Goal: Task Accomplishment & Management: Use online tool/utility

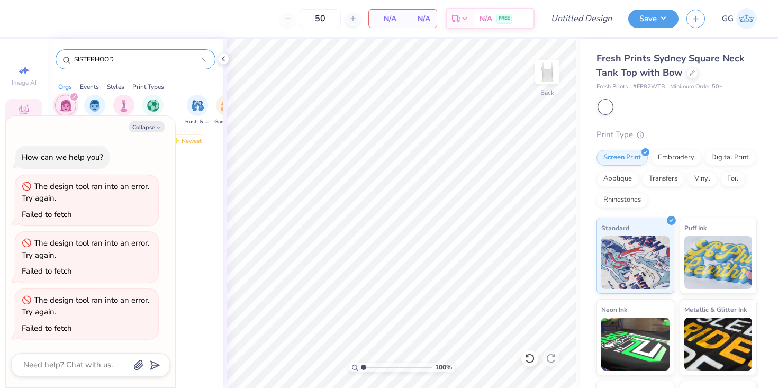
scroll to position [1029, 0]
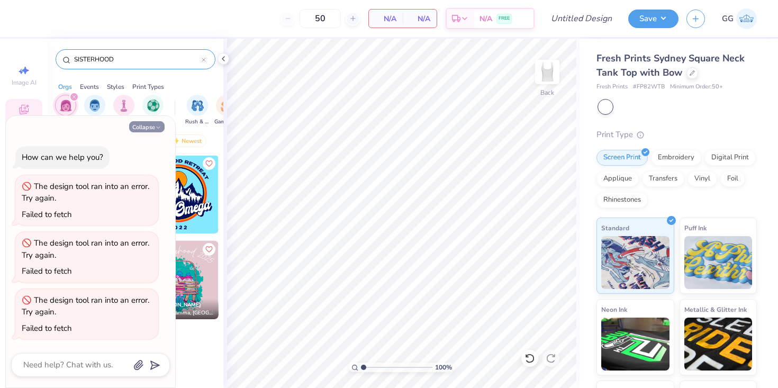
click at [141, 124] on button "Collapse" at bounding box center [146, 126] width 35 height 11
type textarea "x"
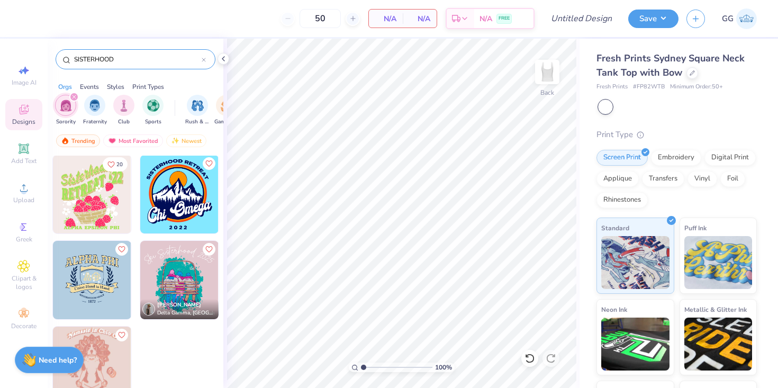
click at [116, 58] on input "SISTERHOOD" at bounding box center [137, 59] width 129 height 11
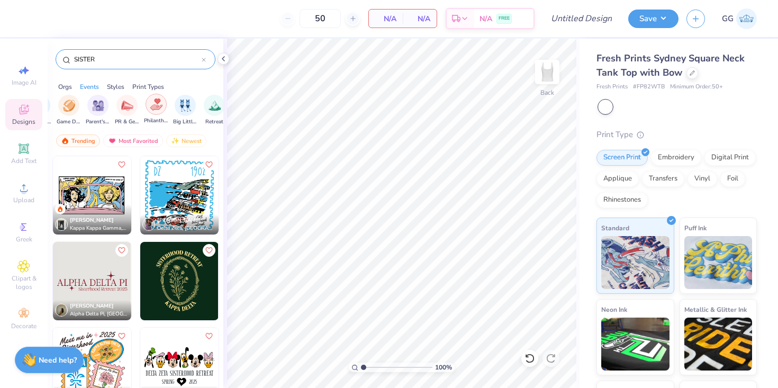
scroll to position [0, 154]
type input "SISTER"
click at [130, 105] on img "filter for PR & General" at bounding box center [130, 104] width 12 height 12
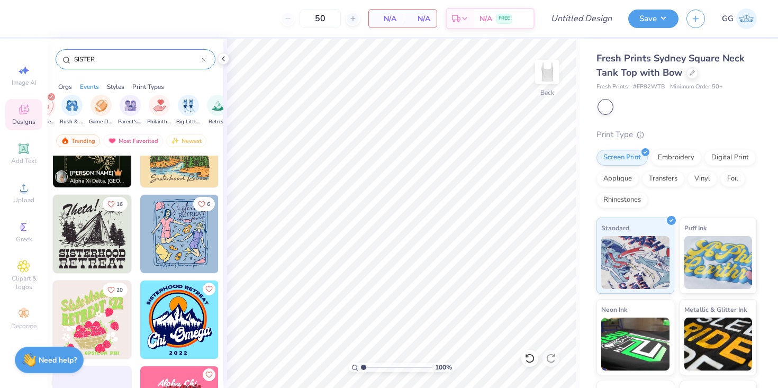
scroll to position [1166, 0]
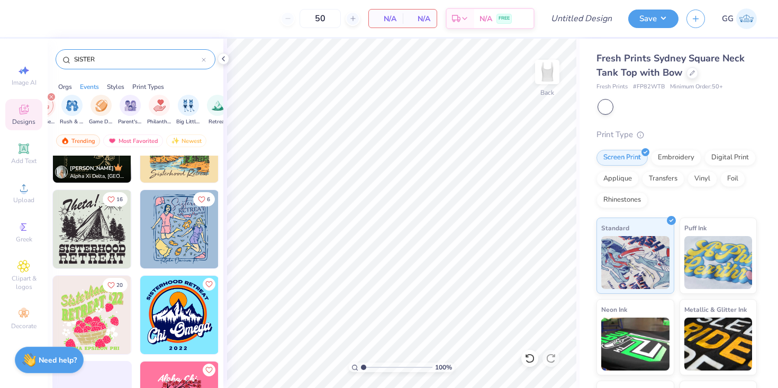
click at [106, 321] on img at bounding box center [92, 315] width 78 height 78
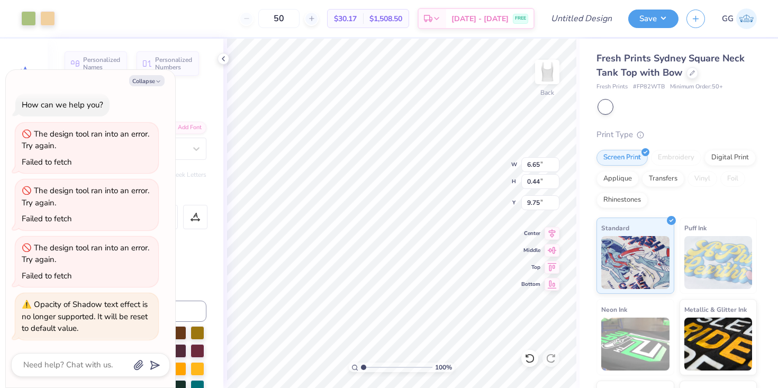
scroll to position [0, 2]
type textarea "x"
type textarea "Al"
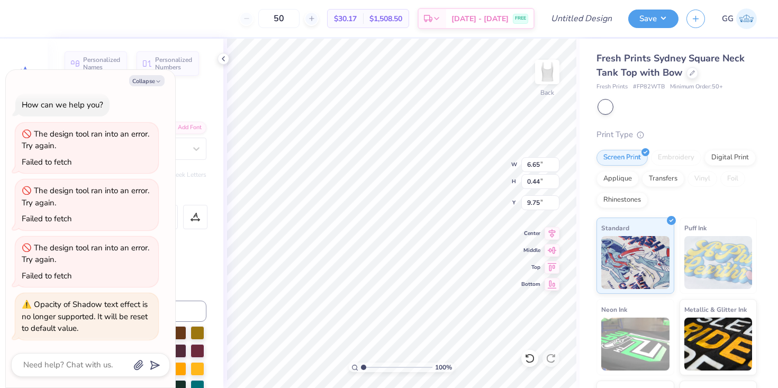
type textarea "x"
type textarea "Alp"
type textarea "x"
type textarea "Alph"
type textarea "x"
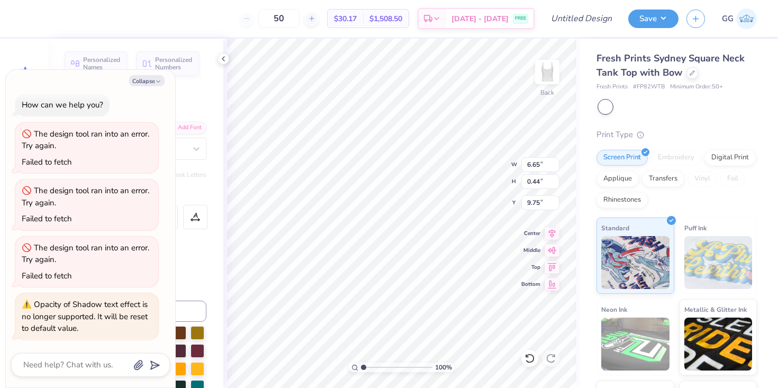
type textarea "Alpha"
type textarea "x"
type textarea "Alpha CH"
type textarea "x"
type textarea "Alpha CHI"
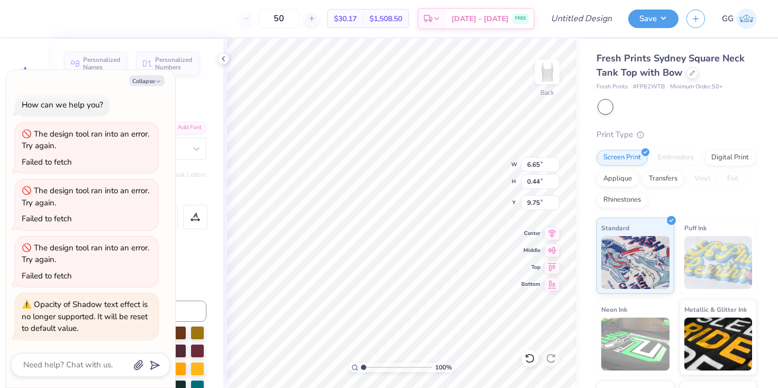
type textarea "x"
type textarea "Alpha CHI"
type textarea "x"
type textarea "Alpha CHI A"
type textarea "x"
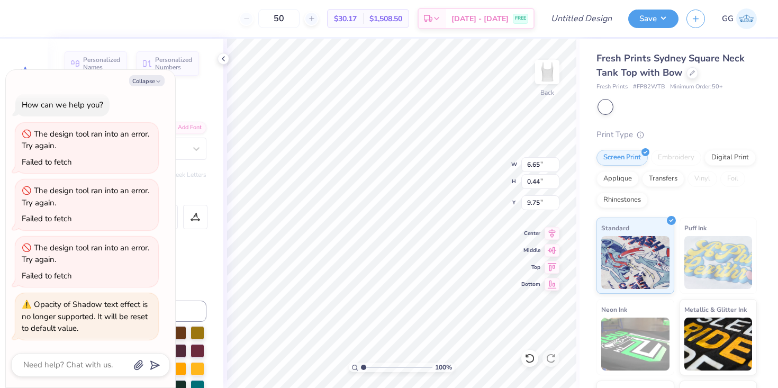
type textarea "Alpha CHI"
type textarea "x"
type textarea "Alpha CHI O"
type textarea "x"
type textarea "Alpha CHI OME"
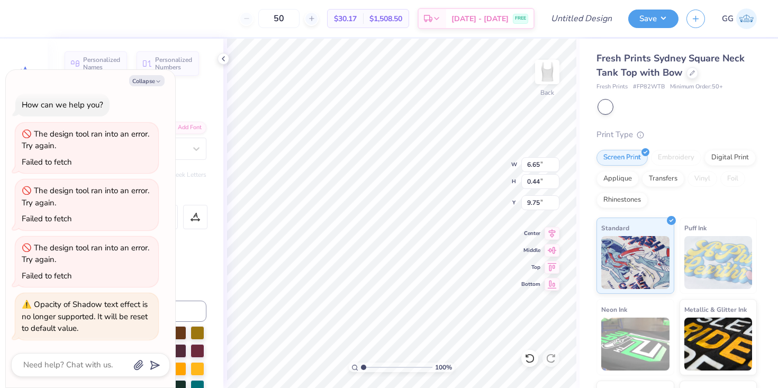
type textarea "x"
type textarea "Alpha CHI OMEG"
type textarea "x"
type textarea "Alpha CHI OMEG"
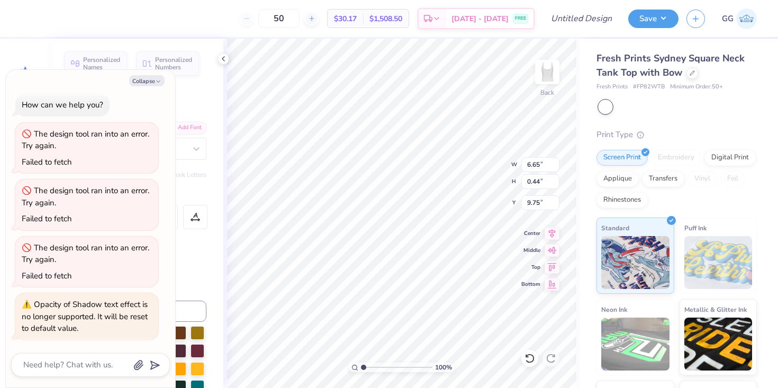
type textarea "x"
type textarea "Alpha CHI OMEGa"
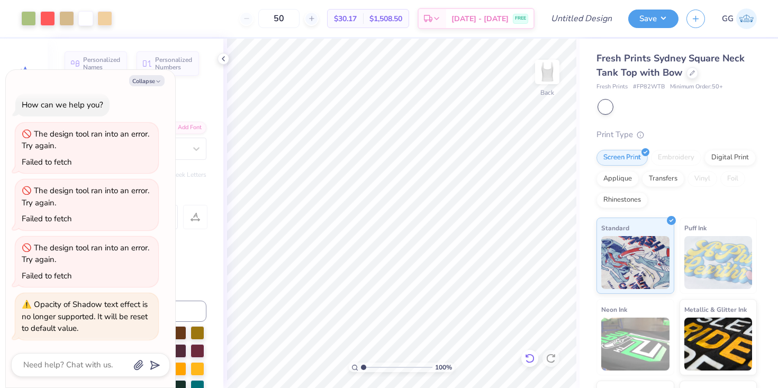
click at [532, 358] on icon at bounding box center [529, 358] width 11 height 11
type textarea "x"
type textarea "="
type textarea "x"
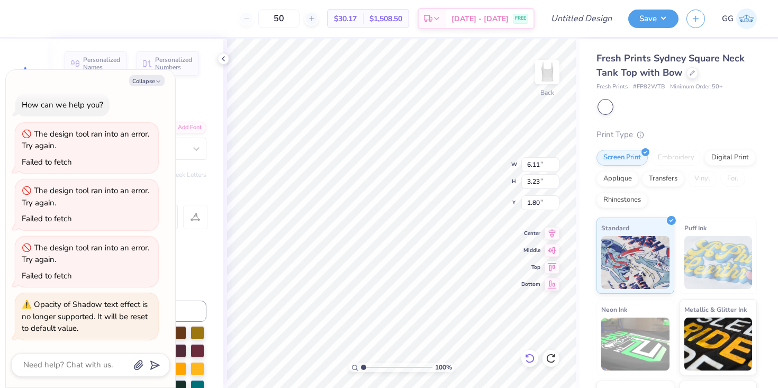
type textarea "AL"
type textarea "x"
type textarea "ALp"
type textarea "x"
type textarea "AL"
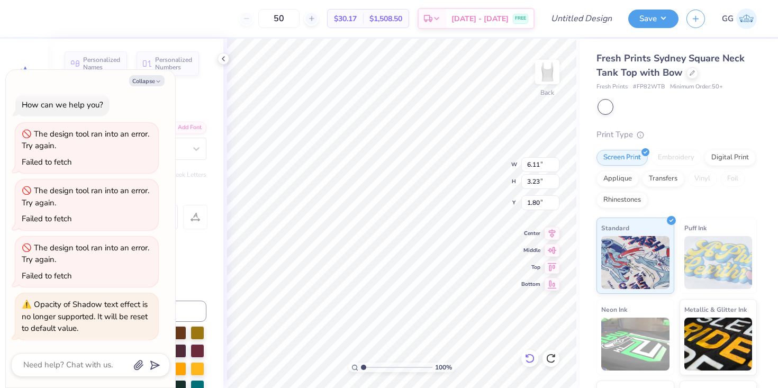
type textarea "x"
type textarea "ALP"
type textarea "x"
type textarea "AL"
type textarea "x"
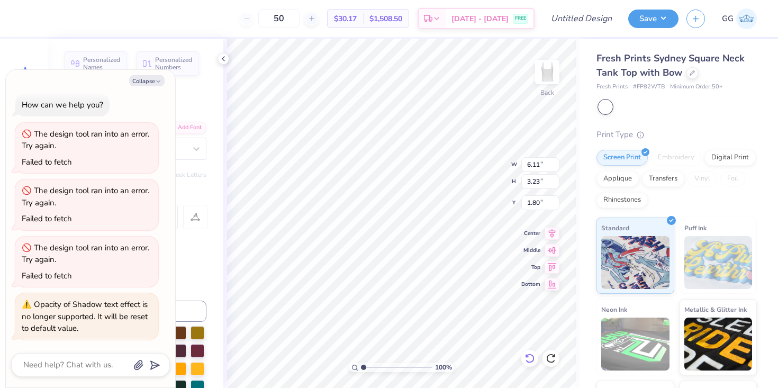
type textarea "A"
type textarea "x"
type textarea "AL"
type textarea "x"
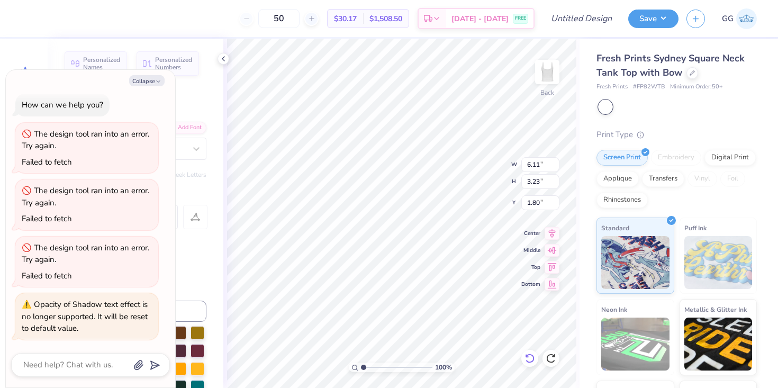
type textarea "ALP"
type textarea "x"
type textarea "ALPH"
type textarea "x"
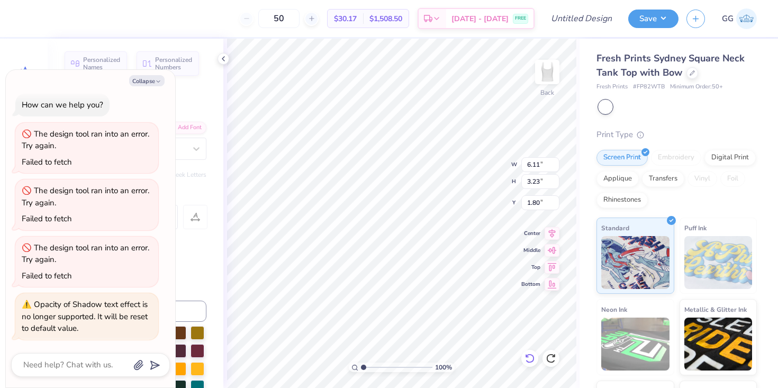
type textarea "ALPHA"
type textarea "x"
type textarea "ALPHA CH"
type textarea "x"
type textarea "ALPHA CHI"
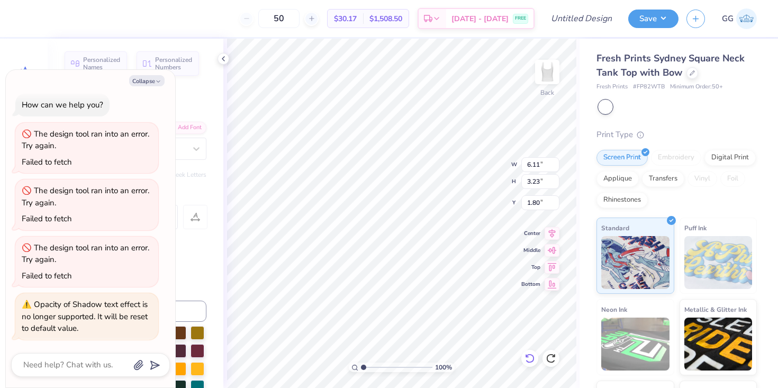
type textarea "x"
type textarea "ALPHA CHI"
click at [495, 173] on div "100 % Back W 6.11 6.11 " H 3.23 3.23 " Y 1.80 1.80 " Center Middle Top Bottom" at bounding box center [401, 213] width 356 height 349
click at [218, 20] on div "50 $30.17 Per Item $1,508.50 Total Est. Delivery Aug 27 - 30 FREE" at bounding box center [327, 18] width 414 height 37
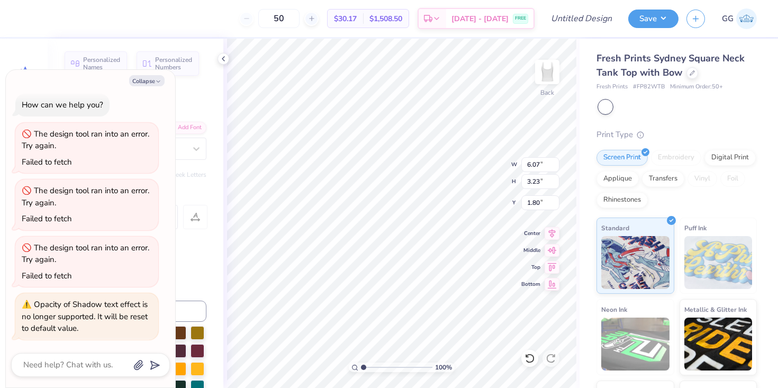
type textarea "x"
type input "7.38"
type input "3.63"
type input "3.00"
type textarea "x"
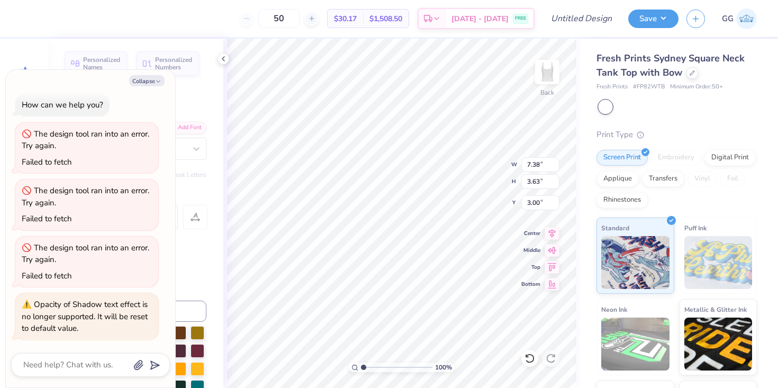
type textarea "'22"
type textarea "x"
type textarea "O '22"
type textarea "x"
type textarea "OM '22"
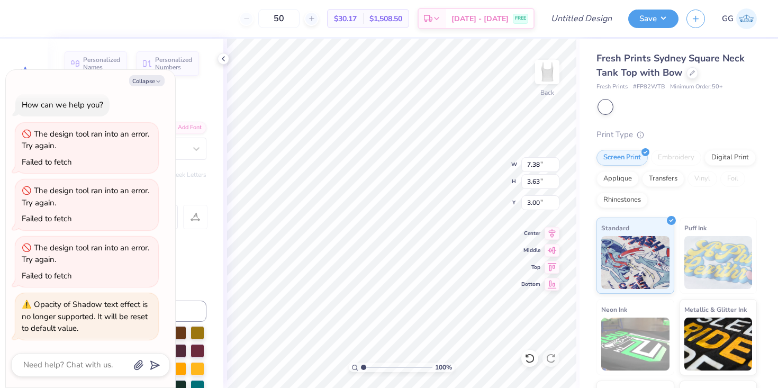
scroll to position [0, 0]
type textarea "x"
type textarea "OMEG '22"
type textarea "x"
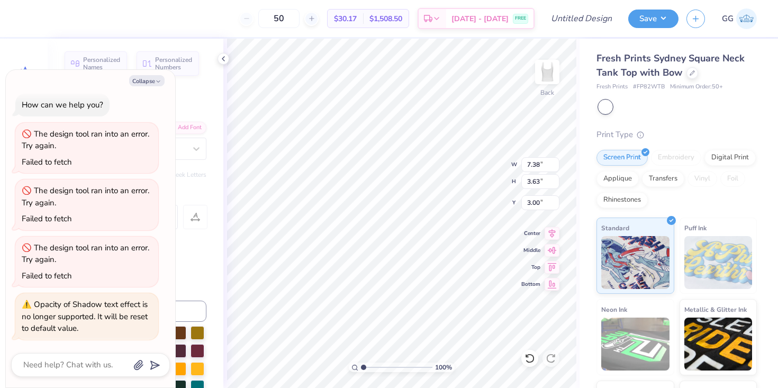
type textarea "OMEGA '22"
type textarea "x"
type textarea "OMEGA '22="
type textarea "x"
type textarea "OMEGA '22"
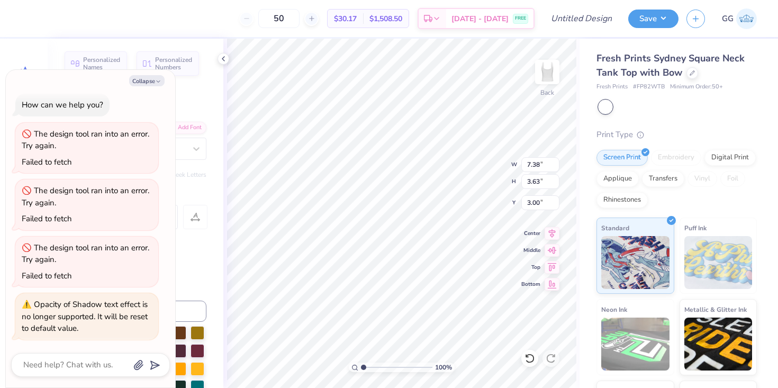
type textarea "x"
type textarea "OMEGA '2"
type textarea "x"
type textarea "OMEGA '"
type textarea "x"
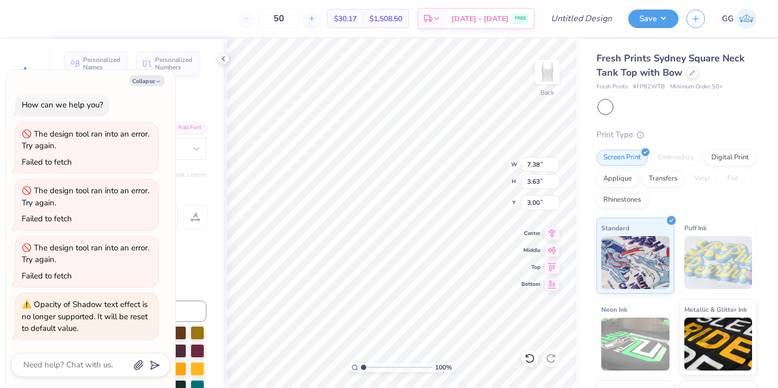
type textarea "OMEGA"
type textarea "x"
type textarea "T"
type textarea "x"
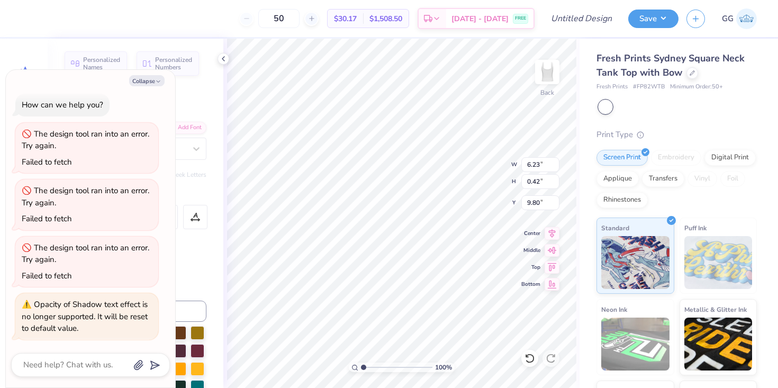
type textarea "TE"
type textarea "x"
type textarea "TEMO"
type textarea "x"
type textarea "TEM"
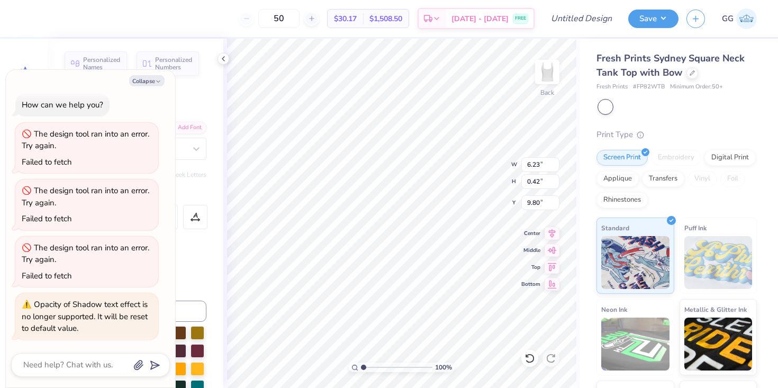
type textarea "x"
type textarea "TEMP"
type textarea "x"
type textarea "TEMPA"
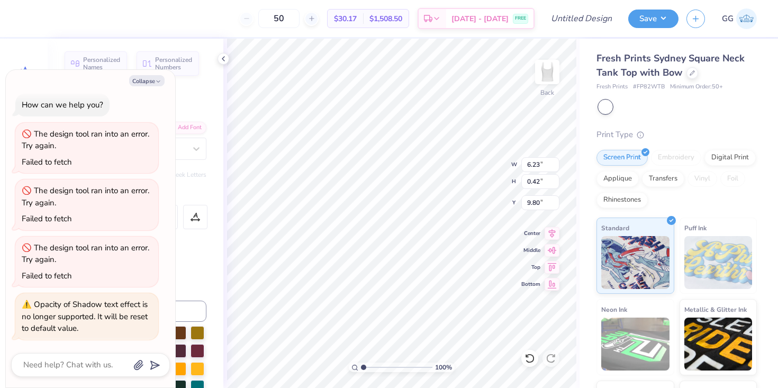
type textarea "x"
type textarea "TEMPA"
type textarea "x"
type textarea "TEMPA"
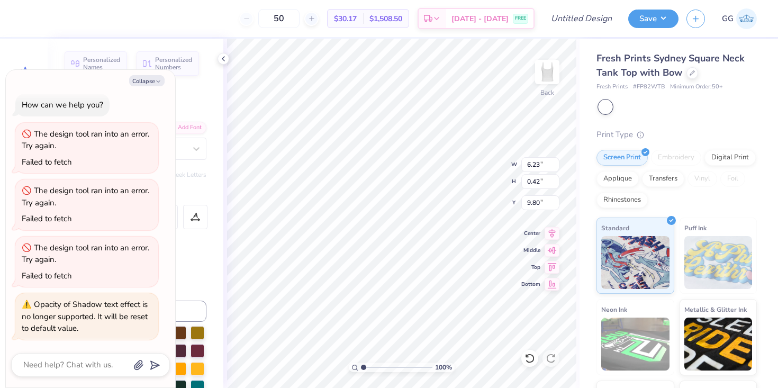
type textarea "x"
type textarea "TEMP"
type textarea "x"
type textarea "TEMPE"
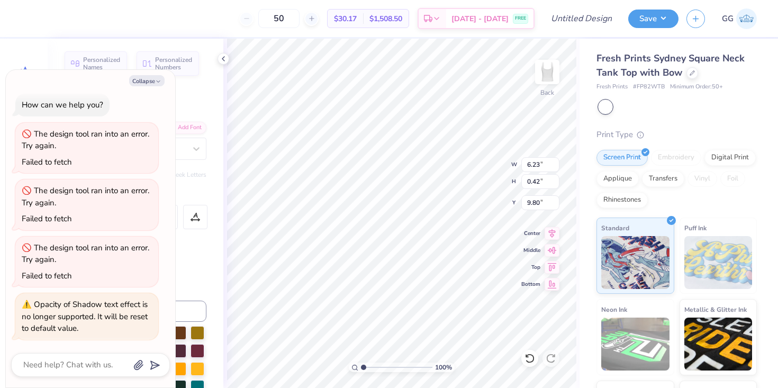
type textarea "x"
type textarea "TEMPE"
type textarea "x"
type textarea "TEMPE AR"
type textarea "x"
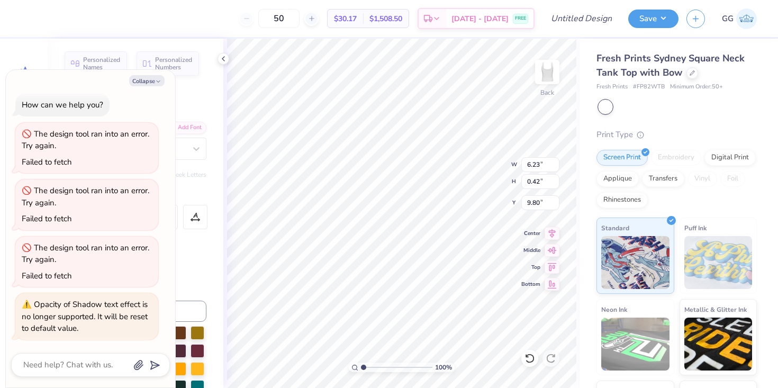
type textarea "TEMPE ARI"
type textarea "x"
type textarea "TEMPE ARIZ"
type textarea "x"
type textarea "TEMPE ARIZON"
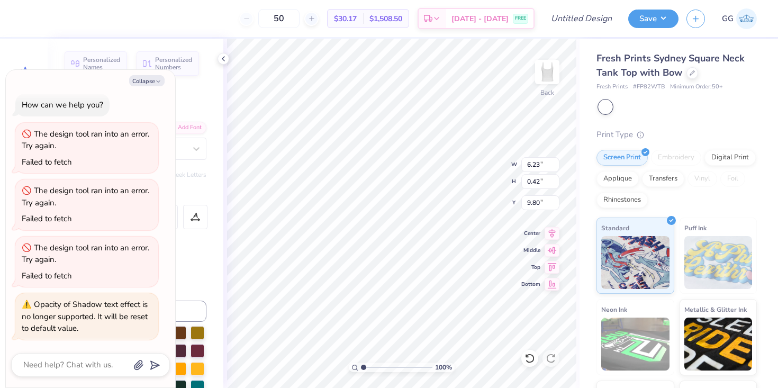
scroll to position [0, 3]
type textarea "x"
type input "4.93"
type textarea "aa"
type textarea "x"
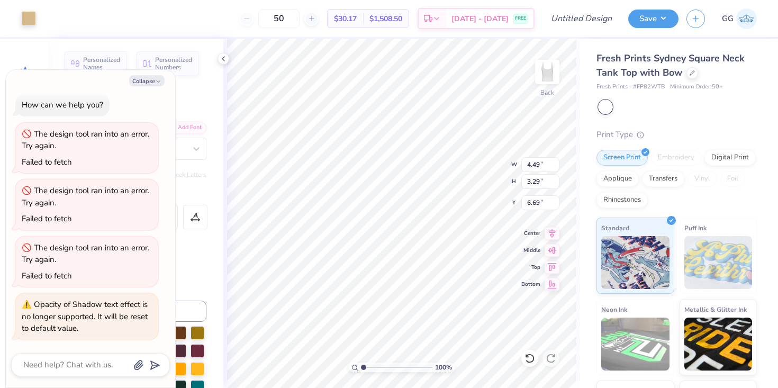
type input "1.34"
type input "0.39"
type input "9.81"
type textarea "x"
type input "9.78"
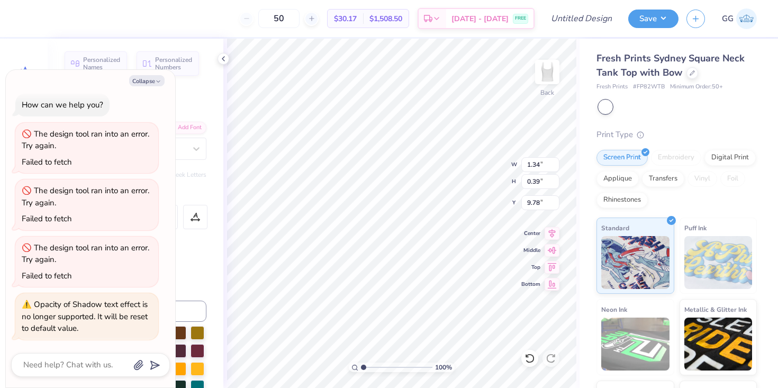
type textarea "x"
type textarea "="
type textarea "x"
type textarea "T"
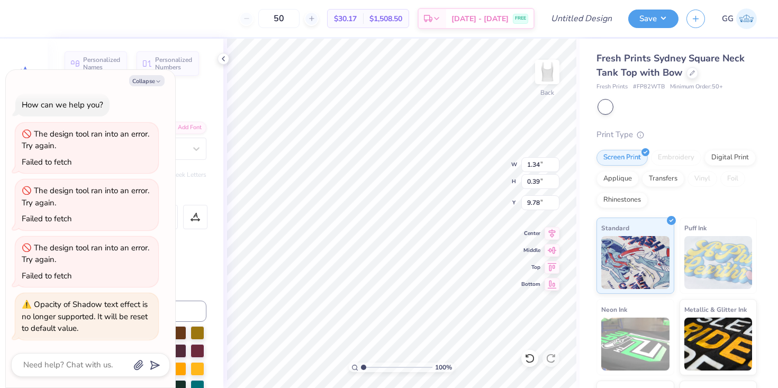
type textarea "x"
type textarea "TE"
type textarea "x"
type textarea "TEMP"
type textarea "x"
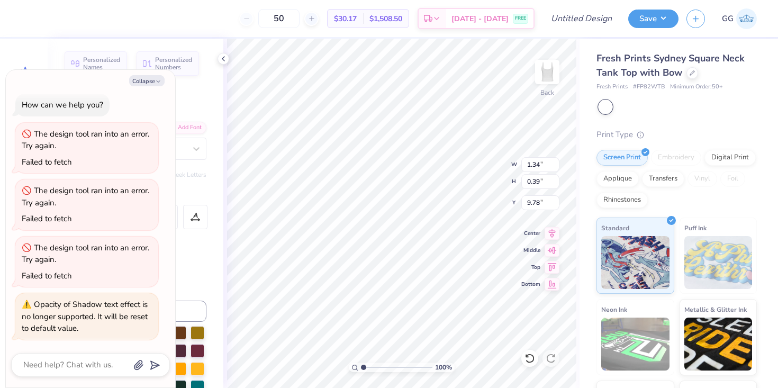
scroll to position [0, 0]
type textarea "TEMPE"
type textarea "x"
type textarea "TEMPE"
type textarea "x"
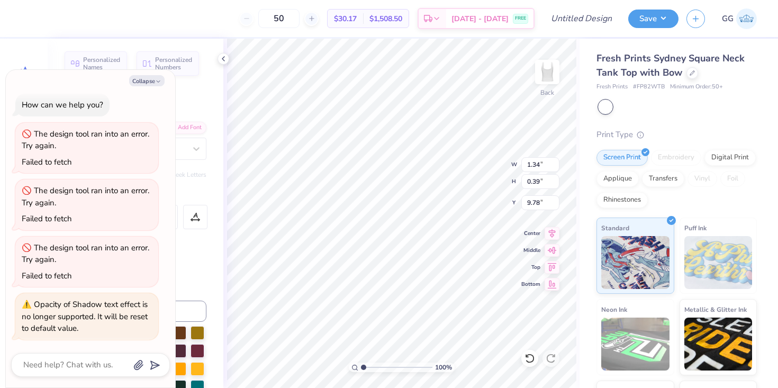
type textarea "TEMPE AR"
type textarea "x"
type textarea "TEMPE ARI"
type textarea "x"
type textarea "TEMPE ARIZO"
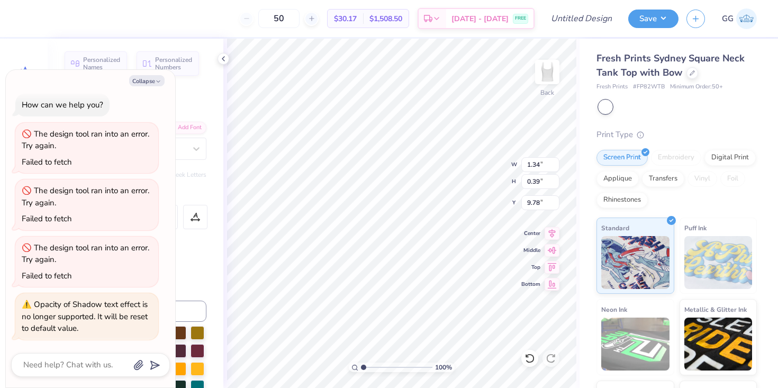
type textarea "x"
type textarea "TEMPE ARIZON"
type textarea "x"
type textarea "TEMPE ARIZONA"
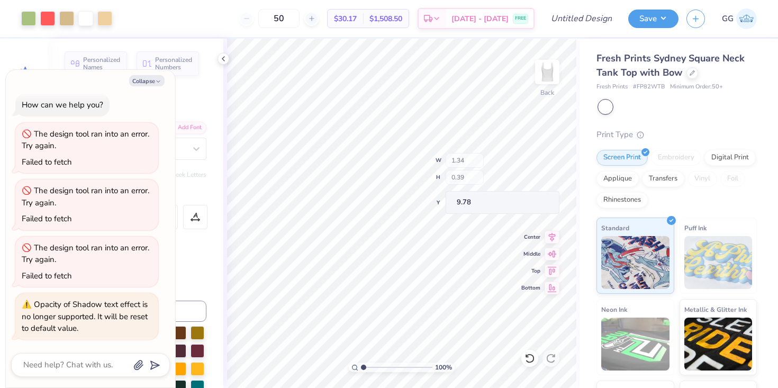
click at [228, 22] on div "50 $30.17 Per Item $1,508.50 Total Est. Delivery Aug 27 - 30 FREE" at bounding box center [327, 18] width 414 height 37
type textarea "x"
type input "9.97"
click at [245, 24] on div "50 $30.17 Per Item $1,508.50 Total Est. Delivery Aug 27 - 30 FREE" at bounding box center [327, 18] width 414 height 37
click at [147, 78] on button "Collapse" at bounding box center [146, 80] width 35 height 11
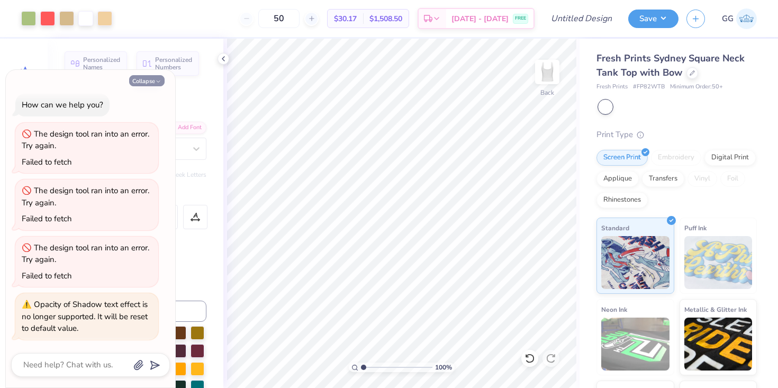
type textarea "x"
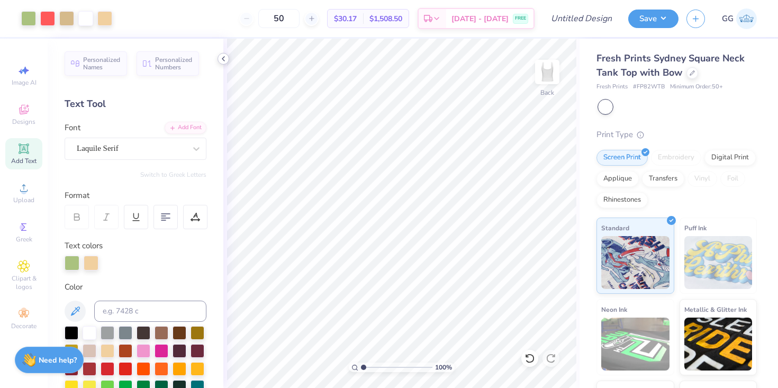
click at [226, 56] on icon at bounding box center [223, 58] width 8 height 8
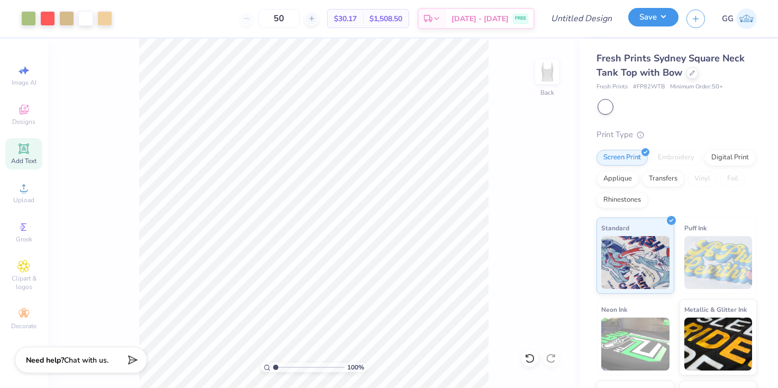
click at [632, 14] on button "Save" at bounding box center [653, 17] width 50 height 19
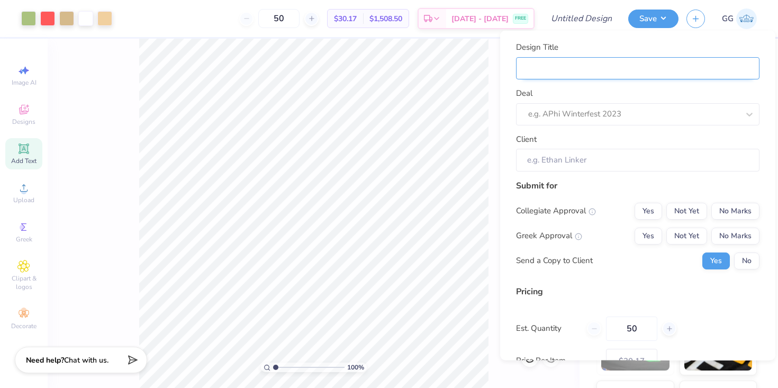
click at [553, 58] on input "Design Title" at bounding box center [637, 68] width 243 height 23
type input "A"
type input "AX"
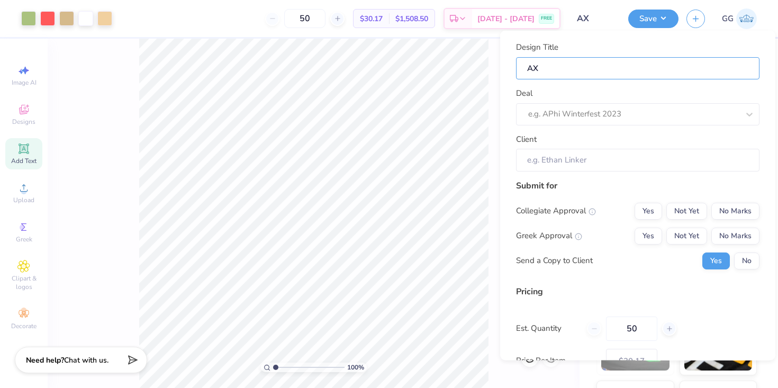
type input "AXO"
type input "AXO S"
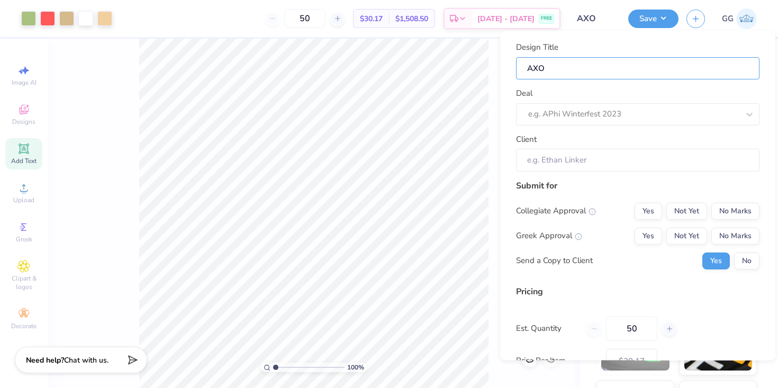
type input "AXO S"
type input "AXO SI"
type input "AXO S"
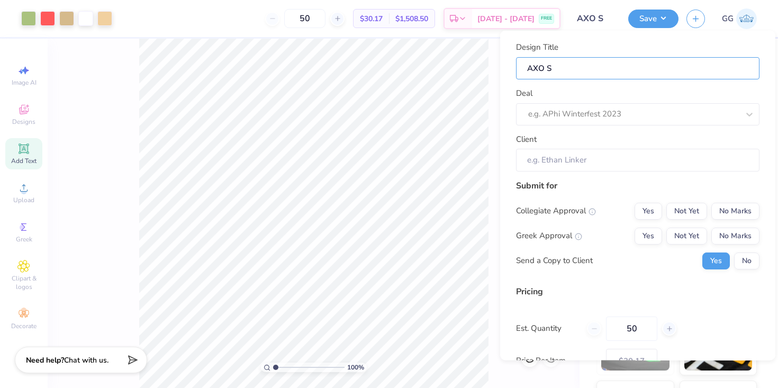
type input "AXO Si"
type input "AXO Sis"
type input "AXO Sist"
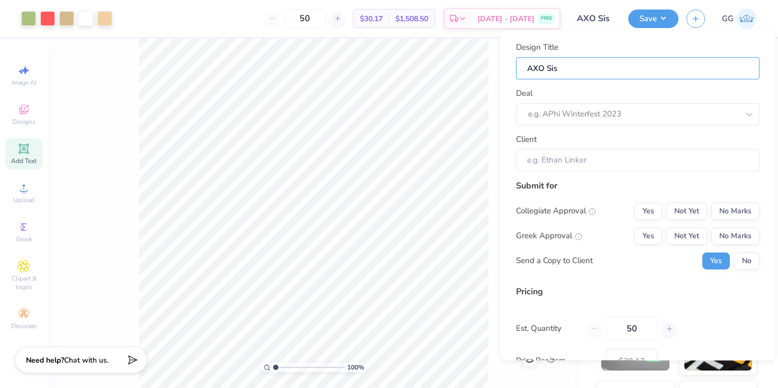
type input "AXO Sist"
type input "AXO Siste"
type input "AXO Sister"
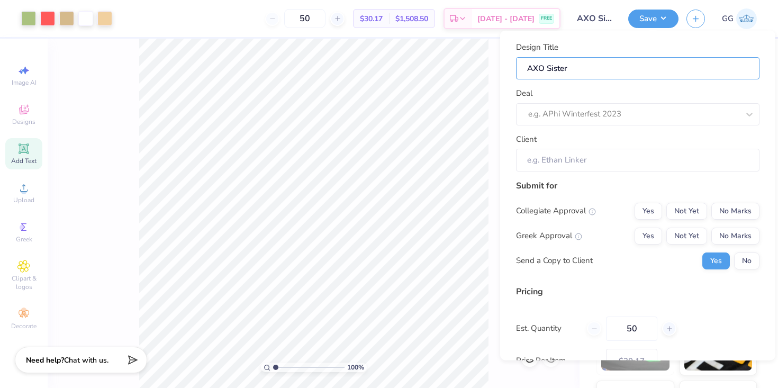
type input "AXO Sisterh"
type input "AXO Sisterho"
type input "AXO Sisterhoo"
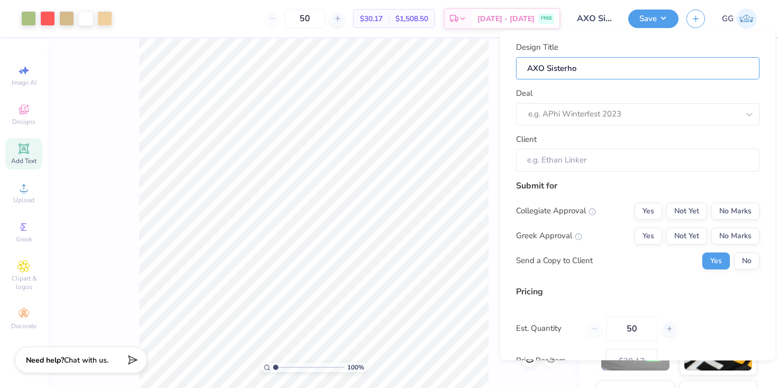
type input "AXO Sisterhoo"
type input "AXO Sisterhood"
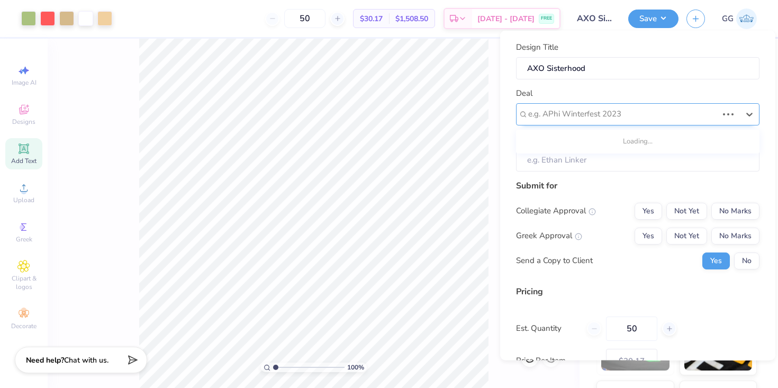
click at [655, 121] on div "e.g. APhi Winterfest 2023" at bounding box center [622, 114] width 191 height 16
click at [601, 104] on div "e.g. APhi Winterfest 2023" at bounding box center [637, 114] width 243 height 22
click at [645, 107] on div at bounding box center [633, 114] width 211 height 14
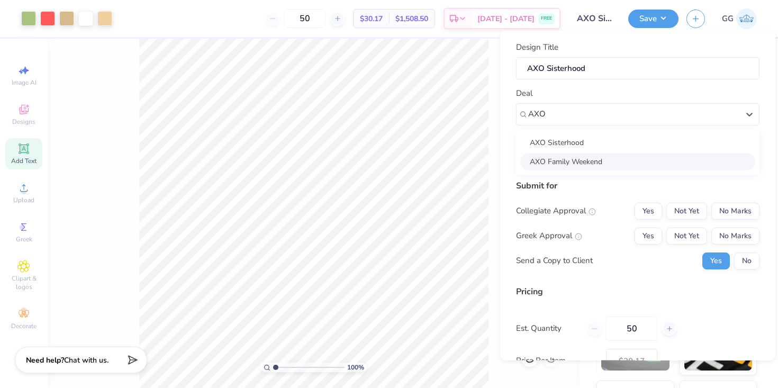
click at [600, 152] on div "AXO Sisterhood AXO Family Weekend" at bounding box center [637, 151] width 243 height 45
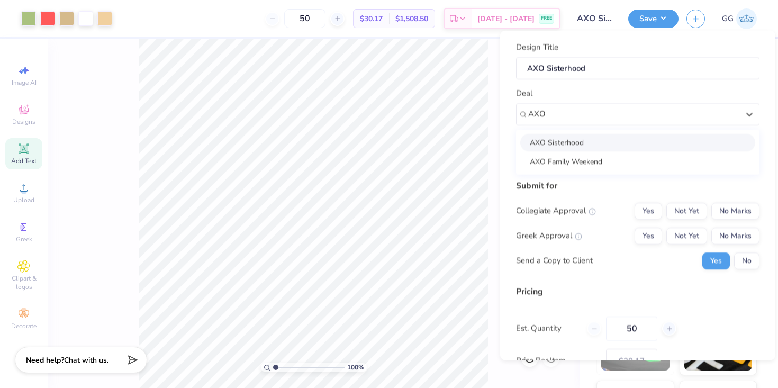
click at [595, 138] on div "AXO Sisterhood" at bounding box center [637, 141] width 235 height 17
type input "AXO"
type input "My Ngo"
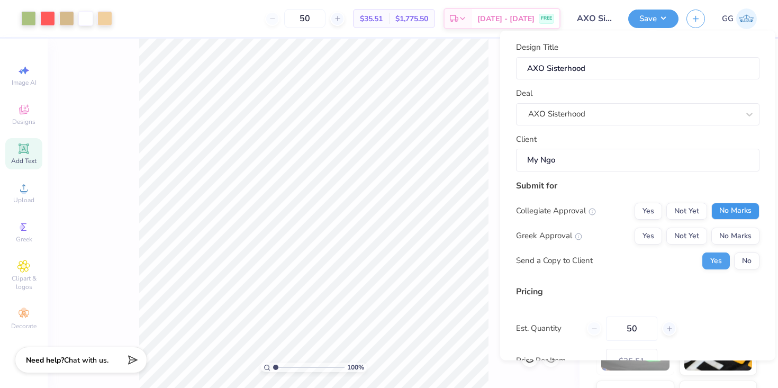
click at [721, 208] on button "No Marks" at bounding box center [735, 210] width 48 height 17
click at [655, 227] on button "Yes" at bounding box center [648, 235] width 28 height 17
click at [751, 269] on div "Submit for Collegiate Approval Yes Not Yet No Marks Greek Approval Yes Not Yet …" at bounding box center [637, 228] width 243 height 98
click at [743, 259] on button "No" at bounding box center [746, 260] width 25 height 17
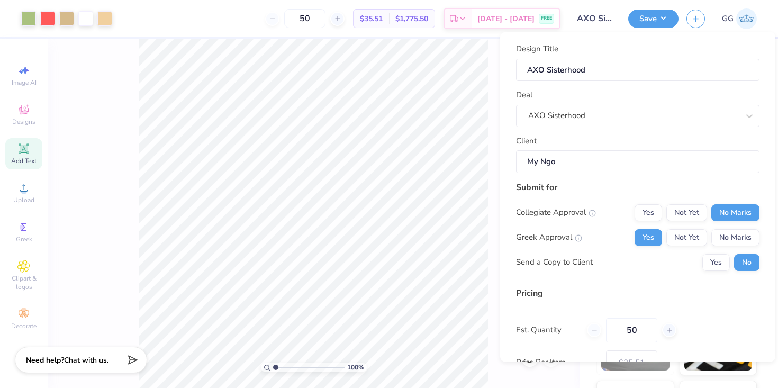
scroll to position [74, 0]
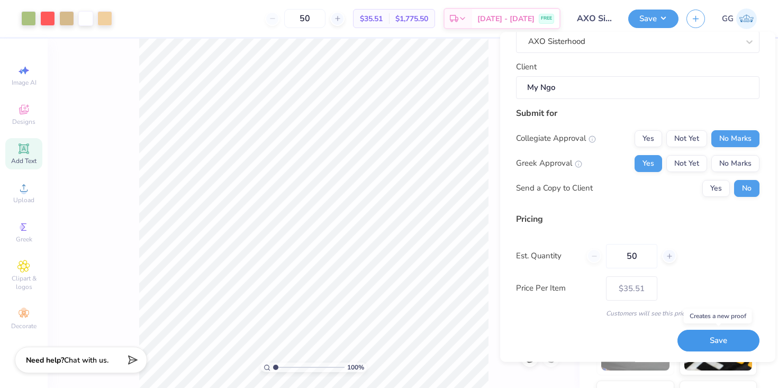
click at [709, 341] on button "Save" at bounding box center [718, 341] width 82 height 22
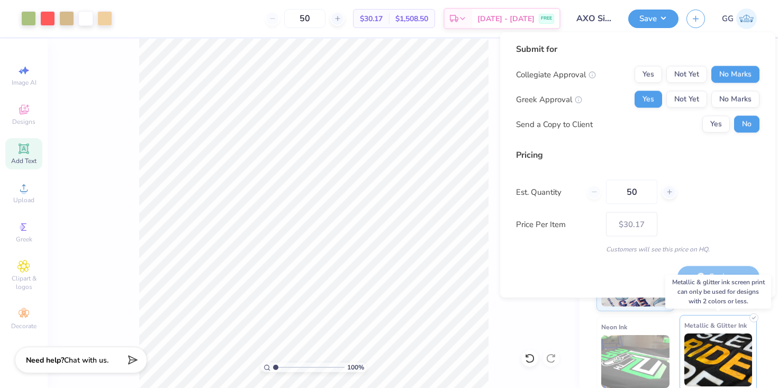
type input "– –"
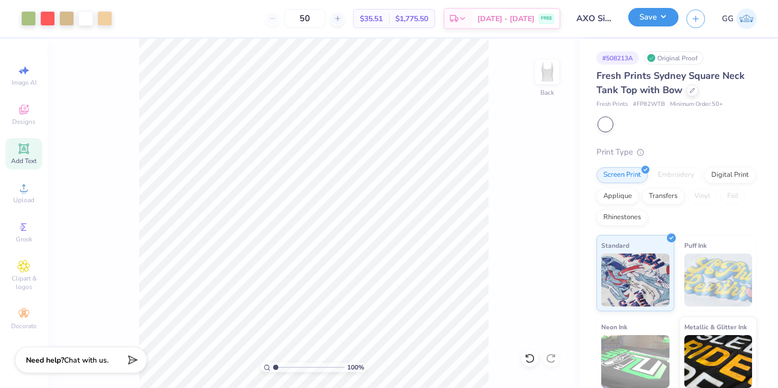
click at [659, 14] on button "Save" at bounding box center [653, 17] width 50 height 19
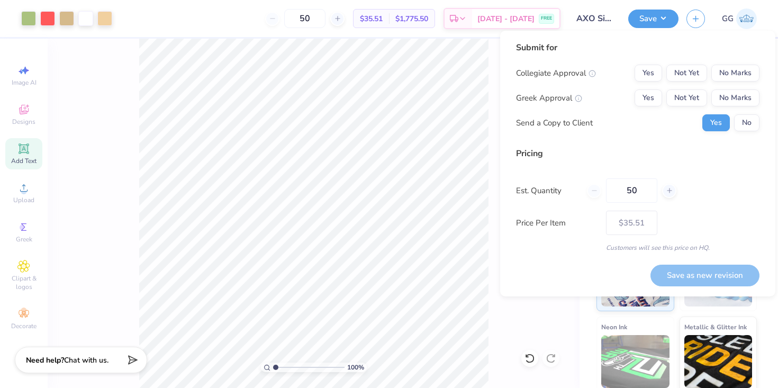
click at [721, 273] on div "Save as new revision" at bounding box center [704, 275] width 109 height 22
click at [529, 314] on div "100 % Back" at bounding box center [314, 213] width 532 height 349
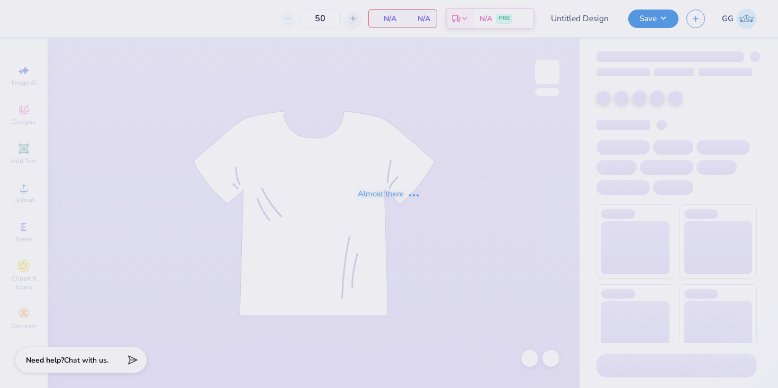
type input "AXO Sisterhood"
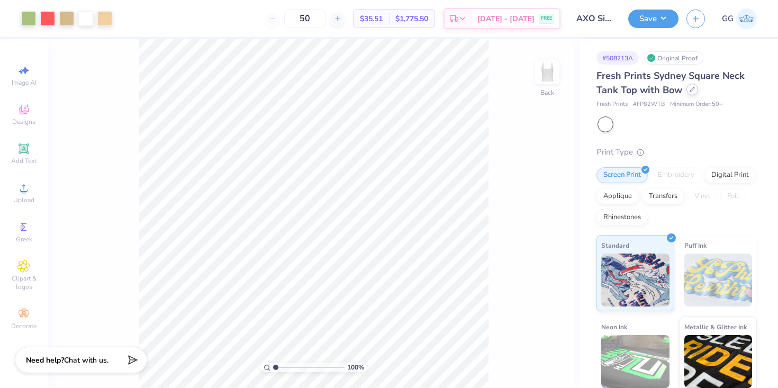
click at [689, 93] on div at bounding box center [692, 90] width 12 height 12
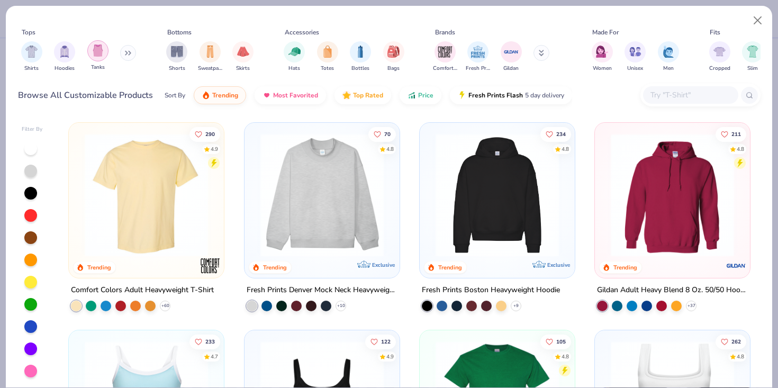
click at [104, 55] on div "filter for Tanks" at bounding box center [97, 50] width 21 height 21
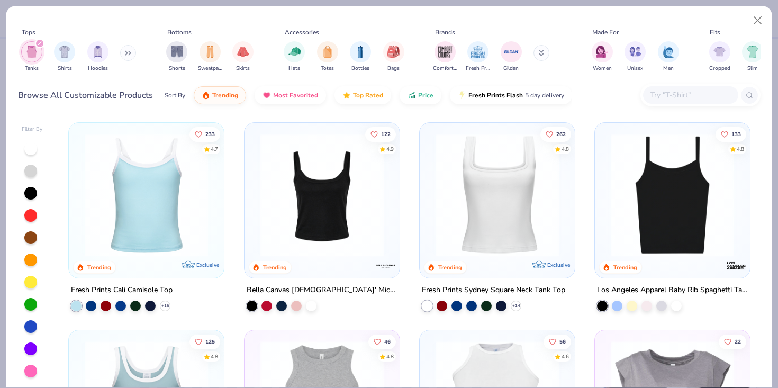
click at [468, 47] on div "filter for Fresh Prints" at bounding box center [477, 50] width 21 height 21
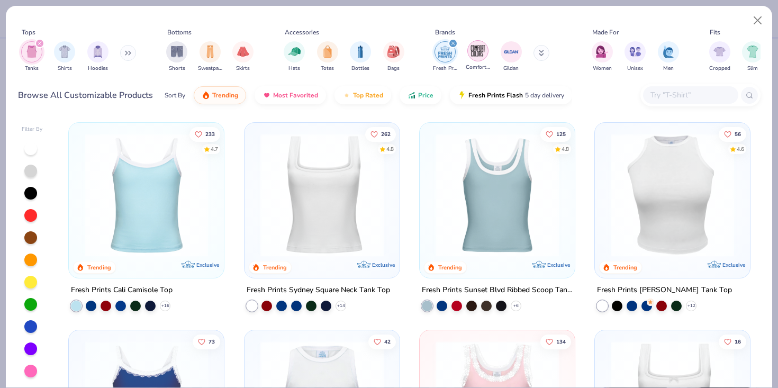
click at [470, 46] on img "filter for Comfort Colors" at bounding box center [478, 51] width 16 height 16
click at [484, 42] on icon "filter for Fresh Prints" at bounding box center [485, 43] width 3 height 3
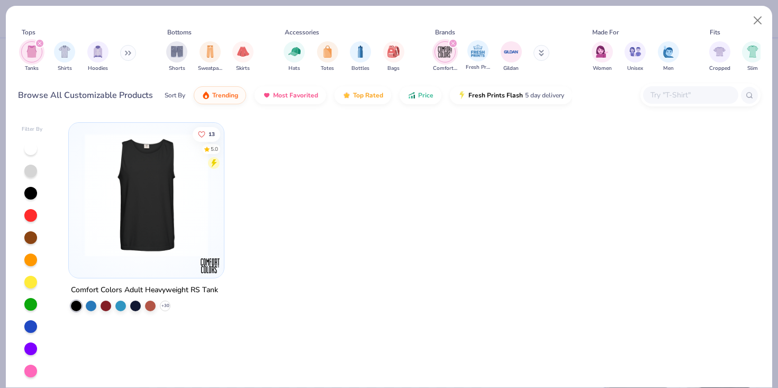
click at [487, 56] on div "Fresh Prints" at bounding box center [477, 55] width 24 height 31
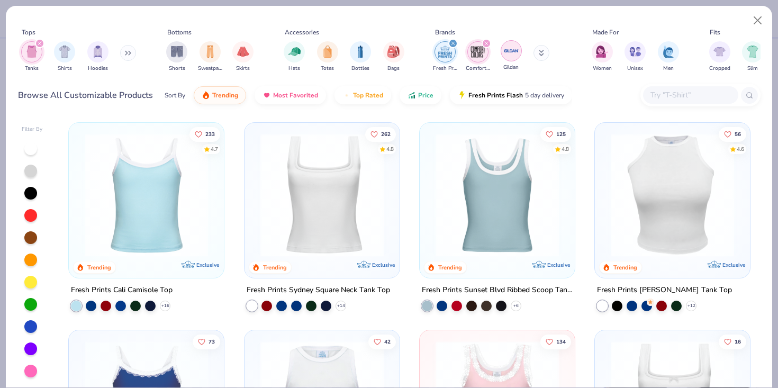
click at [504, 58] on img "filter for Gildan" at bounding box center [511, 51] width 16 height 16
click at [454, 40] on div "filter for Gildan" at bounding box center [453, 44] width 10 height 10
click at [453, 40] on div "filter for Fresh Prints" at bounding box center [453, 44] width 10 height 10
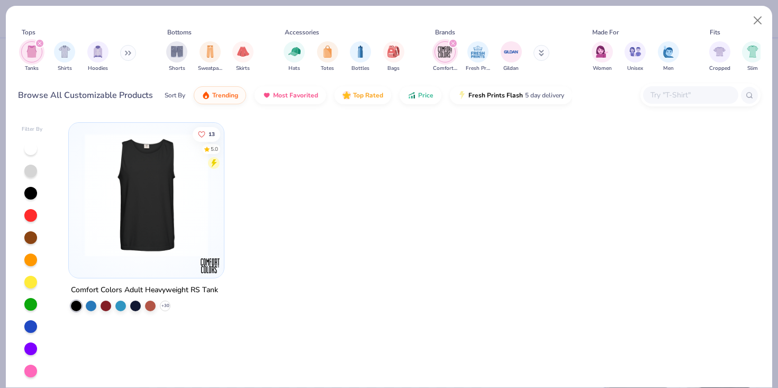
click at [454, 41] on icon "filter for Comfort Colors" at bounding box center [453, 43] width 4 height 4
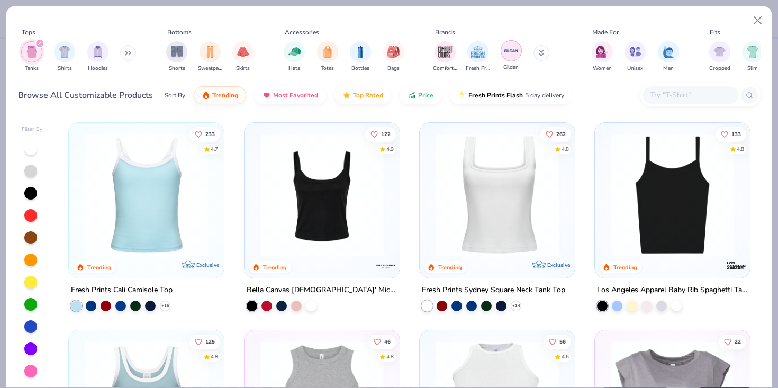
click at [508, 51] on img "filter for Gildan" at bounding box center [511, 51] width 16 height 16
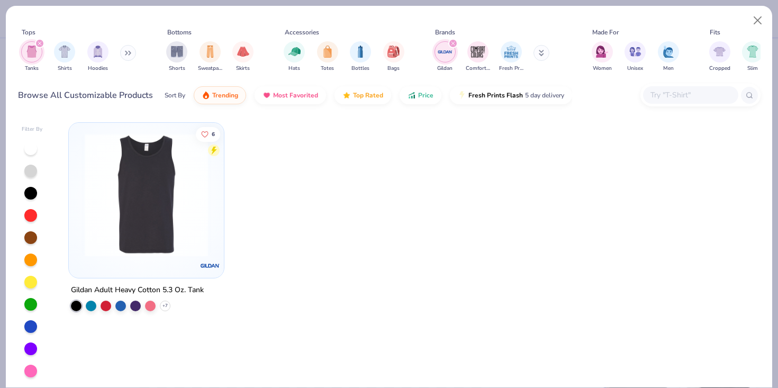
click at [441, 55] on img "filter for Gildan" at bounding box center [445, 52] width 16 height 16
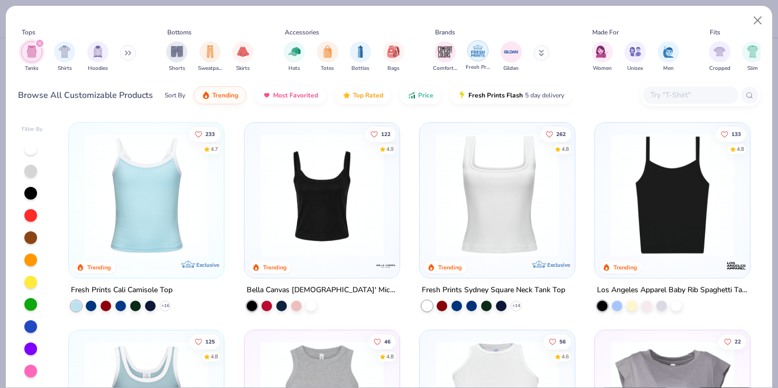
click at [471, 59] on div "filter for Fresh Prints" at bounding box center [477, 50] width 21 height 21
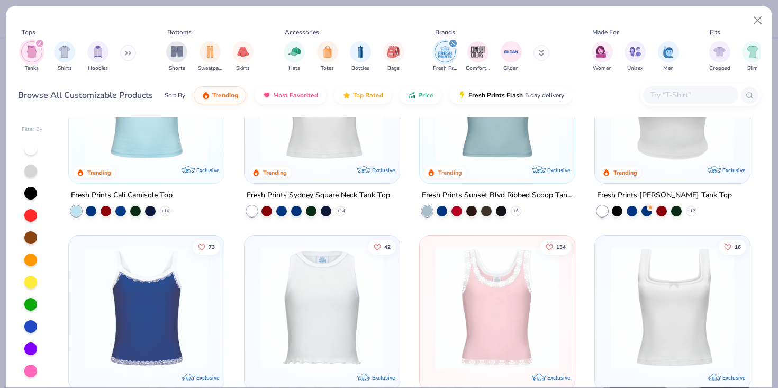
scroll to position [99, 0]
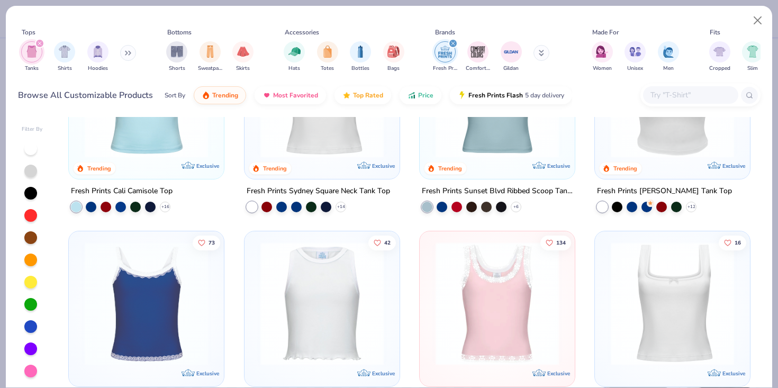
click at [374, 272] on img at bounding box center [322, 303] width 134 height 123
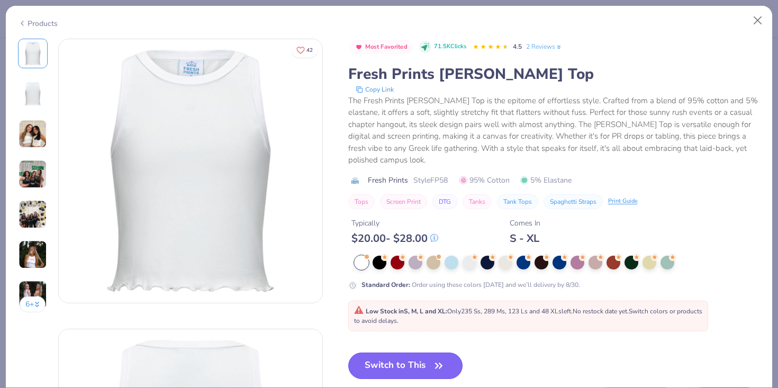
click at [381, 356] on button "Switch to This" at bounding box center [405, 365] width 115 height 26
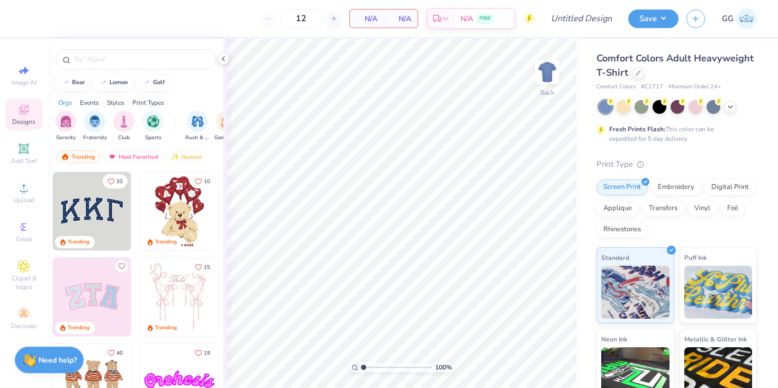
click at [643, 77] on div "Comfort Colors Adult Heavyweight T-Shirt" at bounding box center [676, 65] width 160 height 29
click at [635, 76] on div at bounding box center [638, 72] width 12 height 12
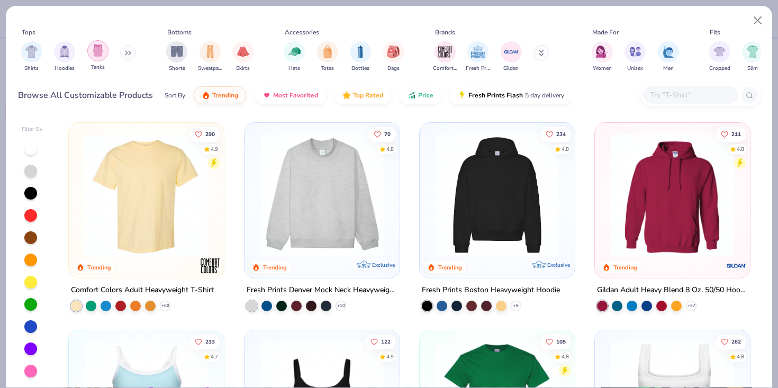
click at [105, 52] on div "filter for Tanks" at bounding box center [97, 50] width 21 height 21
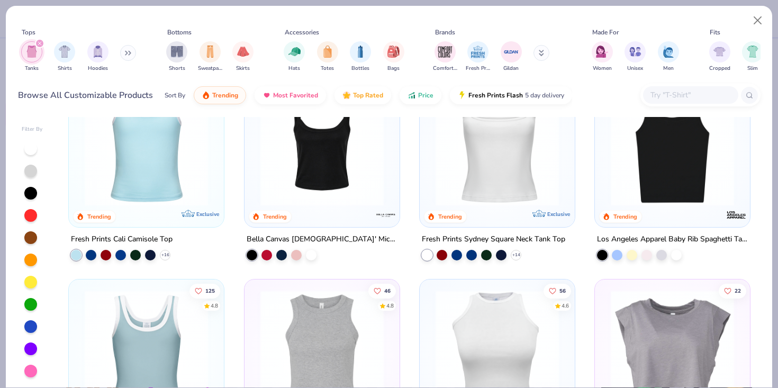
scroll to position [50, 0]
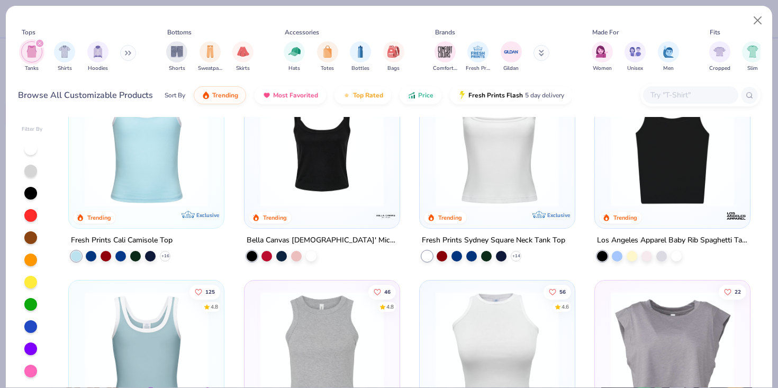
click at [481, 307] on img at bounding box center [497, 352] width 134 height 123
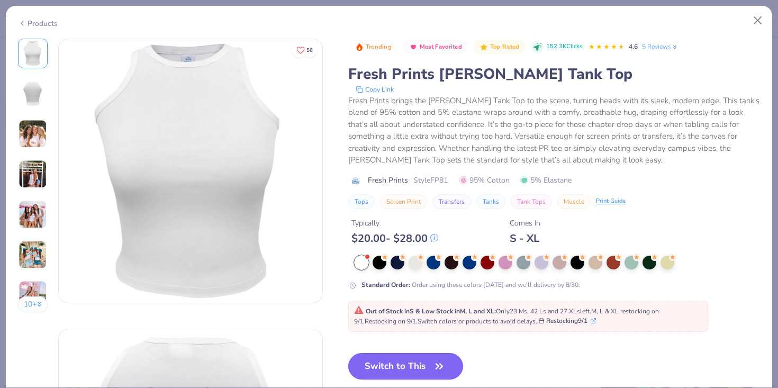
click at [380, 358] on button "Switch to This" at bounding box center [405, 366] width 115 height 26
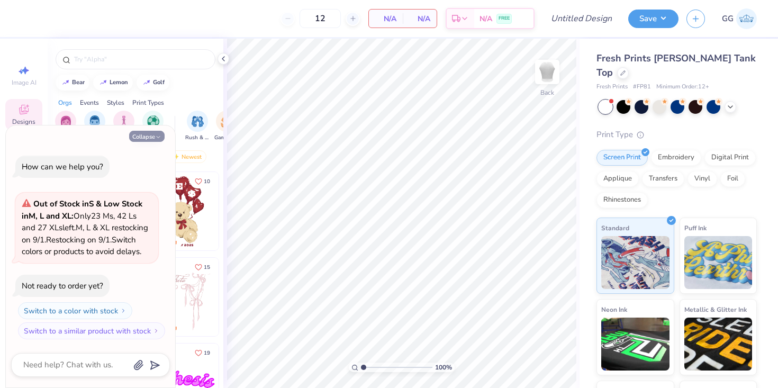
click at [152, 131] on button "Collapse" at bounding box center [146, 136] width 35 height 11
type textarea "x"
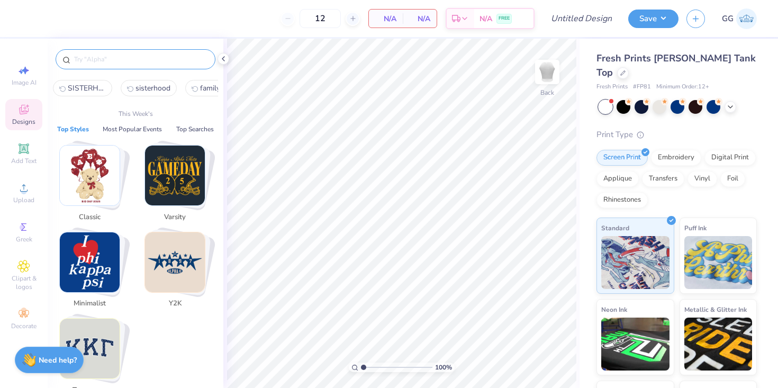
click at [90, 59] on input "text" at bounding box center [140, 59] width 135 height 11
click at [91, 88] on span "SISTERHOOD" at bounding box center [87, 88] width 38 height 10
type input "SISTERHOOD"
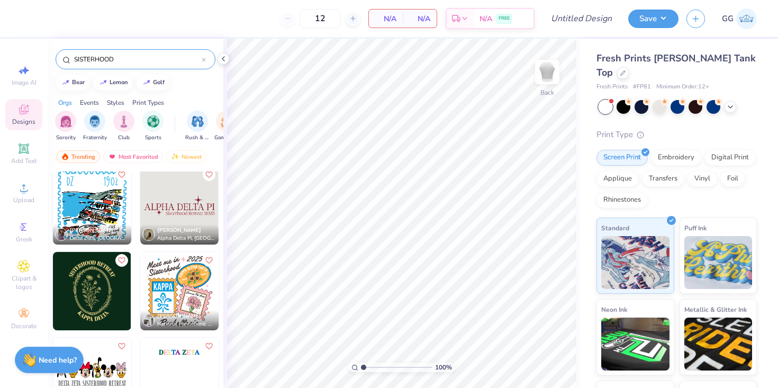
scroll to position [10, 0]
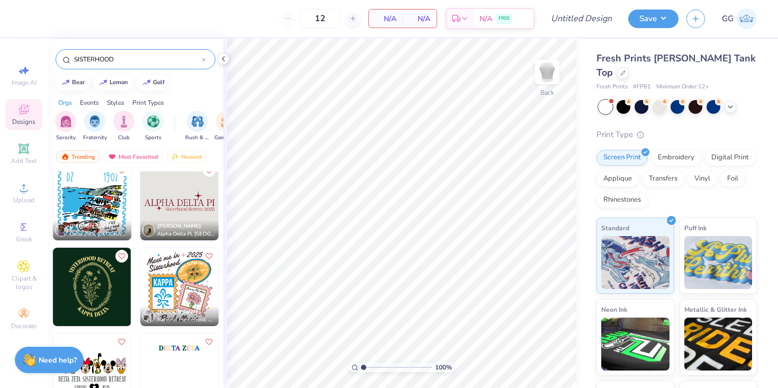
click at [191, 203] on img at bounding box center [179, 201] width 78 height 78
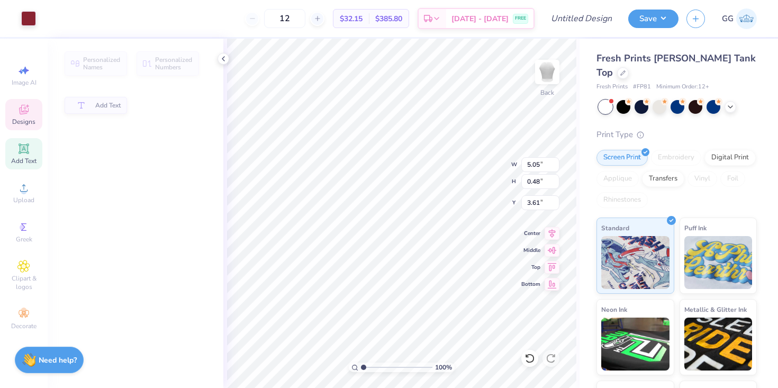
type input "0.48"
type input "3.61"
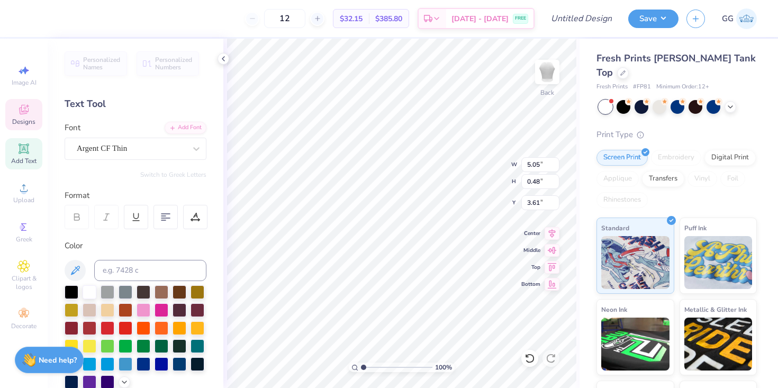
scroll to position [0, 4]
type textarea "ALPHA CHI OMEGA"
type input "3.49"
type input "0.27"
type input "4.17"
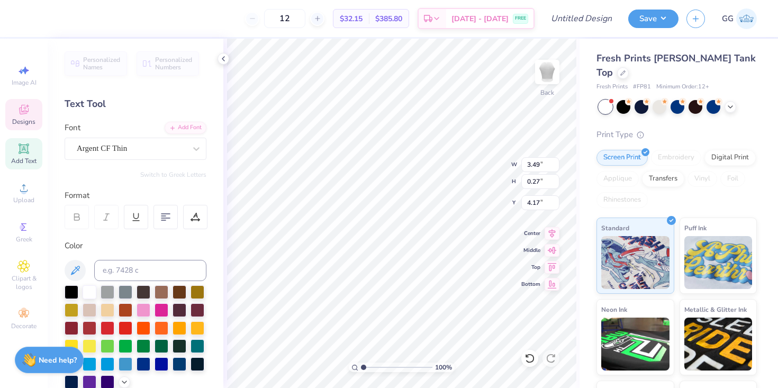
scroll to position [0, 0]
type textarea "S"
type textarea "TEMPE ARIZONA"
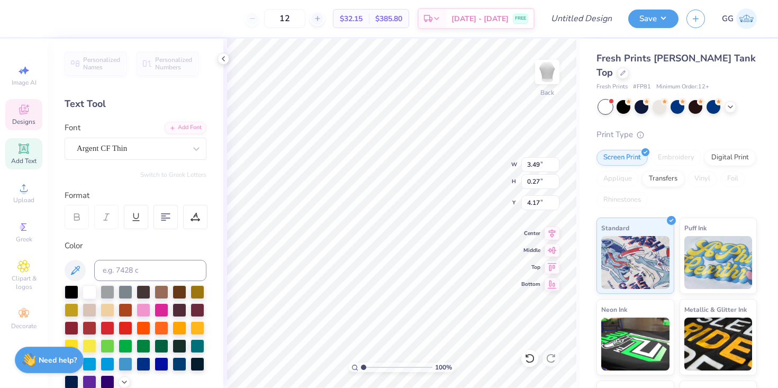
click at [467, 157] on div "100 % Back W 3.49 3.49 " H 0.27 0.27 " Y 4.17 4.17 " Center Middle Top Bottom" at bounding box center [401, 213] width 356 height 349
type input "6.43"
type input "1.63"
type input "7.05"
type input "1.79"
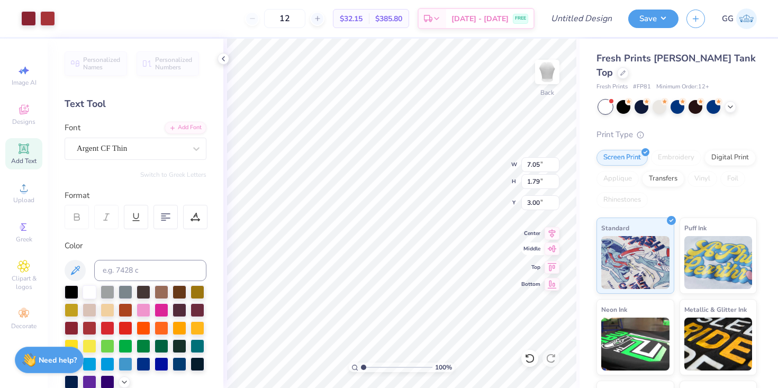
type input "4.83"
click at [637, 14] on button "Save" at bounding box center [653, 17] width 50 height 19
click at [550, 235] on icon at bounding box center [551, 231] width 15 height 13
click at [652, 18] on button "Save" at bounding box center [653, 17] width 50 height 19
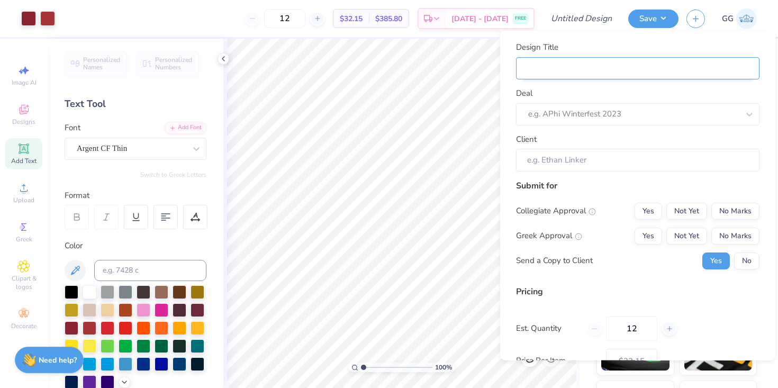
click at [606, 68] on input "Design Title" at bounding box center [637, 68] width 243 height 23
type input "A"
type input "AX"
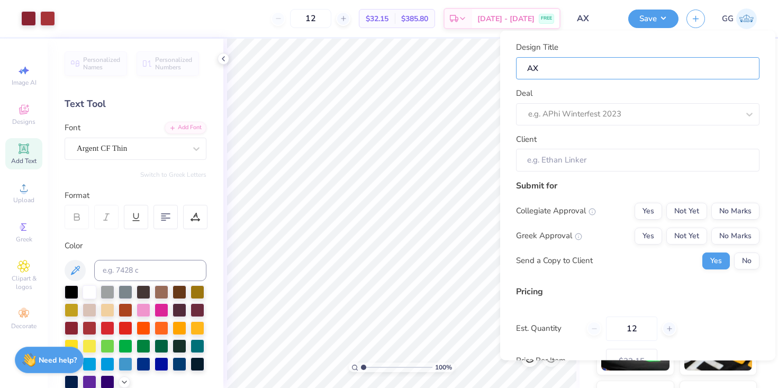
type input "AXO"
type input "AXO Sisterhood"
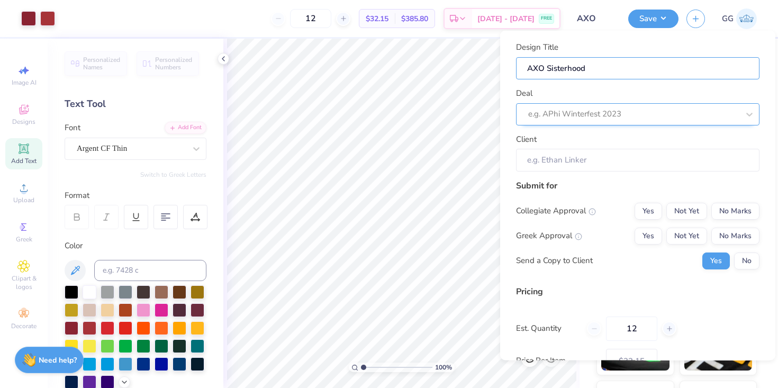
type input "AXO Sisterhood"
click at [629, 113] on div at bounding box center [622, 114] width 189 height 14
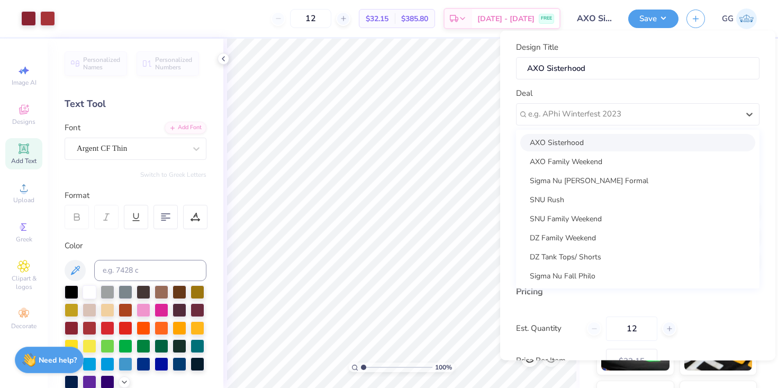
click at [596, 146] on div "AXO Sisterhood" at bounding box center [637, 141] width 235 height 17
type input "My Ngo"
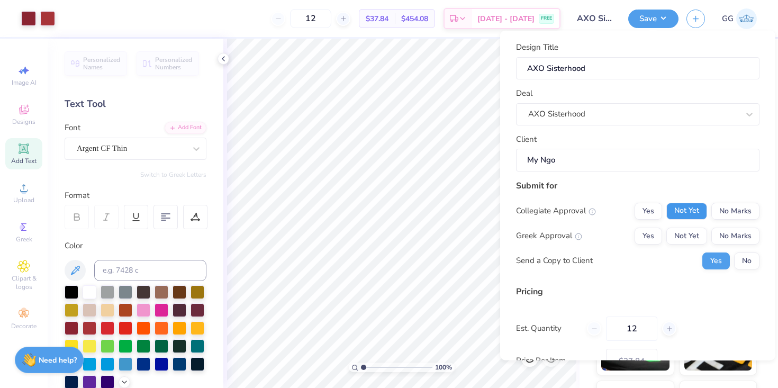
click at [694, 212] on button "Not Yet" at bounding box center [686, 210] width 41 height 17
click at [721, 216] on button "No Marks" at bounding box center [735, 210] width 48 height 17
click at [651, 238] on button "Yes" at bounding box center [648, 235] width 28 height 17
click at [745, 257] on button "No" at bounding box center [746, 260] width 25 height 17
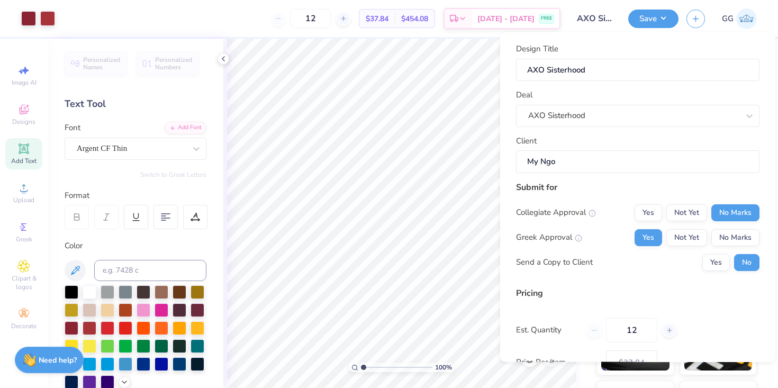
scroll to position [74, 0]
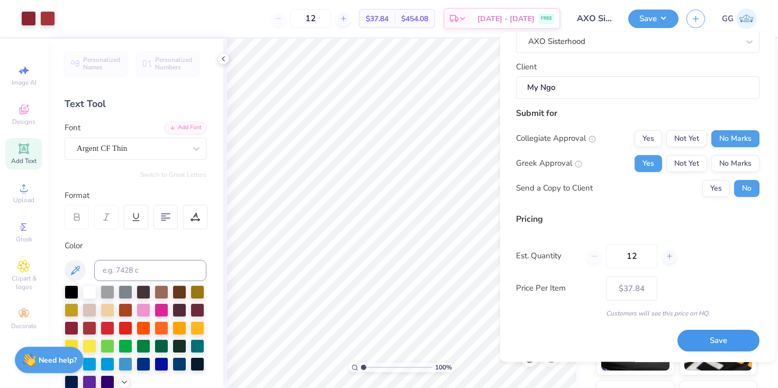
click at [723, 343] on button "Save" at bounding box center [718, 341] width 82 height 22
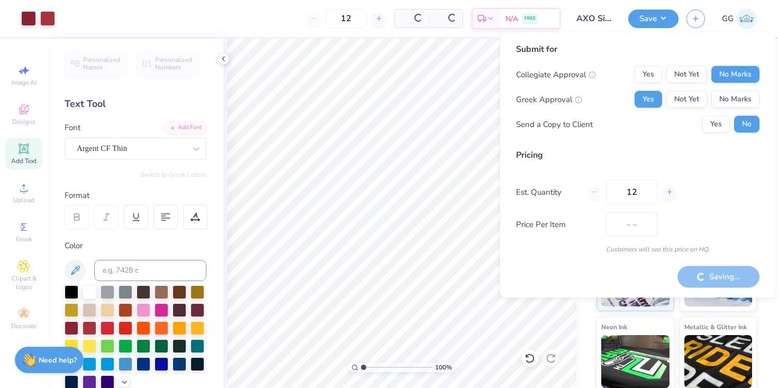
type input "$32.15"
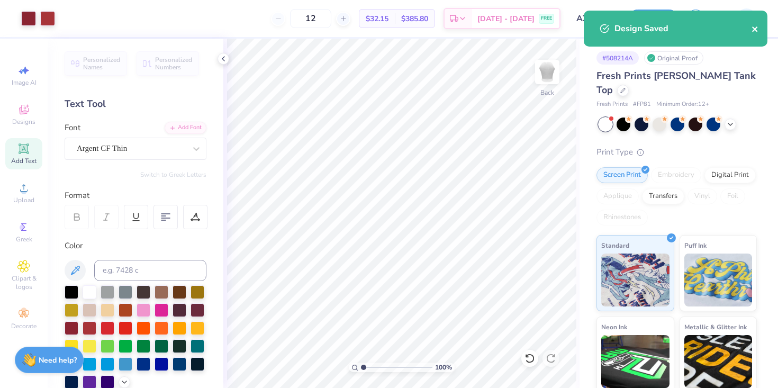
click at [756, 25] on icon "close" at bounding box center [754, 29] width 7 height 8
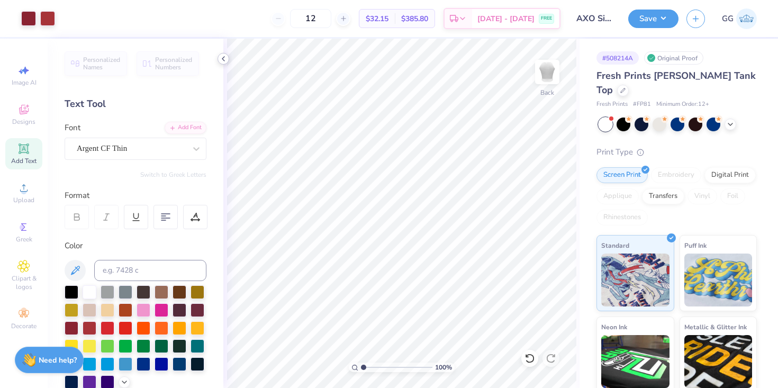
click at [224, 55] on icon at bounding box center [223, 58] width 8 height 8
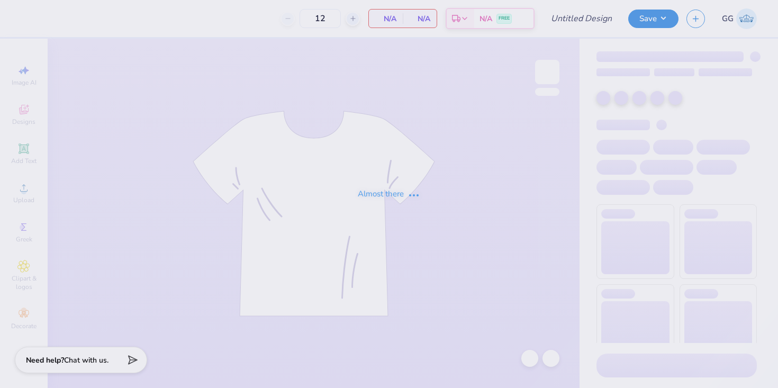
type input "AXO Sisterhood"
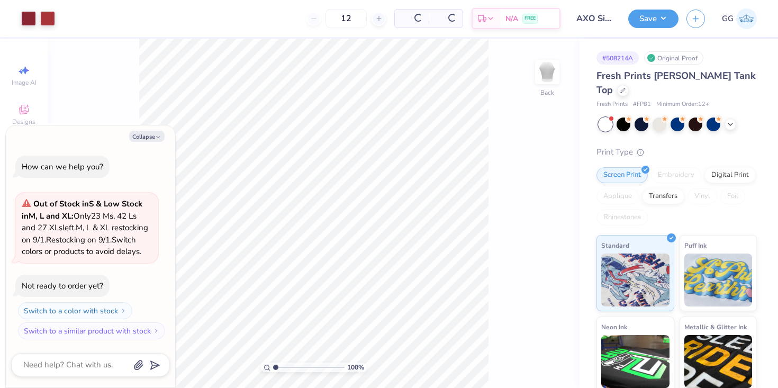
type textarea "x"
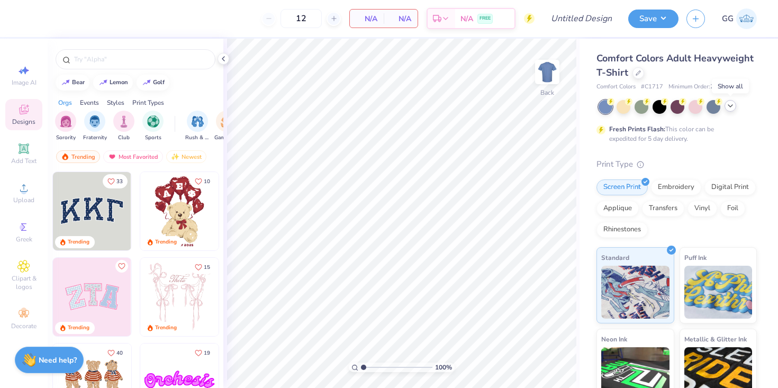
click at [727, 105] on icon at bounding box center [730, 106] width 8 height 8
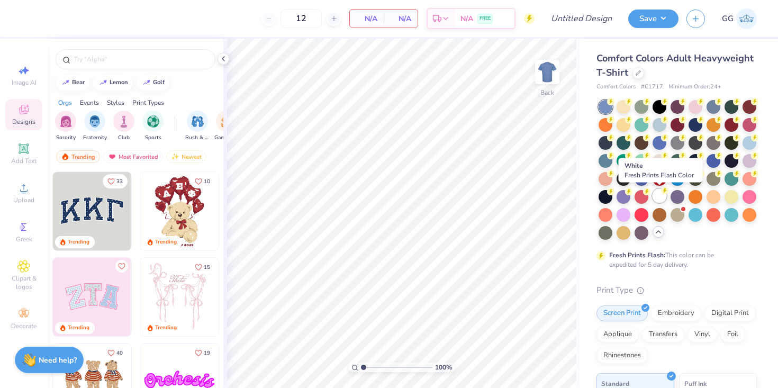
click at [662, 194] on div at bounding box center [659, 196] width 14 height 14
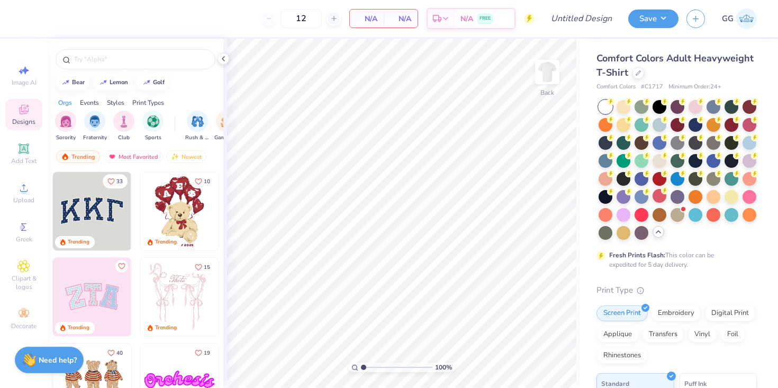
click at [77, 120] on div "Sorority Fraternity Club Sports" at bounding box center [115, 126] width 120 height 31
click at [71, 121] on div "filter for Sorority" at bounding box center [65, 119] width 21 height 21
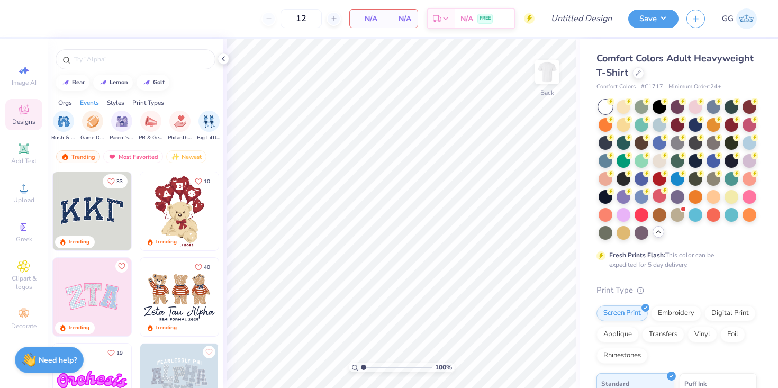
scroll to position [0, 133]
click at [158, 127] on div "filter for PR & General" at bounding box center [151, 119] width 21 height 21
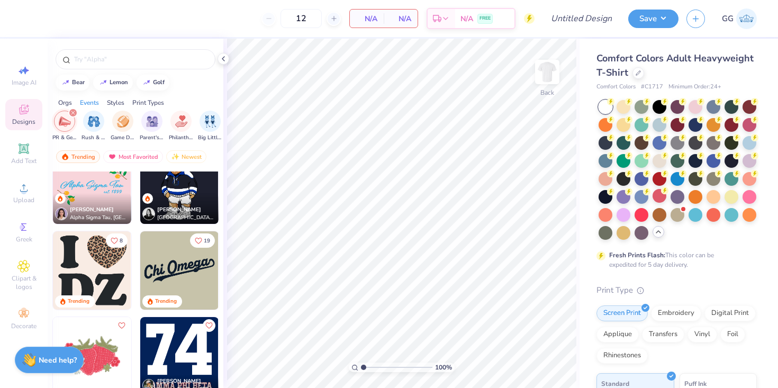
scroll to position [974, 0]
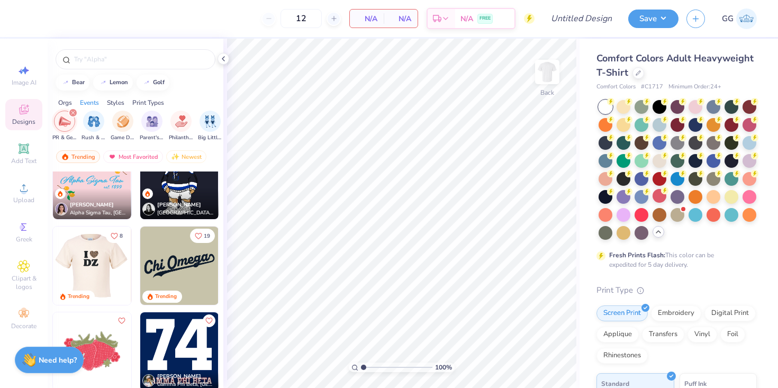
click at [53, 272] on img at bounding box center [14, 265] width 78 height 78
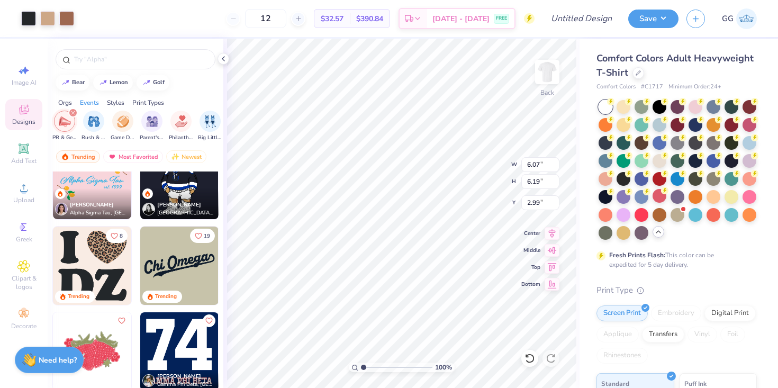
type input "3.00"
type input "6.59"
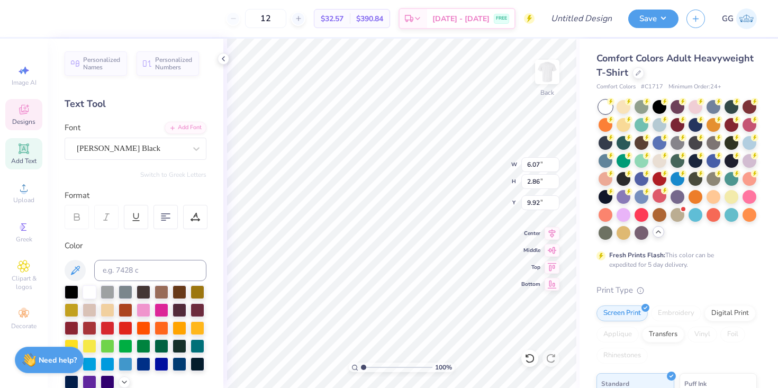
type textarea "D"
type textarea "A"
type input "3.45"
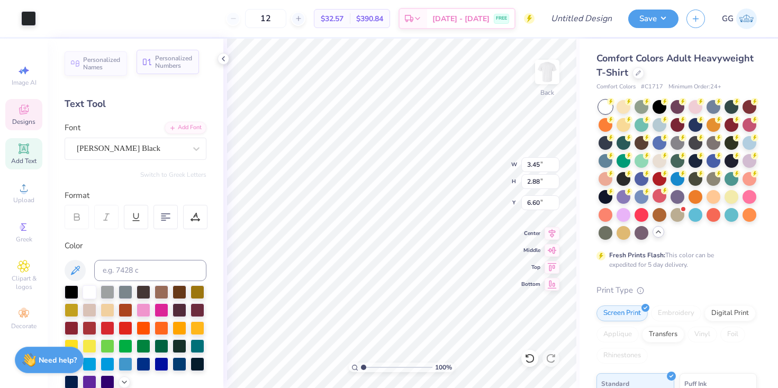
type input "2.88"
type input "6.60"
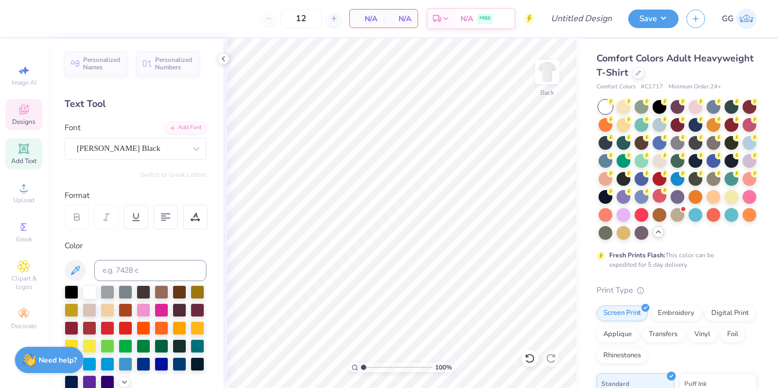
click at [30, 118] on span "Designs" at bounding box center [23, 121] width 23 height 8
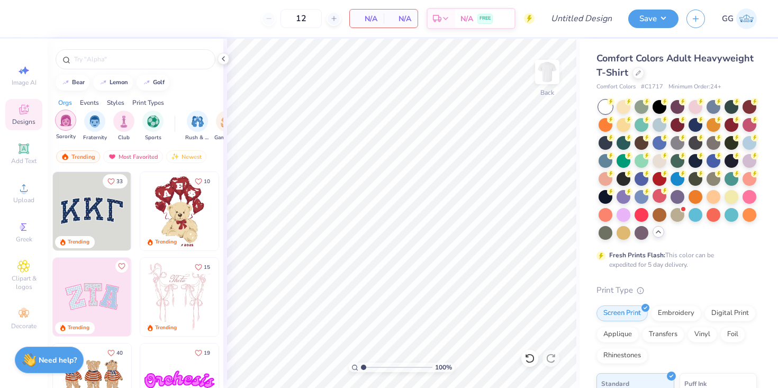
click at [74, 125] on div "filter for Sorority" at bounding box center [65, 119] width 21 height 21
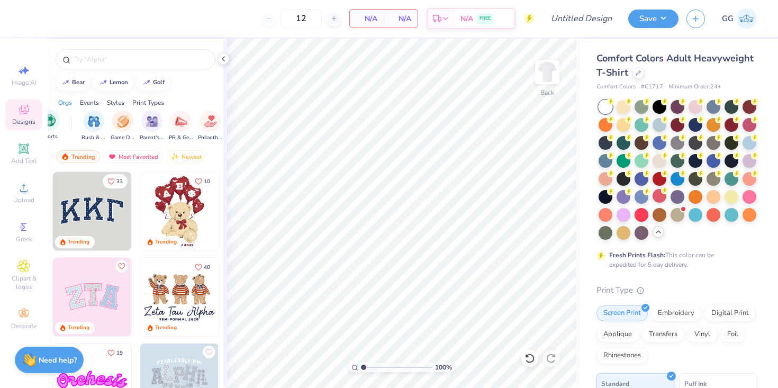
scroll to position [0, 159]
click at [131, 125] on img "filter for PR & General" at bounding box center [126, 120] width 12 height 12
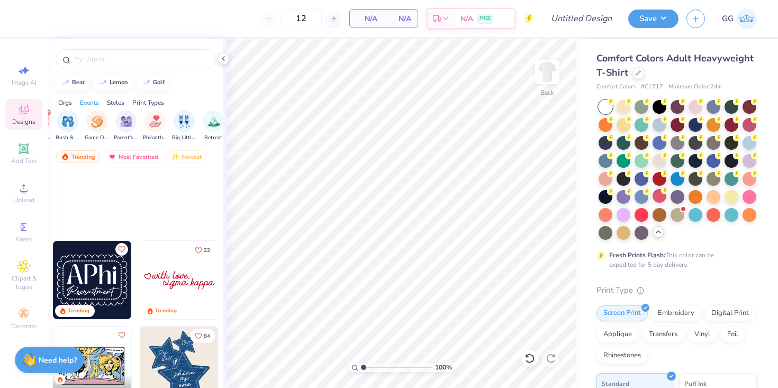
scroll to position [614, 0]
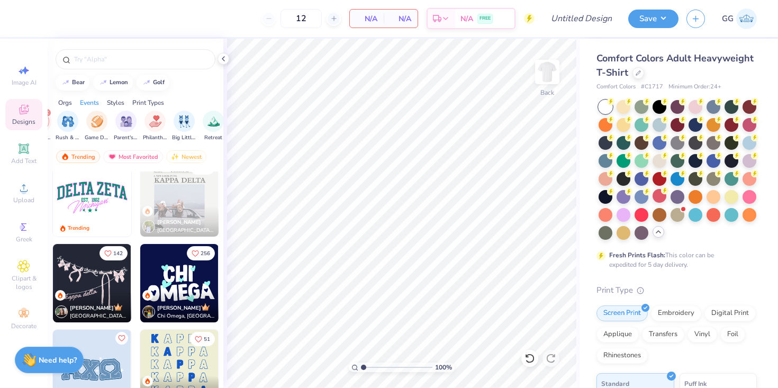
click at [100, 281] on img at bounding box center [92, 283] width 78 height 78
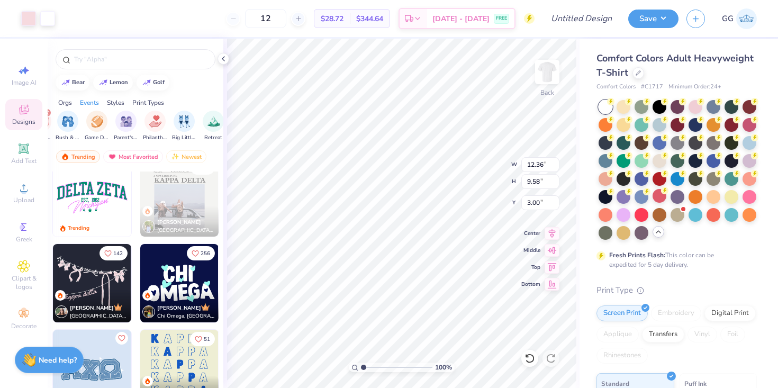
type input "12.36"
type input "9.58"
type input "14.08"
type input "10.91"
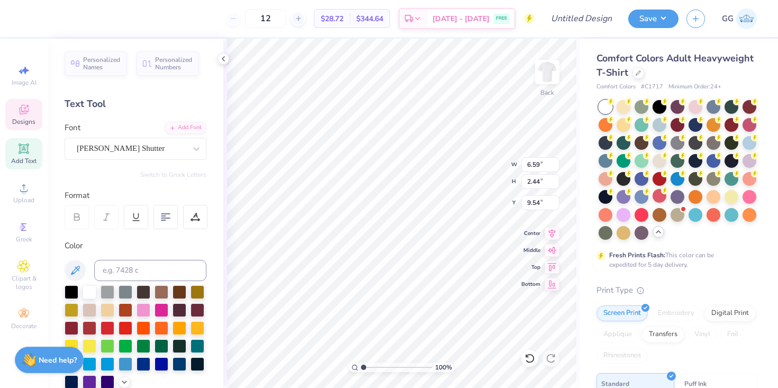
scroll to position [0, 0]
type textarea "k"
type textarea "Alpha Chi"
click at [33, 15] on div at bounding box center [28, 17] width 15 height 15
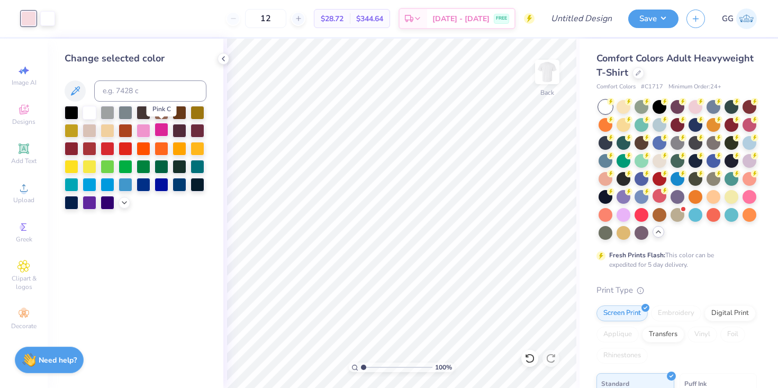
click at [162, 125] on div at bounding box center [161, 130] width 14 height 14
click at [146, 129] on div at bounding box center [143, 130] width 14 height 14
click at [123, 204] on icon at bounding box center [124, 201] width 8 height 8
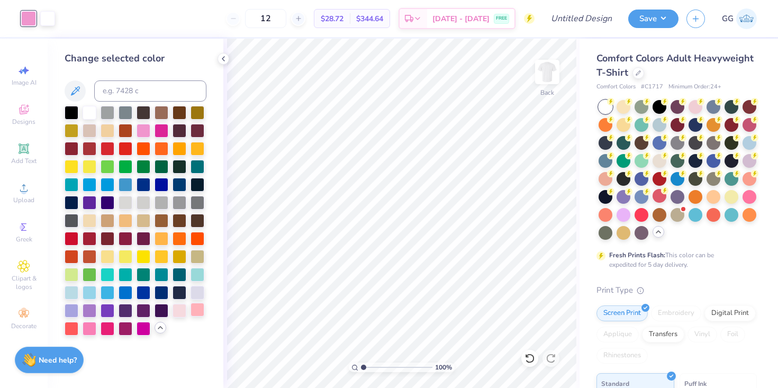
click at [197, 310] on div at bounding box center [197, 310] width 14 height 14
click at [178, 307] on div at bounding box center [179, 310] width 14 height 14
click at [199, 307] on div at bounding box center [197, 310] width 14 height 14
click at [198, 285] on div at bounding box center [197, 292] width 14 height 14
click at [192, 256] on div at bounding box center [197, 256] width 14 height 14
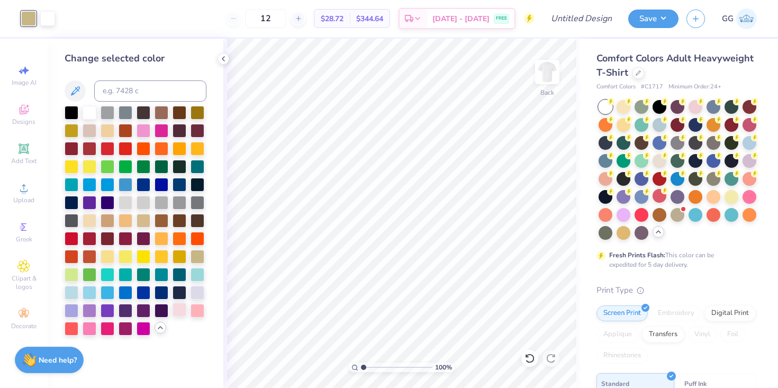
click at [175, 313] on div at bounding box center [179, 310] width 14 height 14
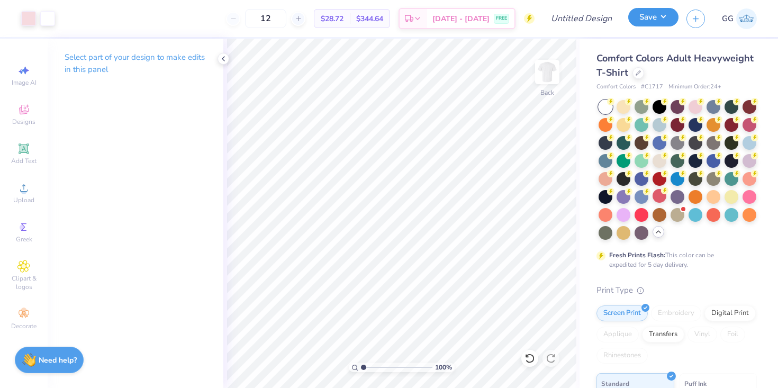
click at [645, 22] on button "Save" at bounding box center [653, 17] width 50 height 19
click at [225, 60] on icon at bounding box center [223, 58] width 8 height 8
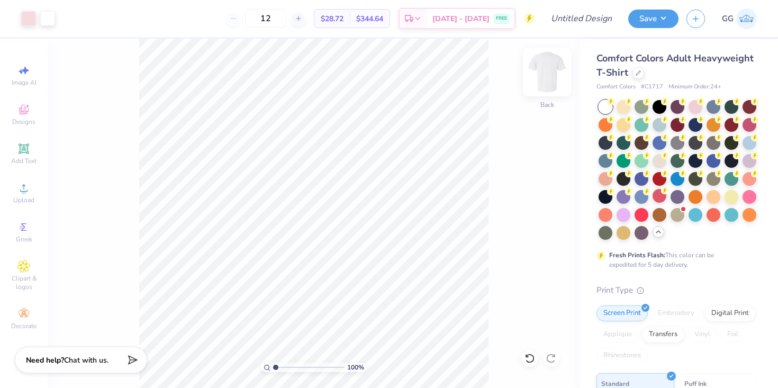
click at [543, 87] on img at bounding box center [547, 72] width 42 height 42
click at [535, 72] on div at bounding box center [547, 72] width 49 height 49
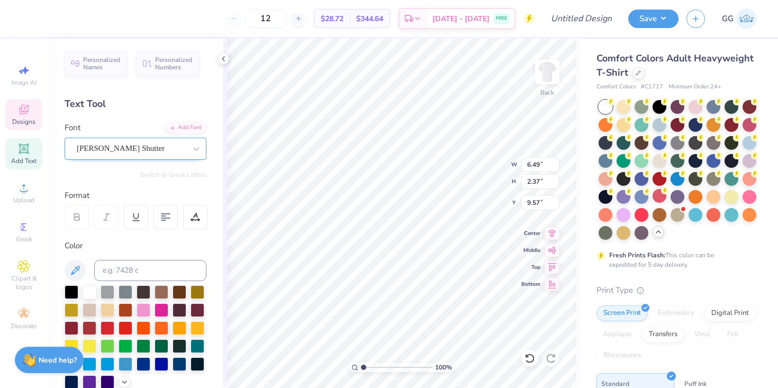
click at [131, 142] on div at bounding box center [131, 148] width 109 height 14
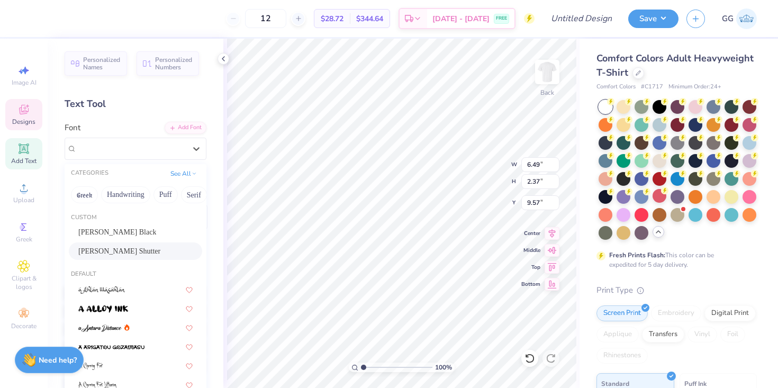
click at [161, 253] on div "Gilligan Shutter" at bounding box center [135, 250] width 114 height 11
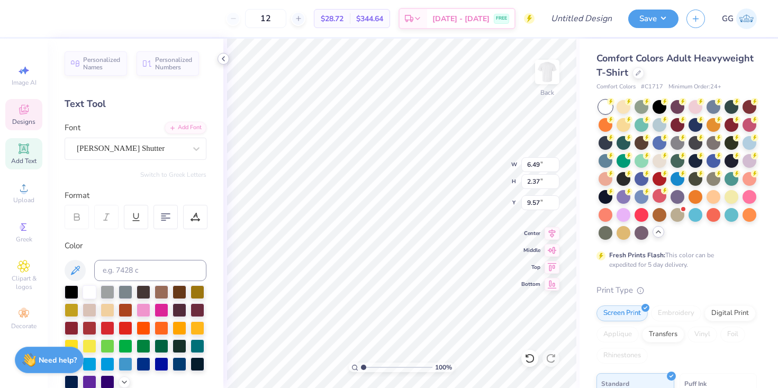
click at [222, 58] on polyline at bounding box center [223, 59] width 2 height 4
click at [553, 76] on img at bounding box center [547, 72] width 42 height 42
click at [26, 153] on icon at bounding box center [23, 148] width 13 height 13
type textarea "TEMPE ARIZONA"
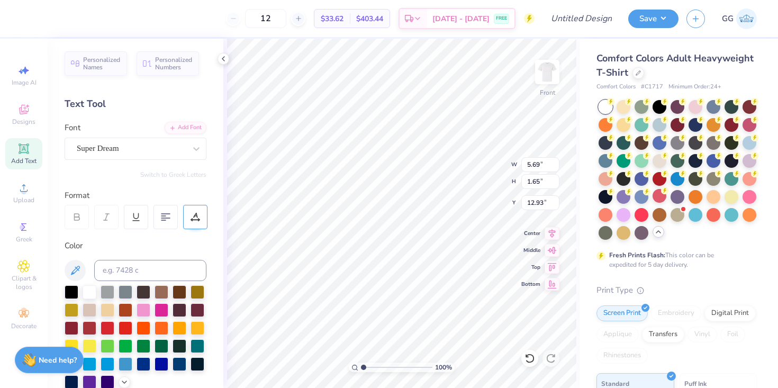
scroll to position [0, 3]
click at [128, 140] on div "Super Dream" at bounding box center [136, 149] width 142 height 22
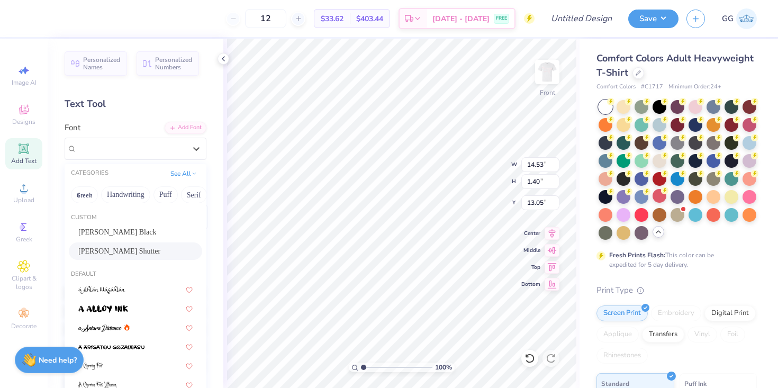
click at [136, 248] on div "Gilligan Shutter" at bounding box center [135, 250] width 114 height 11
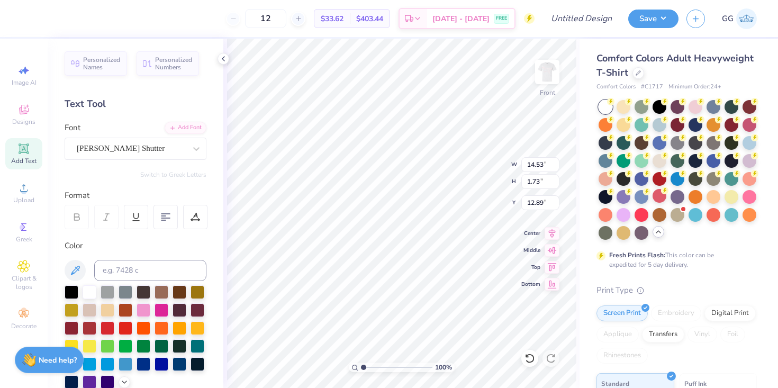
type input "1.73"
type input "12.89"
click at [123, 273] on input at bounding box center [150, 270] width 112 height 21
type input "705"
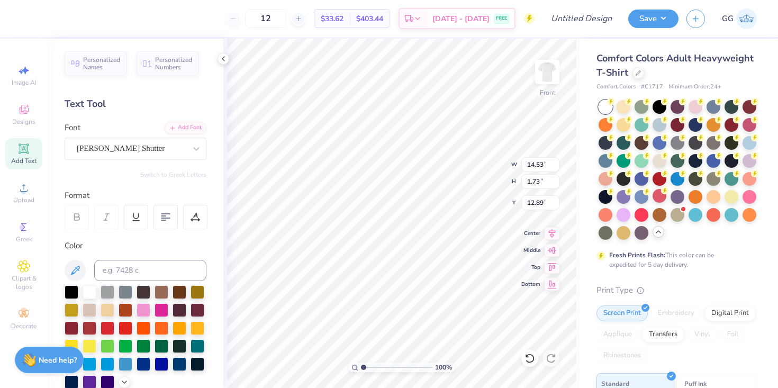
type textarea "Tempe ARIZONA"
type textarea "Tempe [US_STATE]"
click at [185, 153] on div "Gilligan Shutter" at bounding box center [131, 148] width 111 height 16
click at [552, 235] on icon at bounding box center [551, 231] width 15 height 13
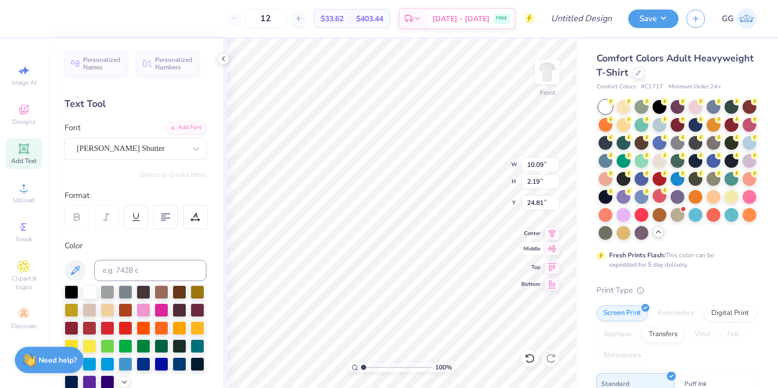
click at [552, 252] on icon at bounding box center [551, 248] width 15 height 13
click at [552, 262] on icon at bounding box center [551, 265] width 15 height 13
click at [555, 283] on icon at bounding box center [551, 282] width 15 height 13
type input "24.81"
click at [554, 230] on icon at bounding box center [551, 231] width 15 height 13
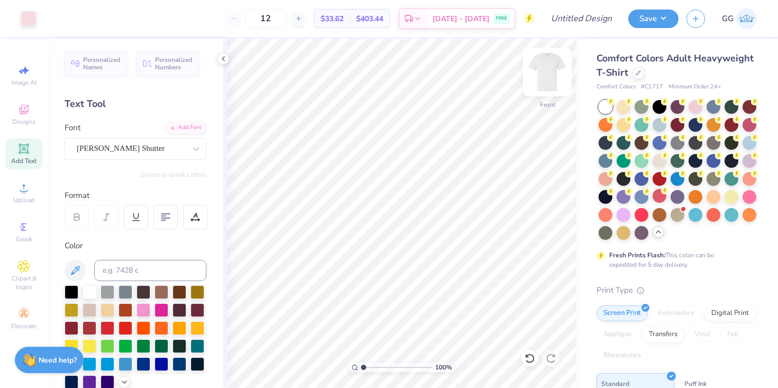
click at [554, 63] on img at bounding box center [547, 72] width 42 height 42
click at [641, 14] on button "Save" at bounding box center [653, 17] width 50 height 19
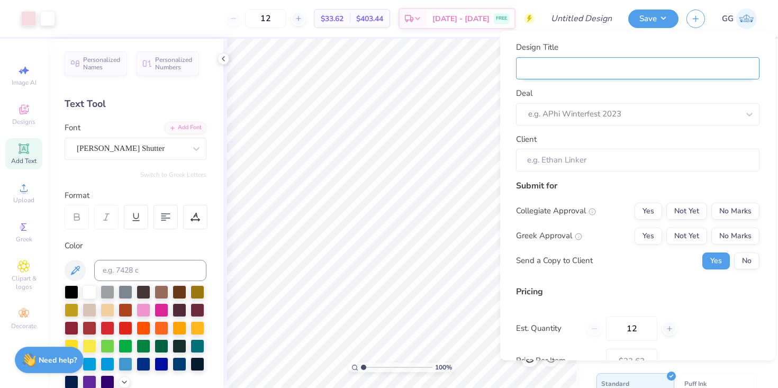
click at [626, 71] on input "Design Title" at bounding box center [637, 68] width 243 height 23
type input "AXO Sisterhood"
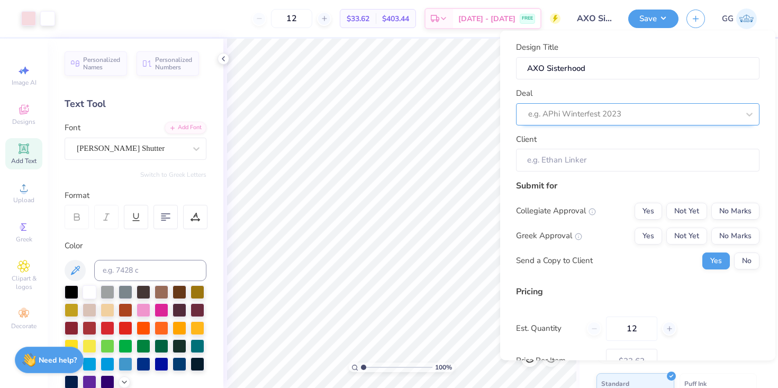
click at [589, 110] on div at bounding box center [633, 114] width 211 height 14
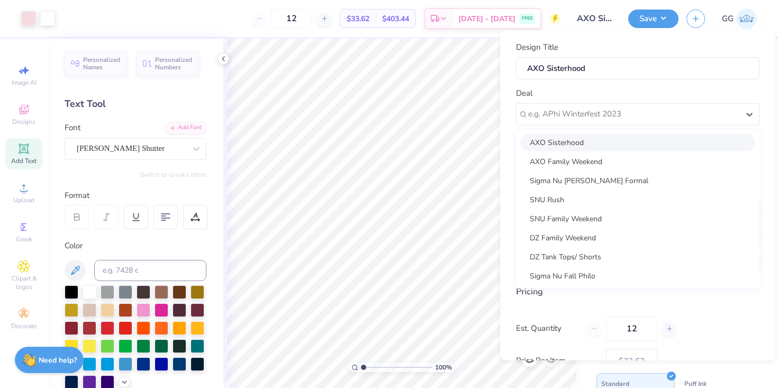
click at [590, 148] on div "AXO Sisterhood" at bounding box center [637, 141] width 235 height 17
type input "My Ngo"
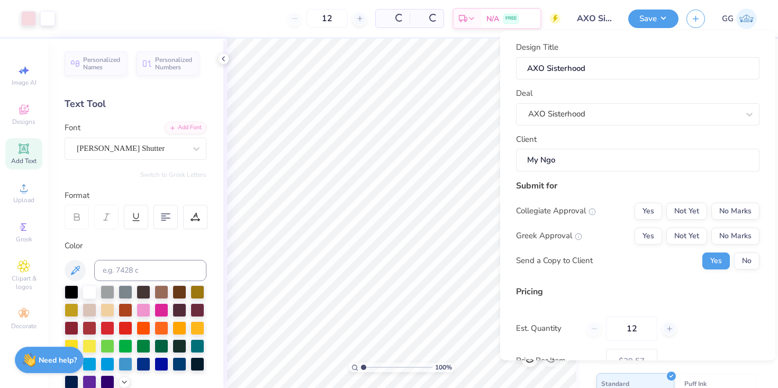
click at [724, 221] on div "Collegiate Approval Yes Not Yet No Marks Greek Approval Yes Not Yet No Marks Se…" at bounding box center [637, 235] width 243 height 67
click at [723, 214] on button "No Marks" at bounding box center [735, 210] width 48 height 17
click at [651, 239] on button "Yes" at bounding box center [648, 235] width 28 height 17
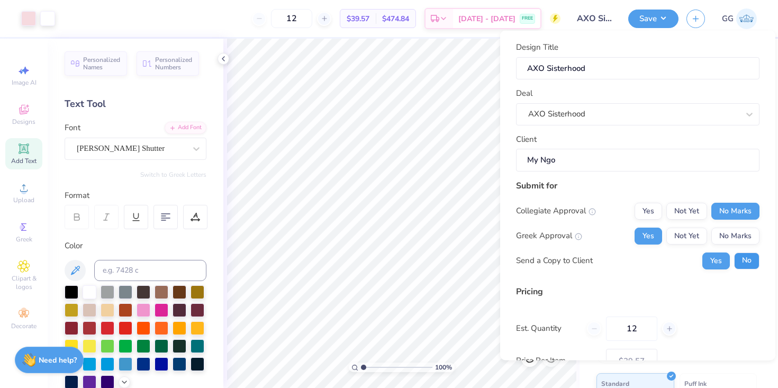
click at [742, 263] on button "No" at bounding box center [746, 260] width 25 height 17
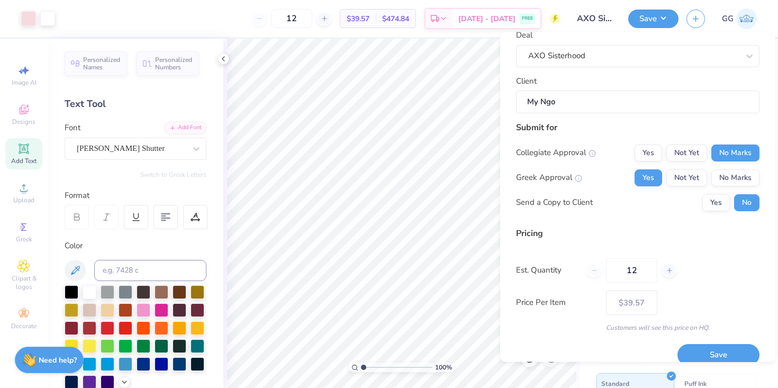
scroll to position [74, 0]
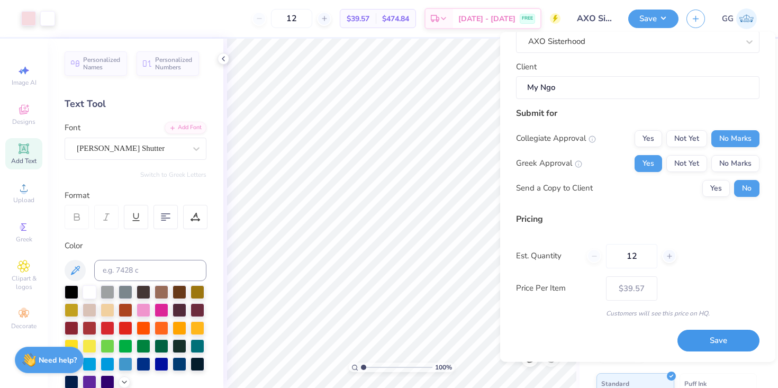
click at [735, 335] on button "Save" at bounding box center [718, 341] width 82 height 22
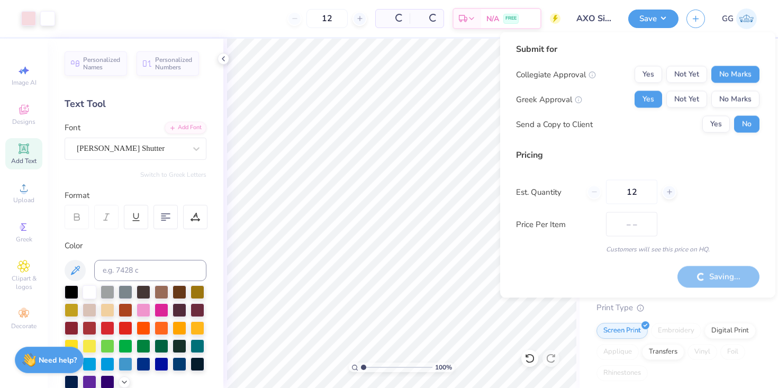
type input "$33.62"
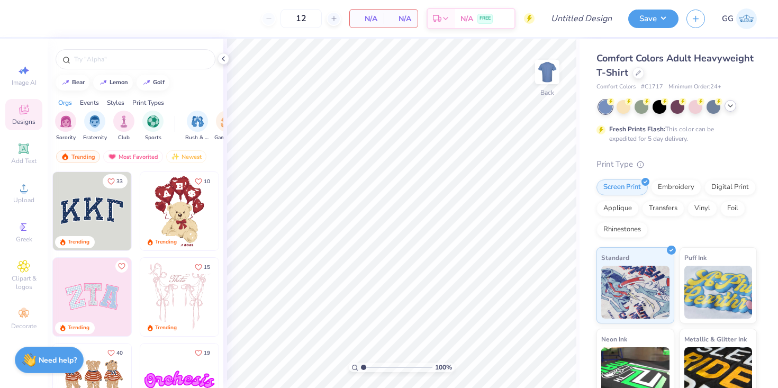
click at [727, 104] on icon at bounding box center [730, 106] width 8 height 8
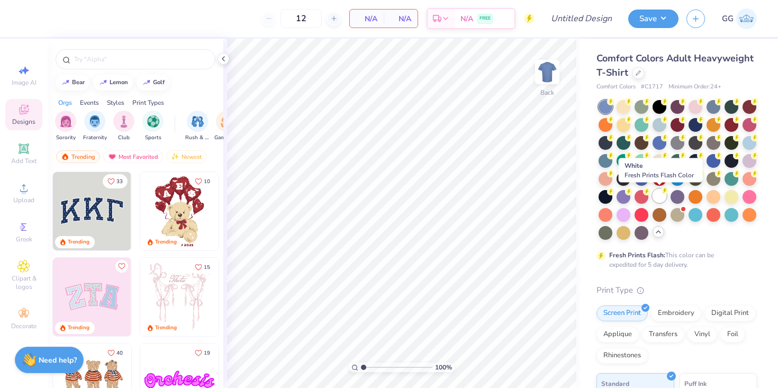
click at [661, 195] on div at bounding box center [659, 196] width 14 height 14
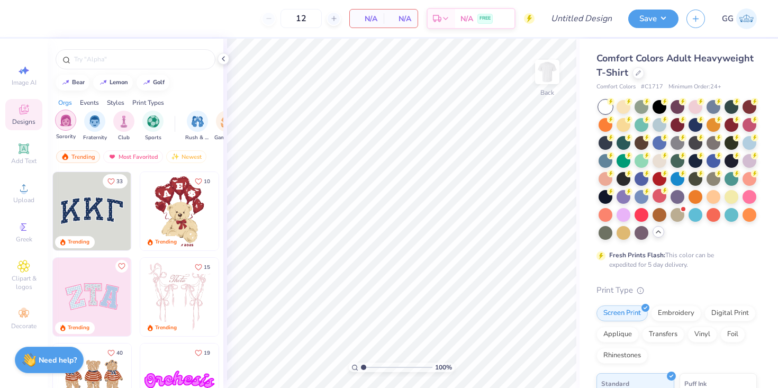
click at [61, 120] on img "filter for Sorority" at bounding box center [66, 120] width 12 height 12
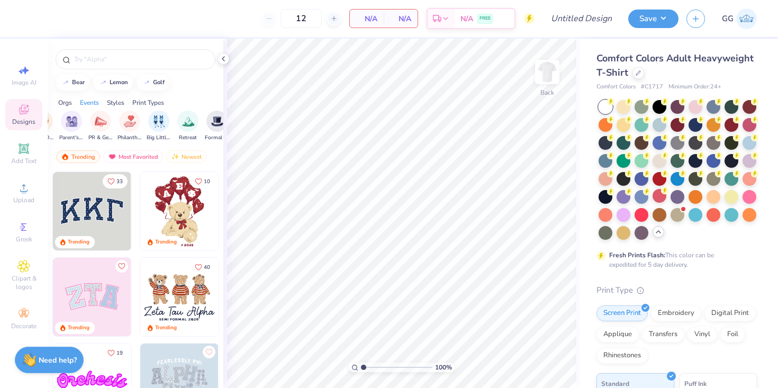
scroll to position [0, 189]
click at [121, 132] on div "Philanthropy" at bounding box center [125, 124] width 24 height 31
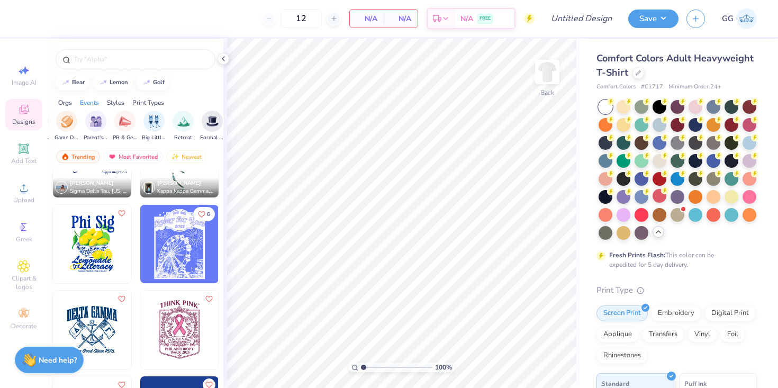
scroll to position [147, 0]
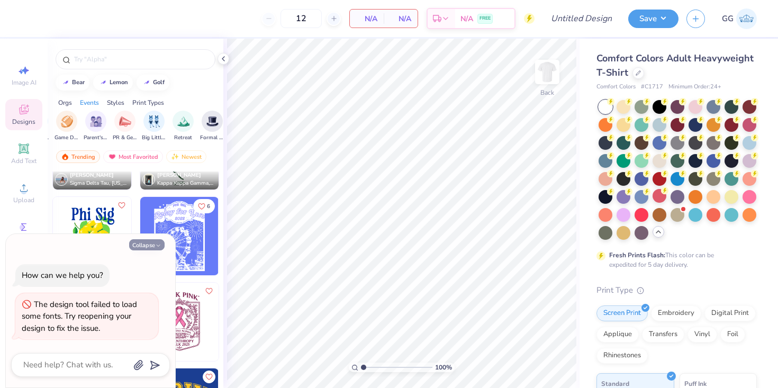
click at [138, 244] on button "Collapse" at bounding box center [146, 244] width 35 height 11
type textarea "x"
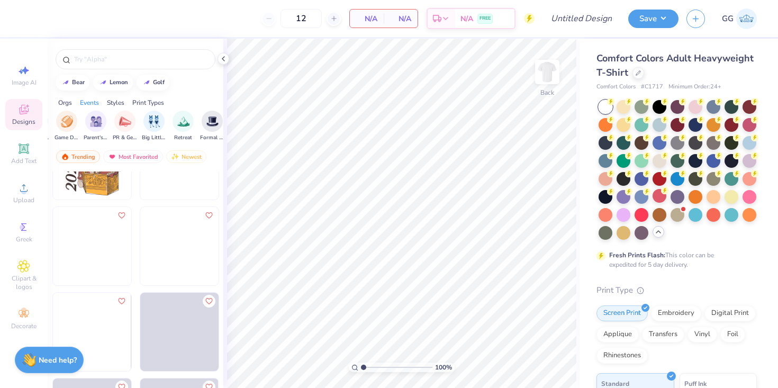
scroll to position [2889, 0]
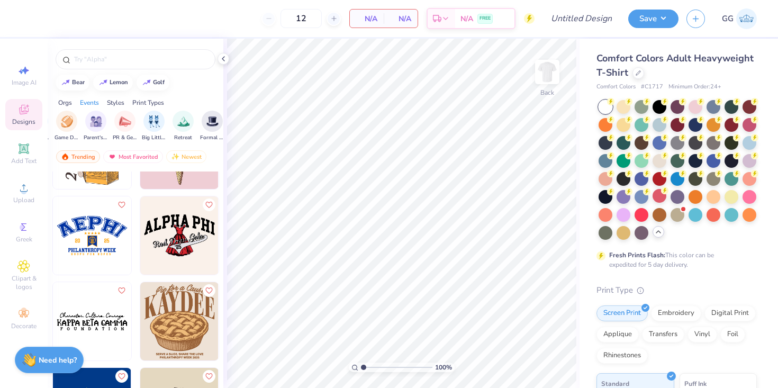
click at [176, 252] on img at bounding box center [179, 235] width 78 height 78
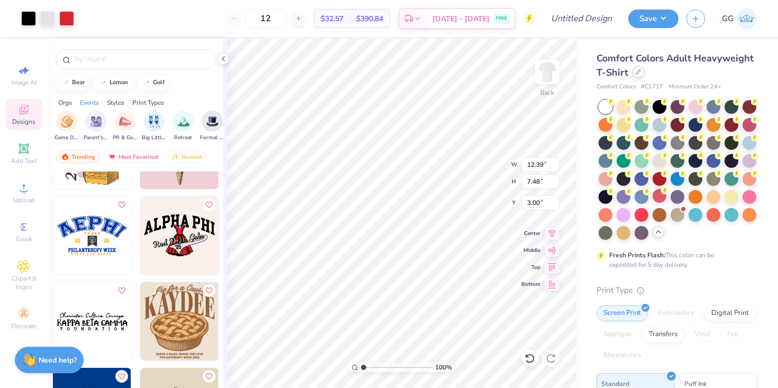
click at [641, 73] on div at bounding box center [638, 72] width 12 height 12
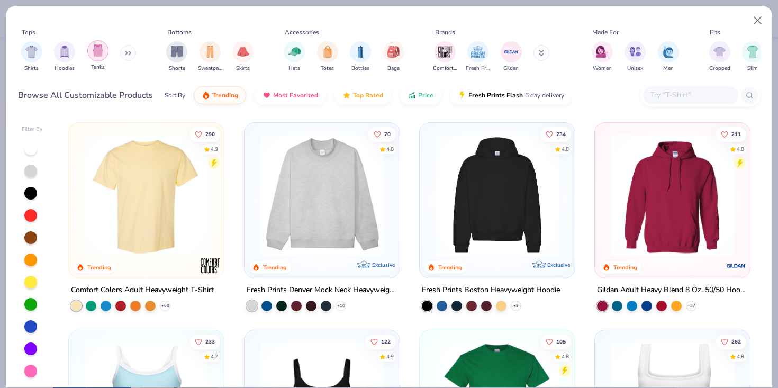
click at [96, 53] on img "filter for Tanks" at bounding box center [98, 50] width 12 height 12
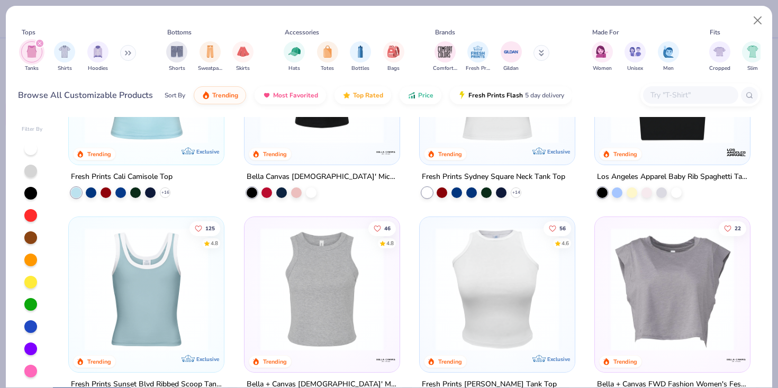
scroll to position [132, 0]
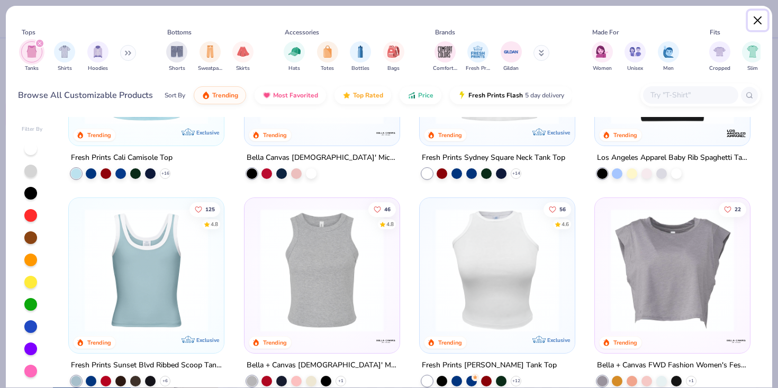
click at [750, 19] on button "Close" at bounding box center [757, 21] width 20 height 20
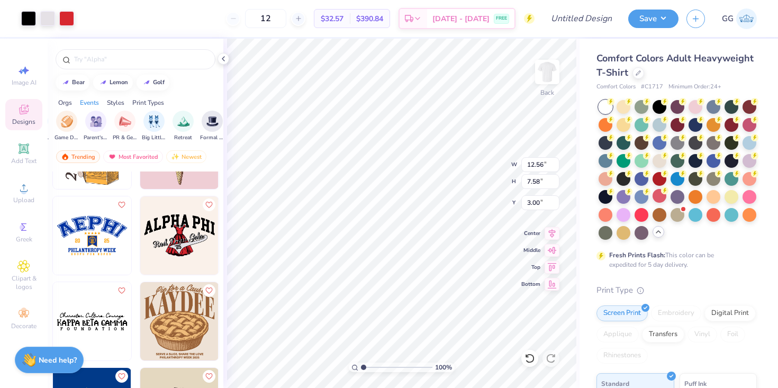
type input "12.56"
type input "7.58"
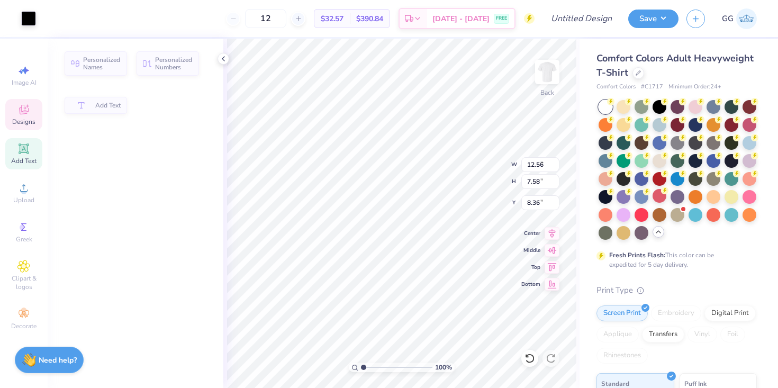
type input "1.15"
type input "0.88"
type input "8.36"
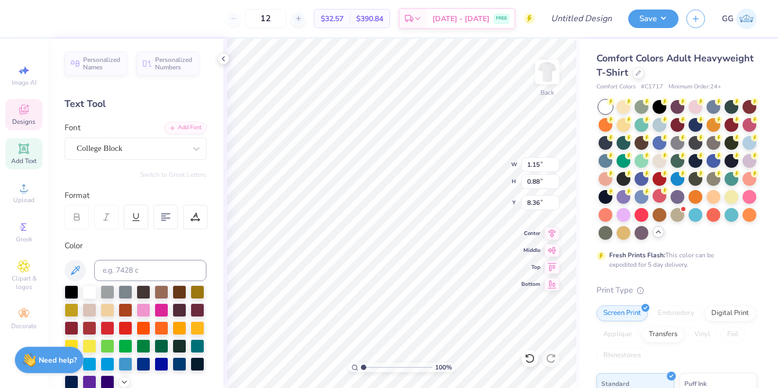
type textarea "5"
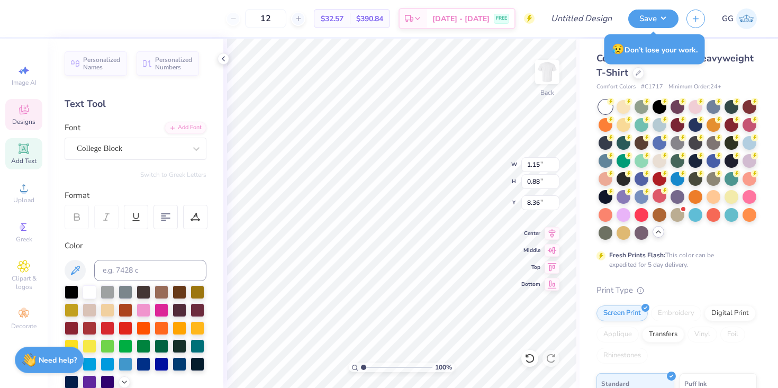
type textarea "Tempe [US_STATE] 2025"
type input "8.33"
type input "2.10"
type input "7.76"
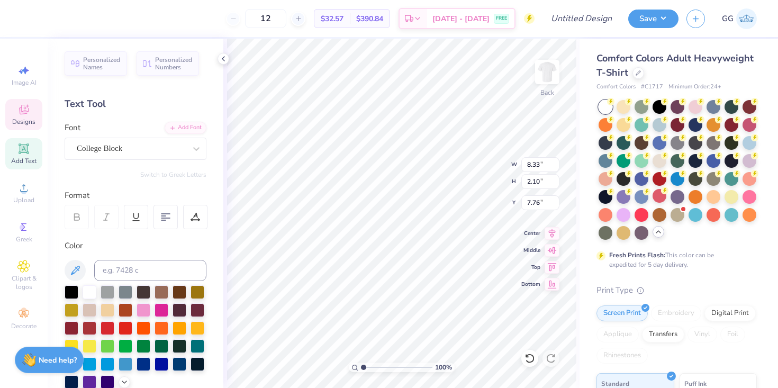
type input "3.94"
type input "1.00"
type input "4.99"
type input "1.26"
type input "6.92"
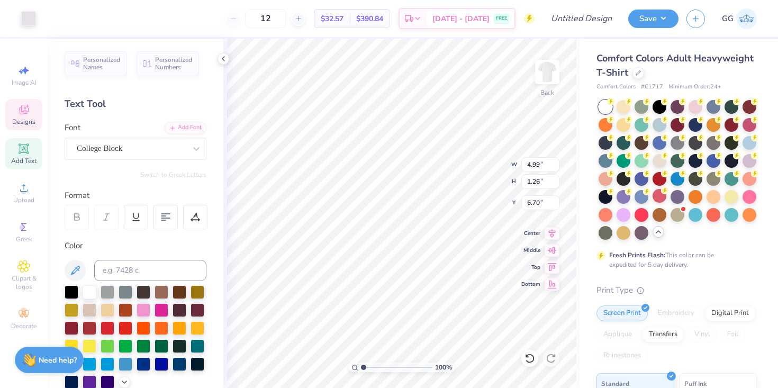
type input "3.50"
type input "6.70"
type input "4.99"
type input "1.26"
type input "7.76"
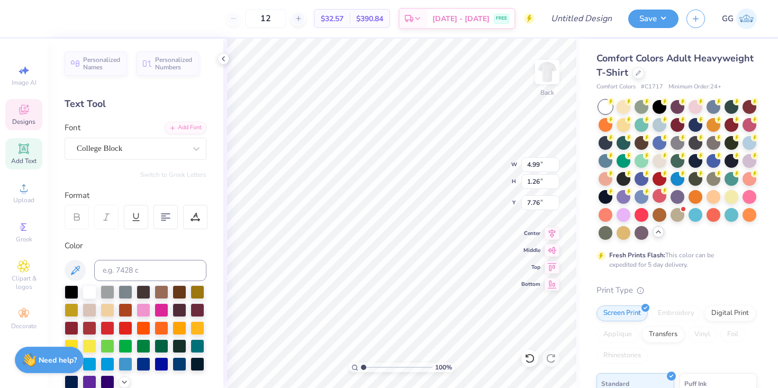
type input "4.96"
type input "1.52"
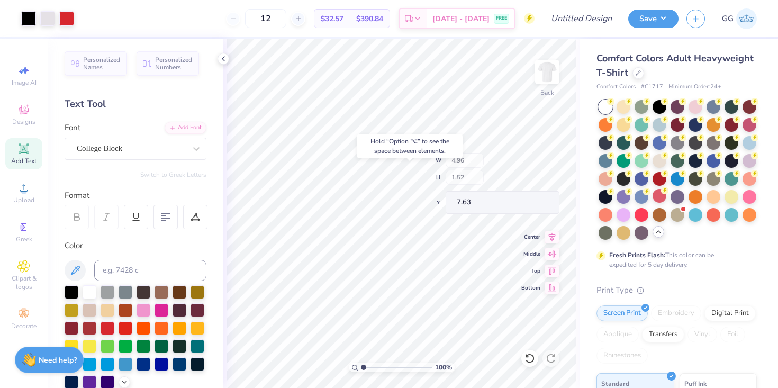
type input "7.60"
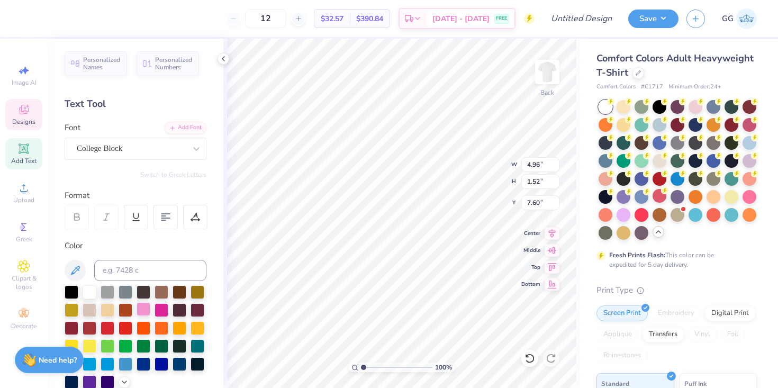
type input "10.22"
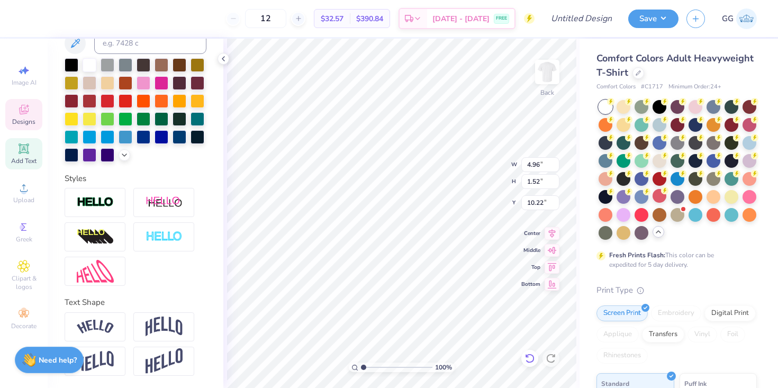
scroll to position [0, 3]
type textarea "Tempe [US_STATE]"
click at [113, 335] on div at bounding box center [95, 326] width 61 height 29
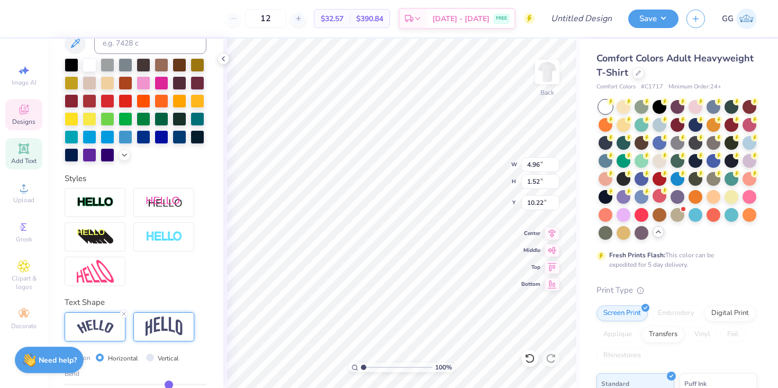
scroll to position [289, 0]
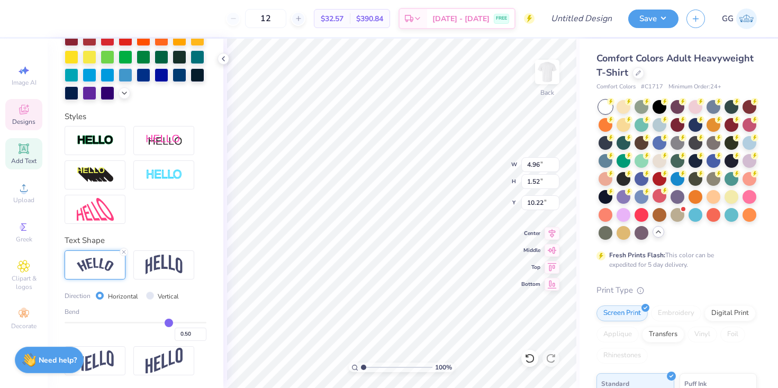
type input "0.48"
type input "0.51"
type input "0.53"
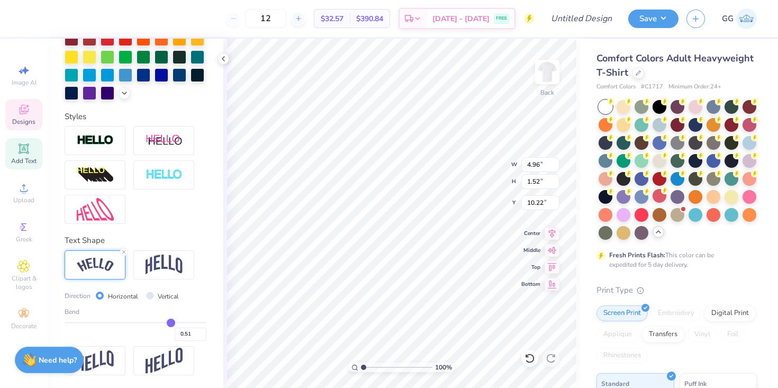
type input "0.53"
type input "0.56"
type input "0.59"
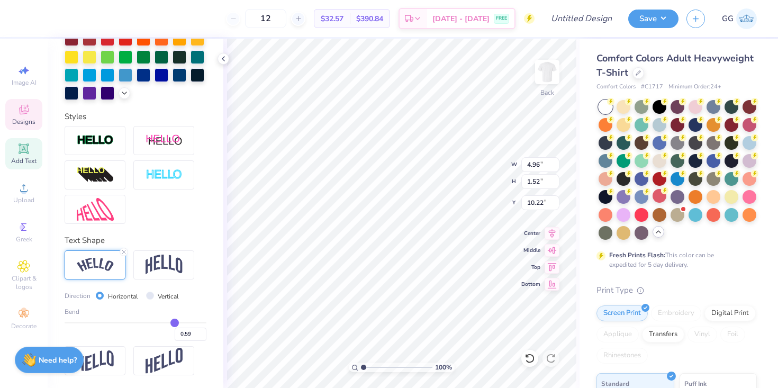
type input "0.62"
type input "0.65"
type input "0.67"
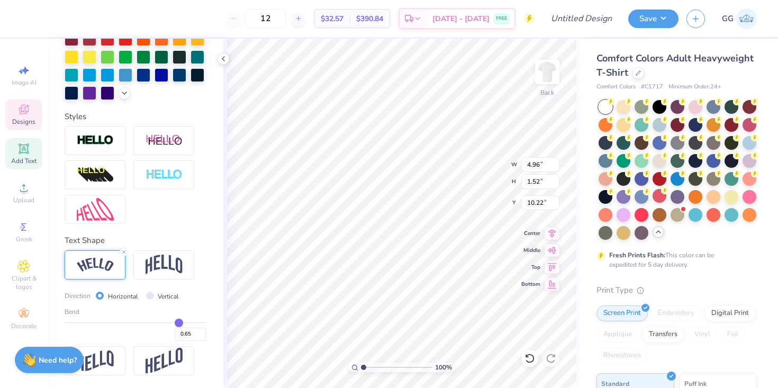
type input "0.67"
type input "0.69"
type input "0.71"
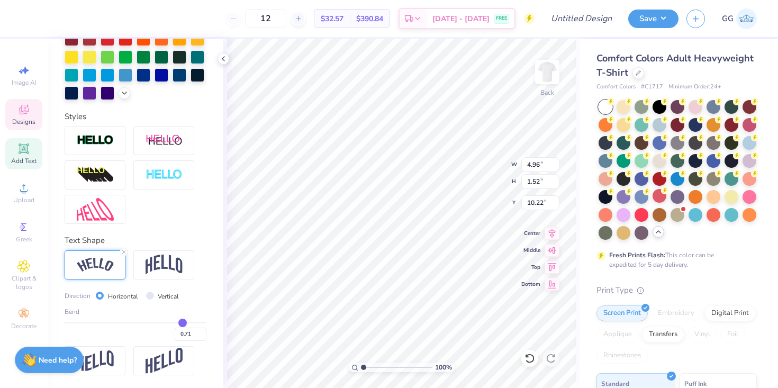
type input "0.73"
type input "0.74"
type input "0.75"
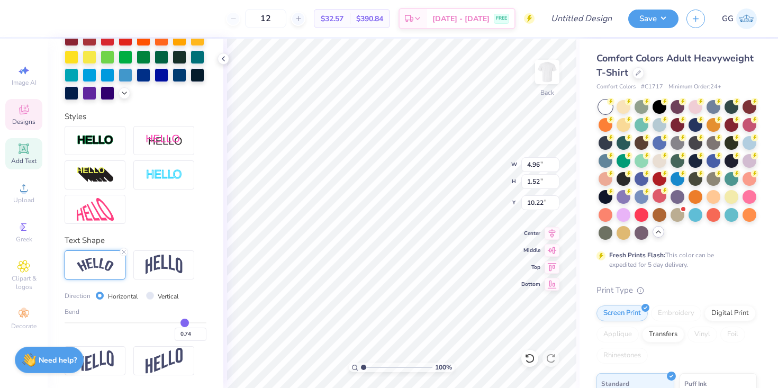
type input "0.75"
type input "0.76"
type input "0.78"
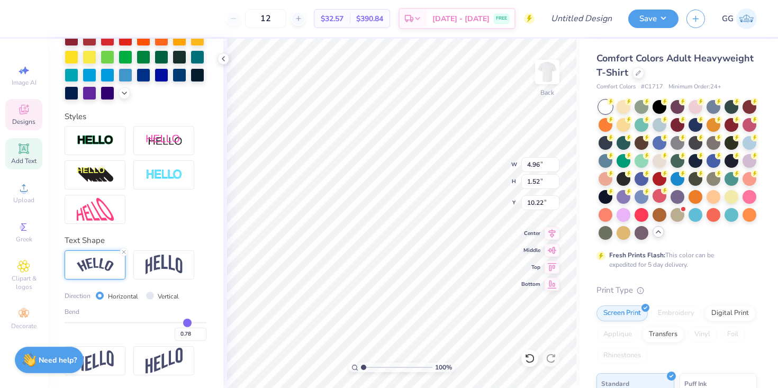
type input "0.8"
type input "0.80"
type input "0.82"
type input "0.84"
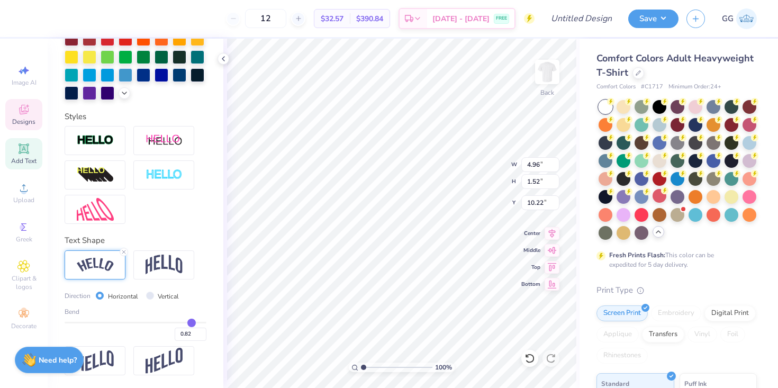
type input "0.84"
type input "0.86"
type input "0.88"
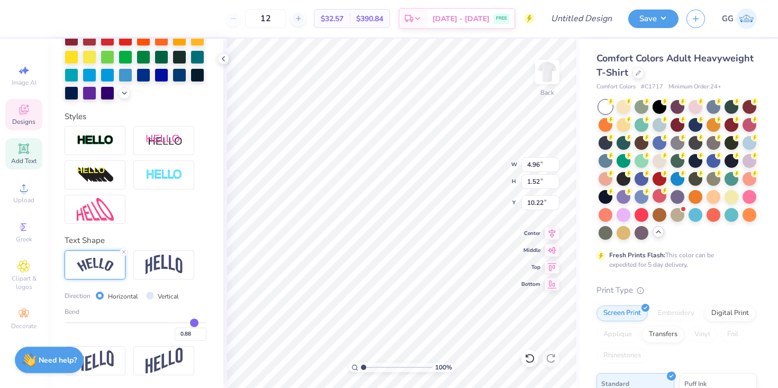
type input "0.89"
type input "0.9"
type input "0.90"
type input "0.91"
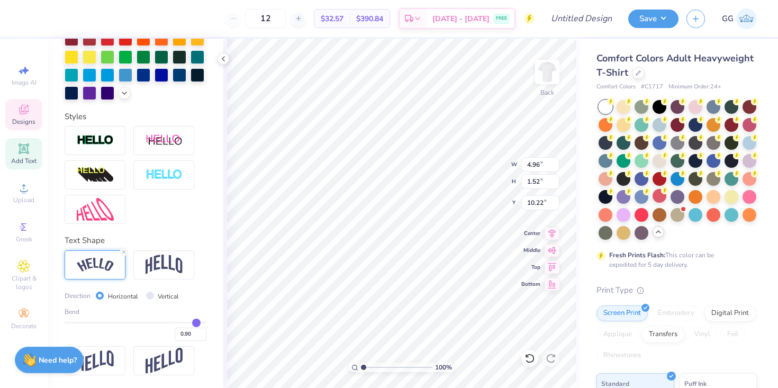
type input "0.91"
type input "0.9"
type input "0.90"
type input "0.89"
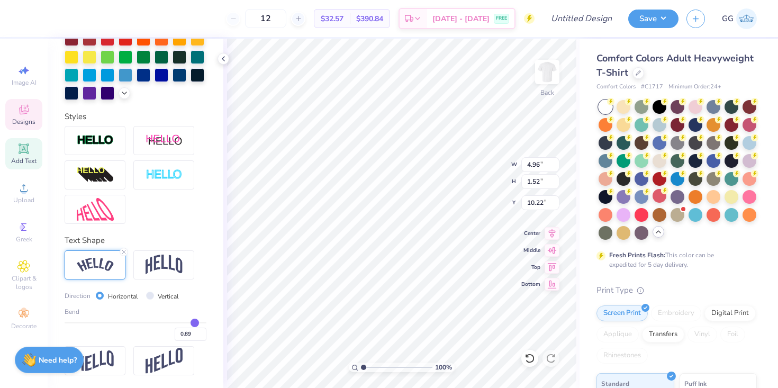
type input "0.86"
type input "0.82"
type input "0.78"
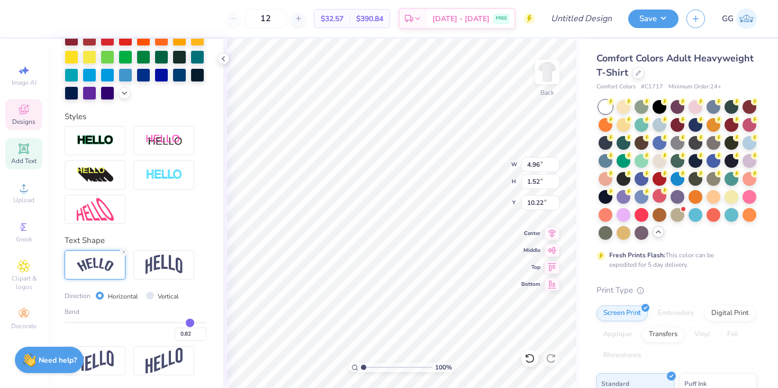
type input "0.78"
type input "0.74"
type input "0.69"
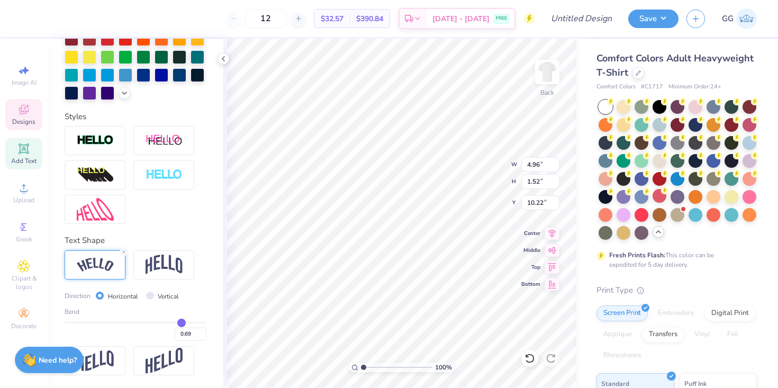
type input "0.64"
type input "0.59"
type input "0.55"
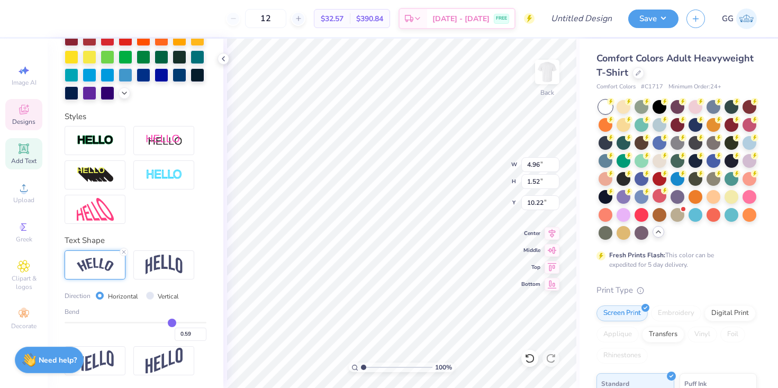
type input "0.55"
type input "0.51"
type input "0.48"
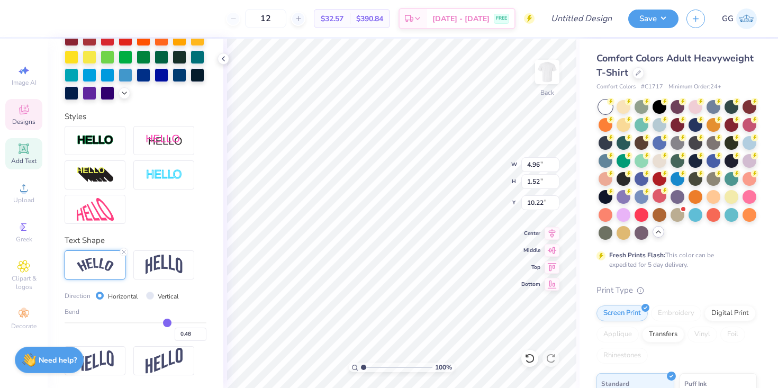
type input "0.46"
type input "0.44"
type input "0.43"
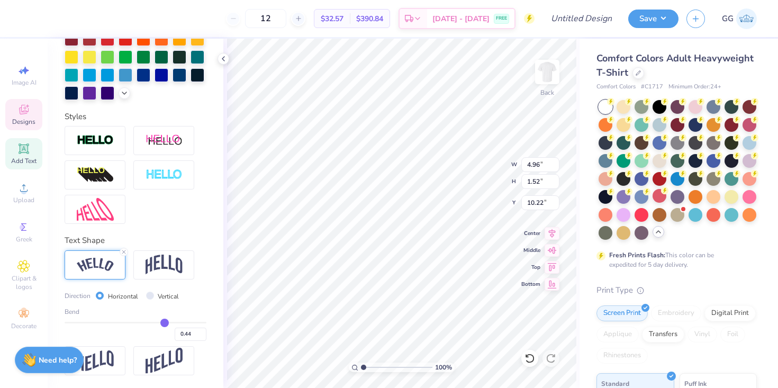
type input "0.43"
type input "0.42"
type input "0.41"
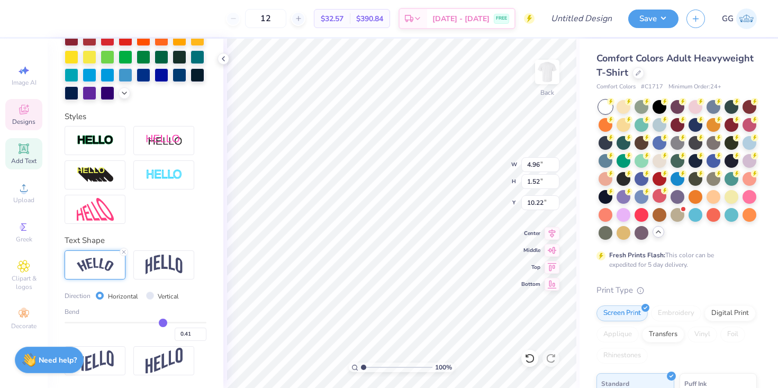
drag, startPoint x: 167, startPoint y: 318, endPoint x: 163, endPoint y: 322, distance: 5.6
click at [163, 322] on input "range" at bounding box center [136, 323] width 142 height 2
type input "0.39"
click at [161, 322] on input "range" at bounding box center [136, 323] width 142 height 2
type input "0.39"
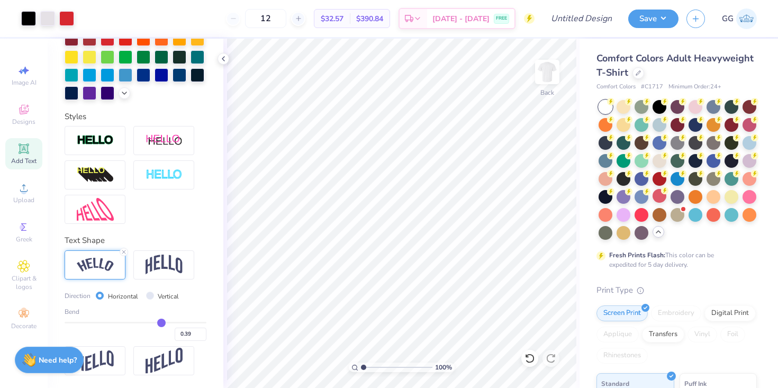
scroll to position [0, 0]
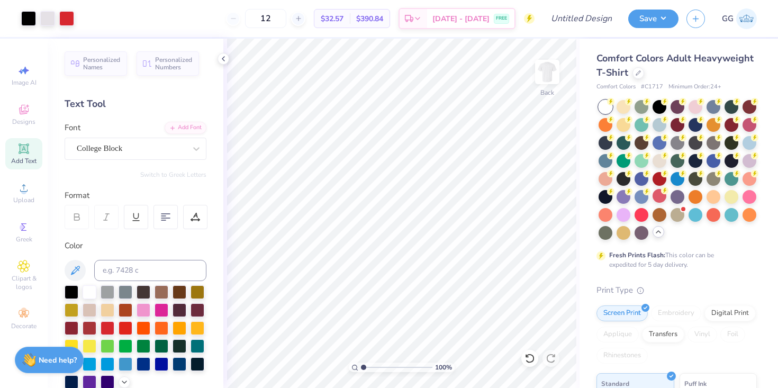
click at [25, 145] on icon at bounding box center [24, 148] width 8 height 8
type textarea "EXT"
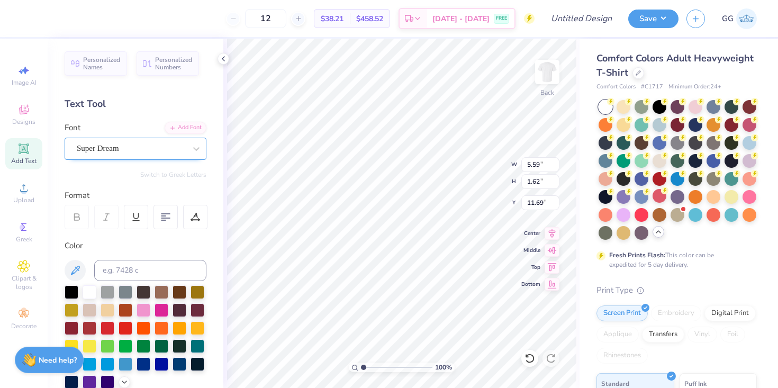
type textarea "2025"
click at [109, 147] on div "Super Dream" at bounding box center [131, 148] width 111 height 16
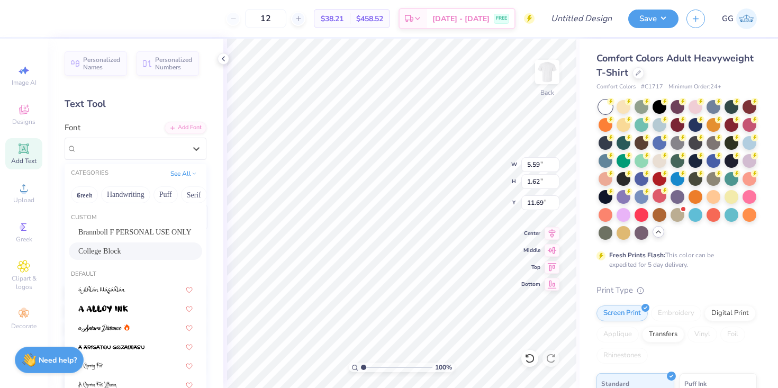
click at [132, 255] on div "College Block" at bounding box center [135, 250] width 114 height 11
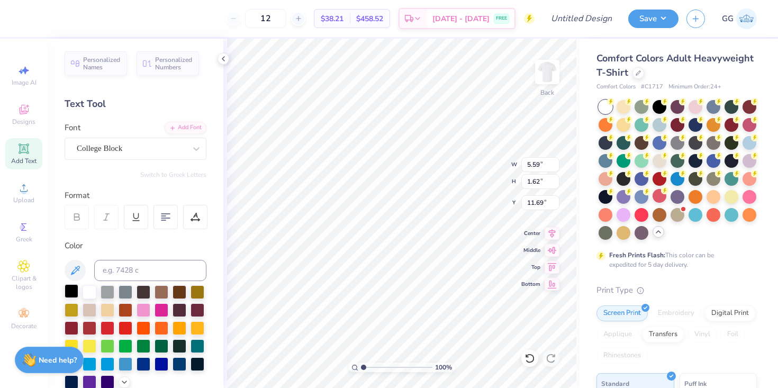
click at [71, 292] on div at bounding box center [72, 291] width 14 height 14
type input "1.96"
type input "0.80"
type input "8.22"
type input "2.05"
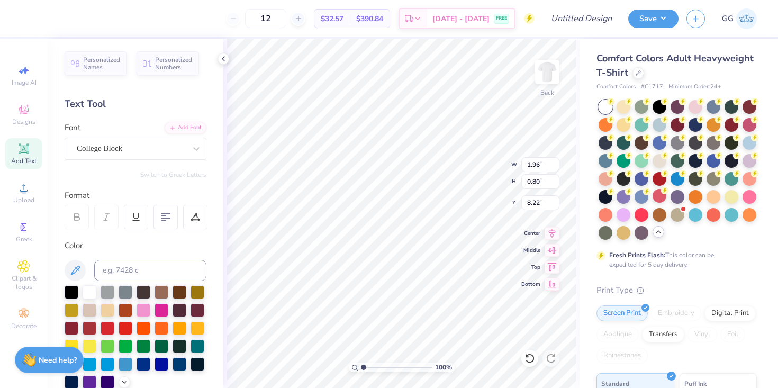
type input "1.39"
type input "8.09"
type input "1.73"
type input "1.18"
type input "8.13"
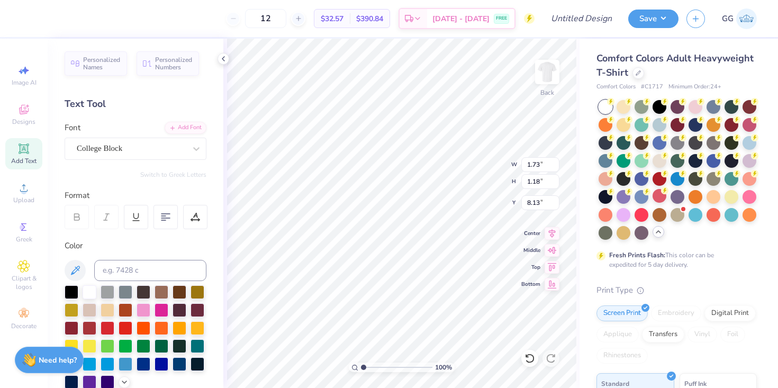
type input "1.72"
type input "0.93"
type input "8.26"
type input "1.55"
type input "0.84"
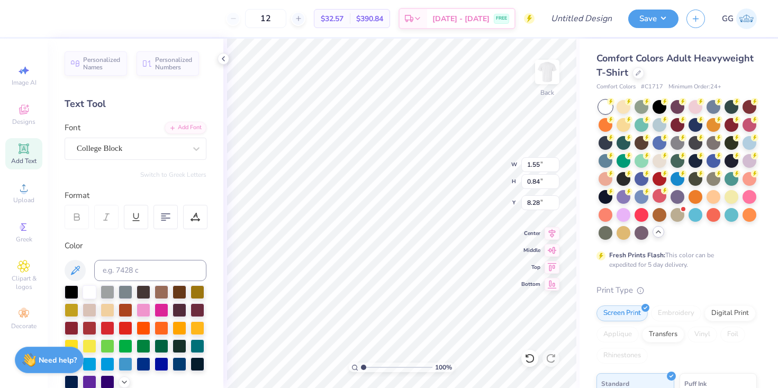
type input "8.17"
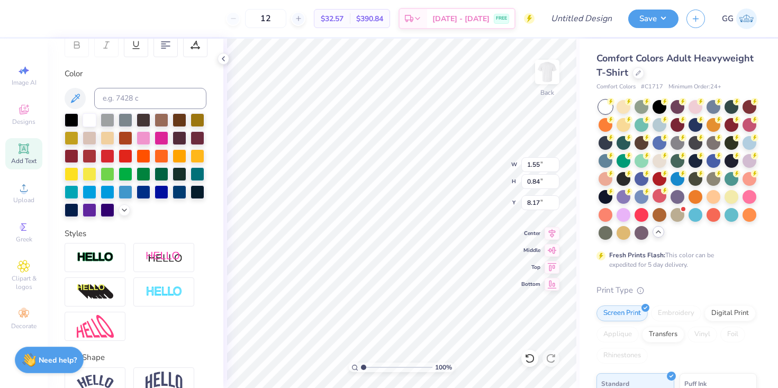
scroll to position [227, 0]
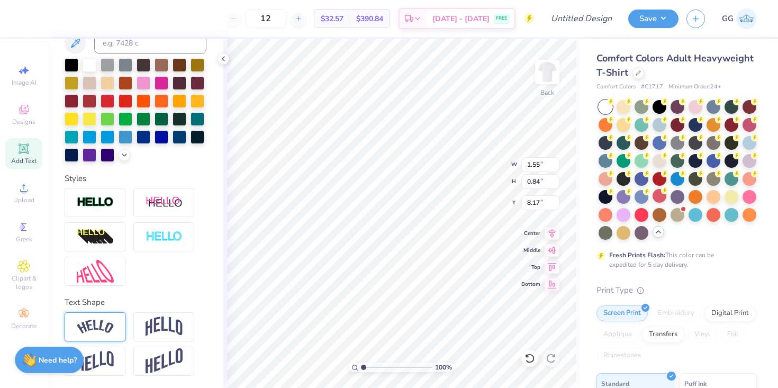
click at [106, 332] on img at bounding box center [95, 326] width 37 height 14
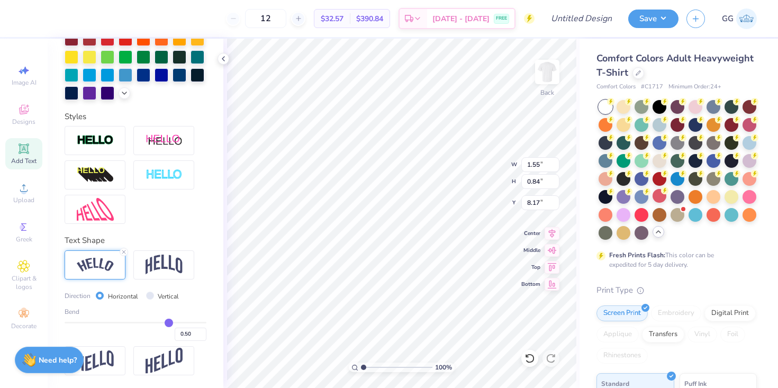
type input "0.49"
type input "0.48"
type input "0.46"
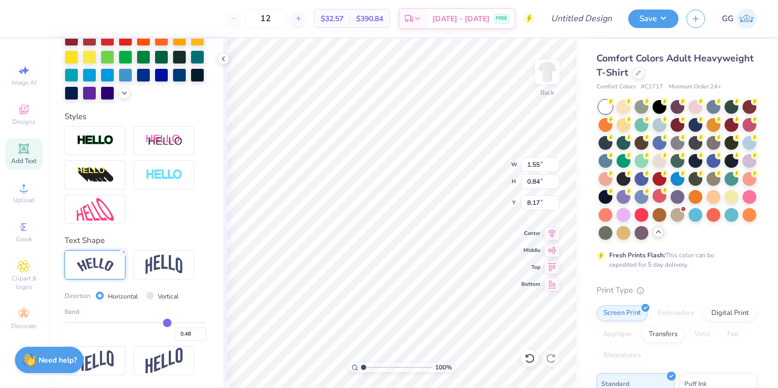
type input "0.46"
type input "0.45"
type input "0.44"
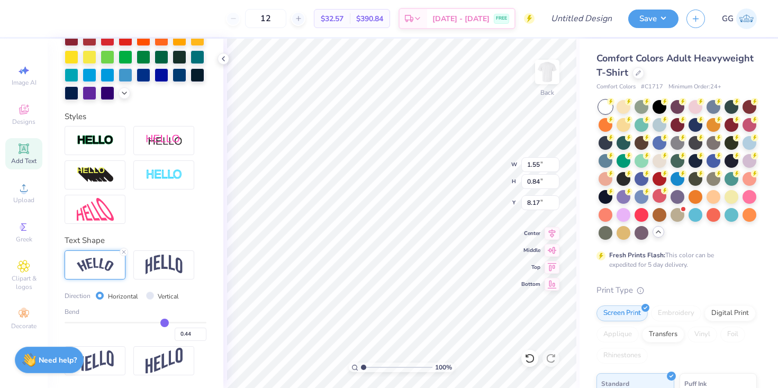
type input "0.42"
type input "0.4"
type input "0.40"
type input "0.38"
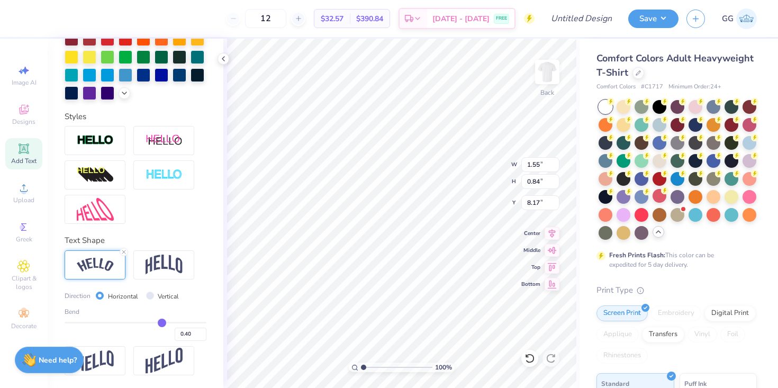
type input "0.38"
type input "0.37"
type input "0.36"
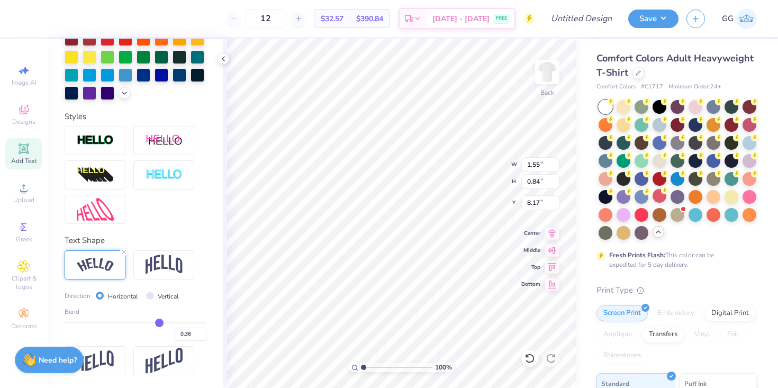
type input "0.34"
type input "0.33"
type input "0.32"
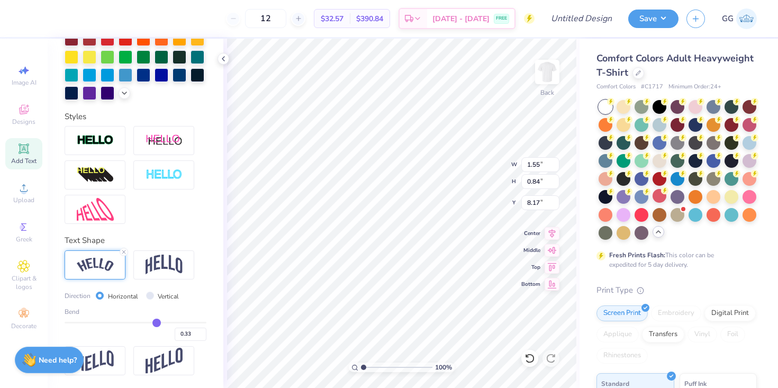
type input "0.32"
type input "0.31"
type input "0.3"
type input "0.30"
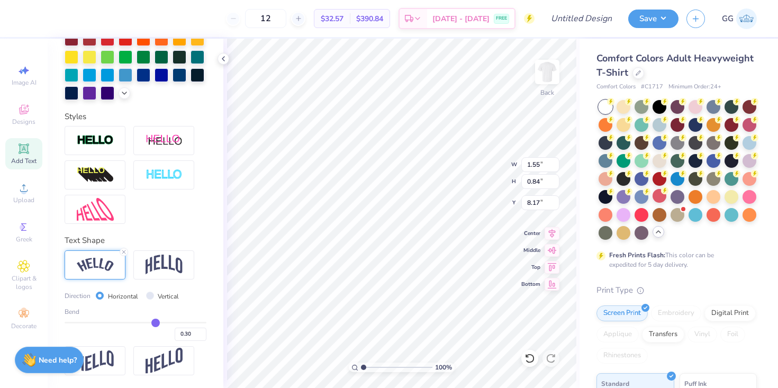
type input "0.29"
drag, startPoint x: 169, startPoint y: 319, endPoint x: 154, endPoint y: 321, distance: 14.4
click at [154, 322] on input "range" at bounding box center [136, 323] width 142 height 2
type input "0.27"
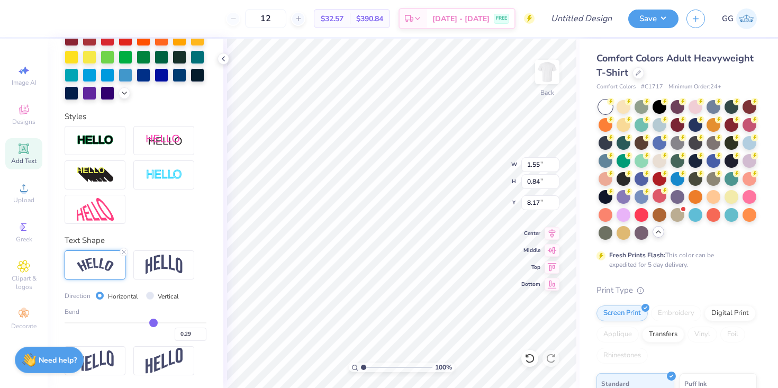
type input "0.27"
type input "0.26"
type input "0.25"
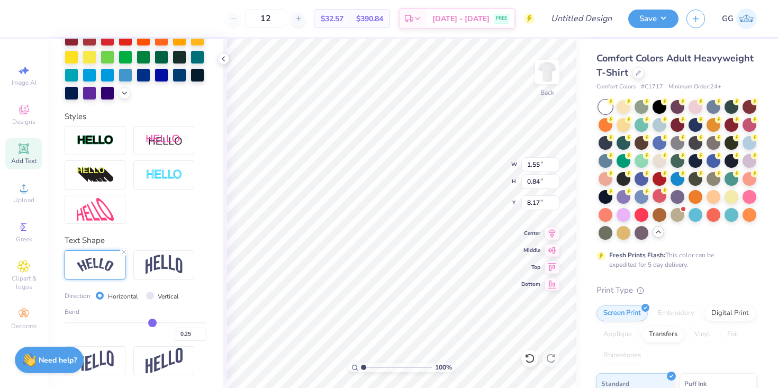
type input "0.24"
type input "0.23"
type input "0.22"
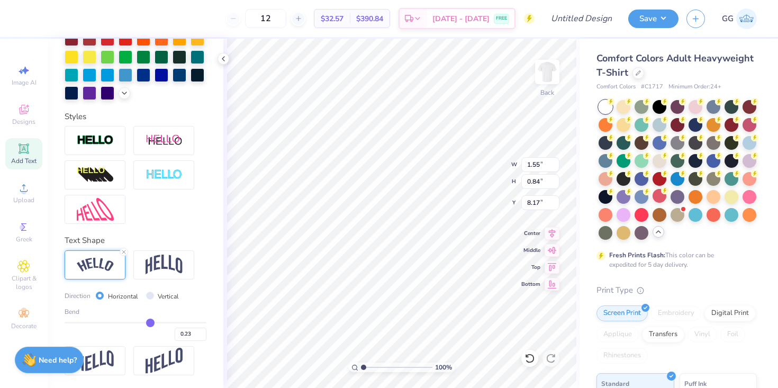
type input "0.22"
type input "0.2"
type input "0.20"
type input "0.19"
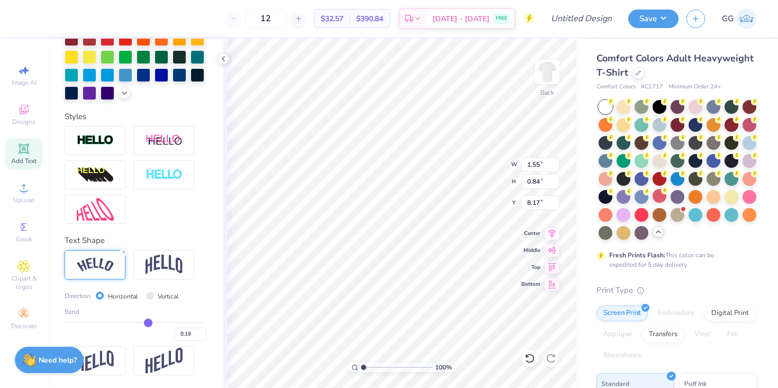
type input "0.18"
type input "0.16"
type input "0.15"
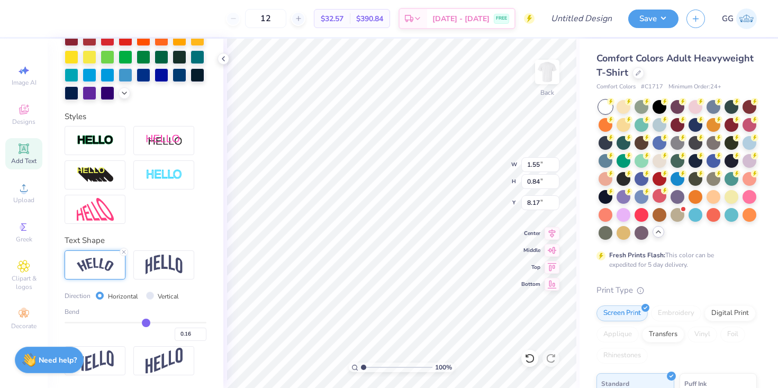
type input "0.15"
type input "0.14"
type input "0.13"
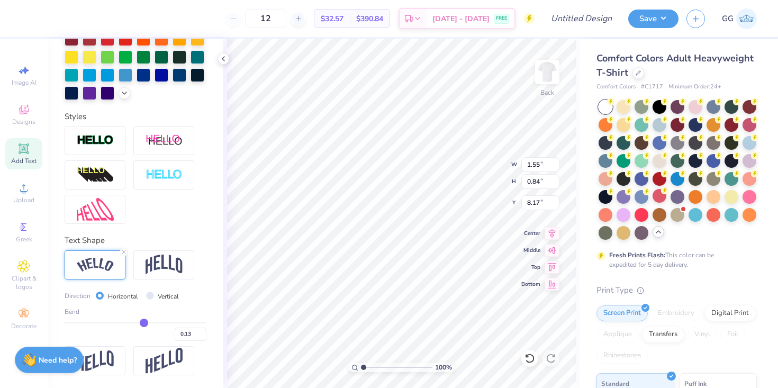
drag, startPoint x: 153, startPoint y: 321, endPoint x: 144, endPoint y: 319, distance: 9.6
type input "0.13"
click at [144, 322] on input "range" at bounding box center [136, 323] width 142 height 2
type input "8.17"
type input "1.68"
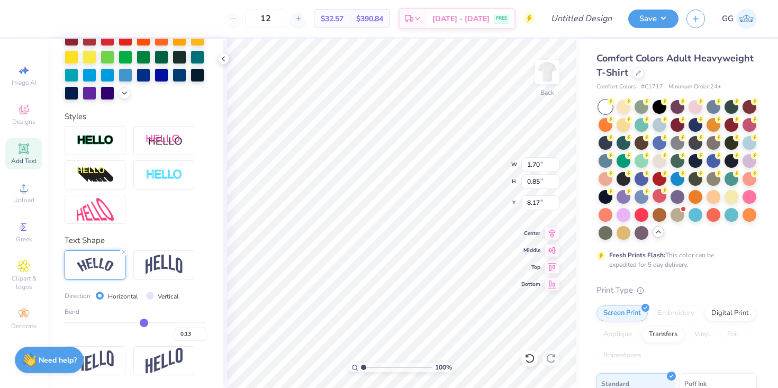
type input "1.05"
type input "8.45"
type input "1.86"
type input "1.16"
type input "8.14"
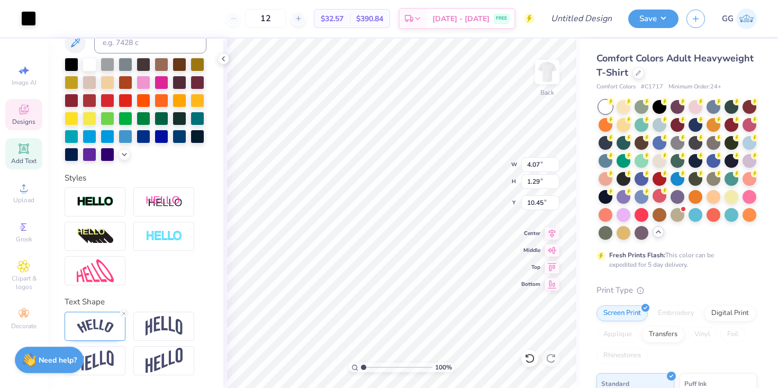
scroll to position [227, 0]
click at [105, 322] on img at bounding box center [95, 326] width 37 height 14
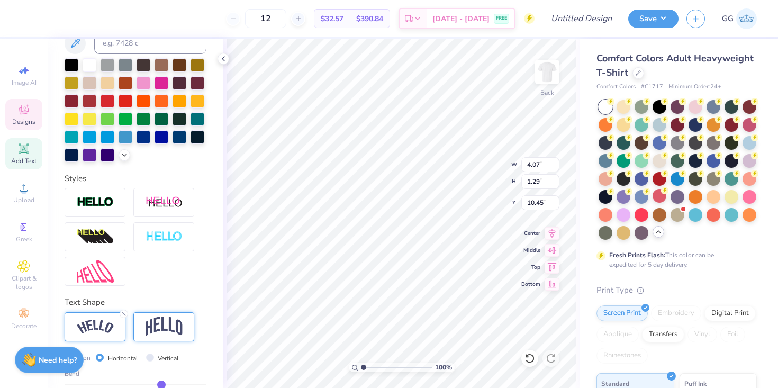
scroll to position [289, 0]
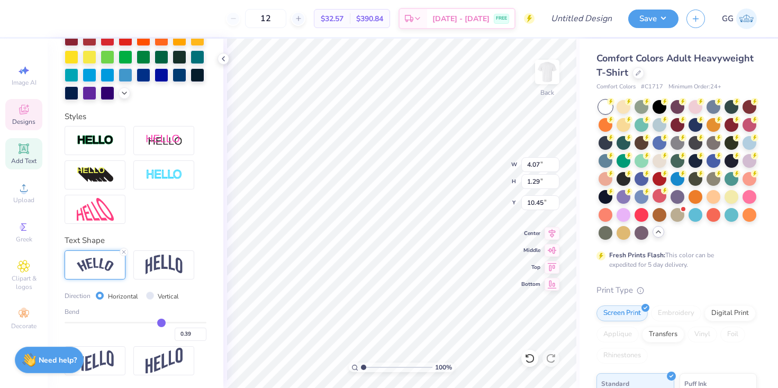
type input "0.4"
type input "0.40"
type input "0.45"
type input "0.5"
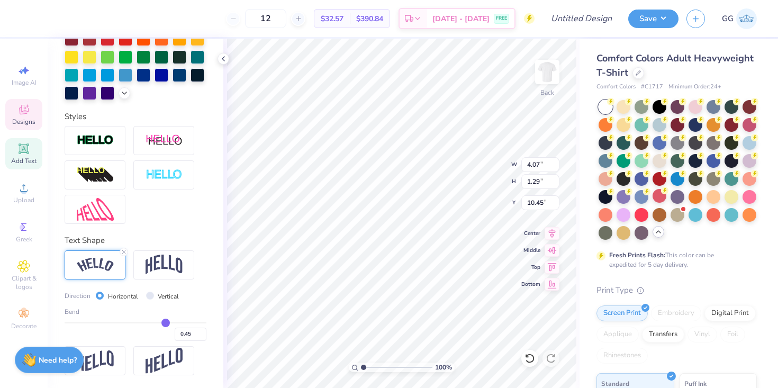
type input "0.50"
type input "0.59"
type input "0.7"
drag, startPoint x: 161, startPoint y: 323, endPoint x: 212, endPoint y: 318, distance: 51.0
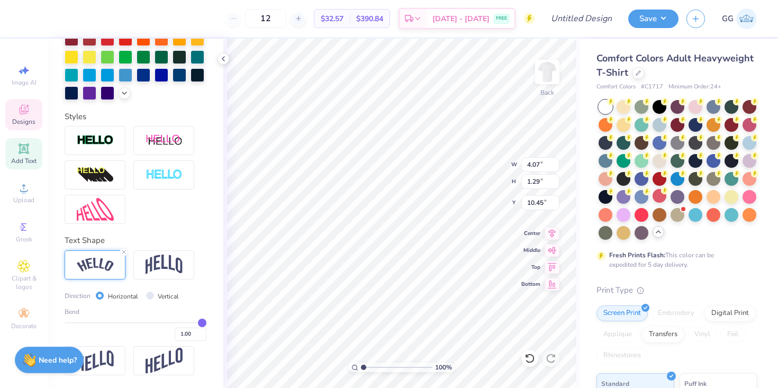
click at [206, 322] on input "range" at bounding box center [136, 323] width 142 height 2
drag, startPoint x: 204, startPoint y: 321, endPoint x: 83, endPoint y: 332, distance: 121.7
click at [83, 323] on input "range" at bounding box center [136, 323] width 142 height 2
drag, startPoint x: 81, startPoint y: 324, endPoint x: 101, endPoint y: 319, distance: 20.7
click at [101, 322] on input "range" at bounding box center [136, 323] width 142 height 2
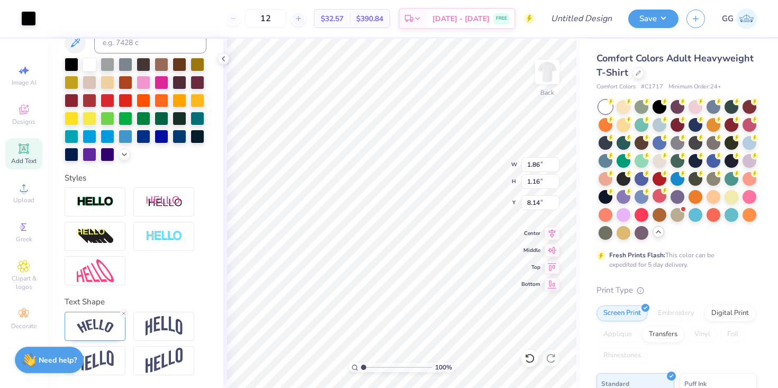
scroll to position [227, 0]
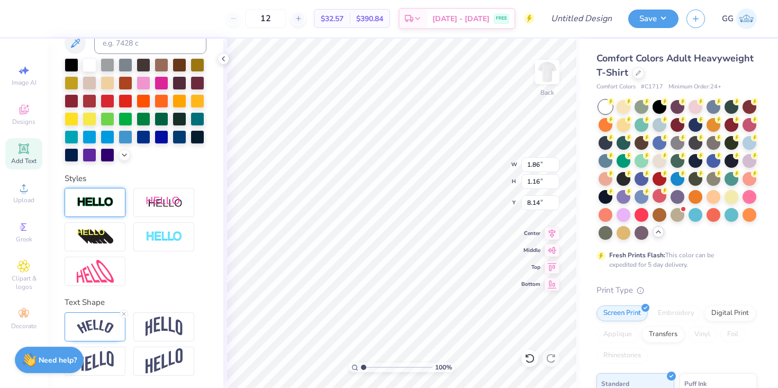
click at [100, 209] on div at bounding box center [95, 202] width 61 height 29
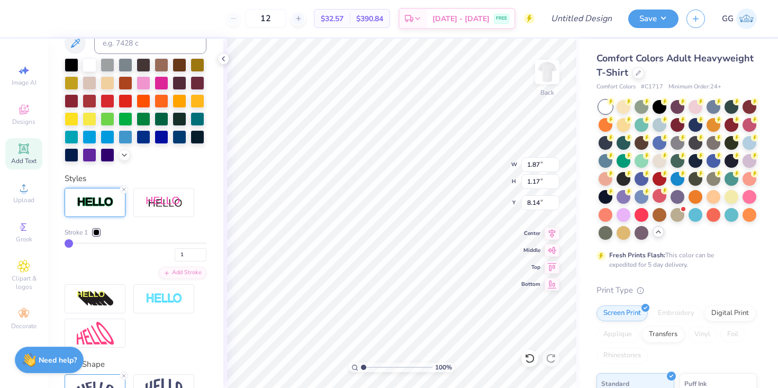
click at [117, 190] on div at bounding box center [95, 202] width 61 height 29
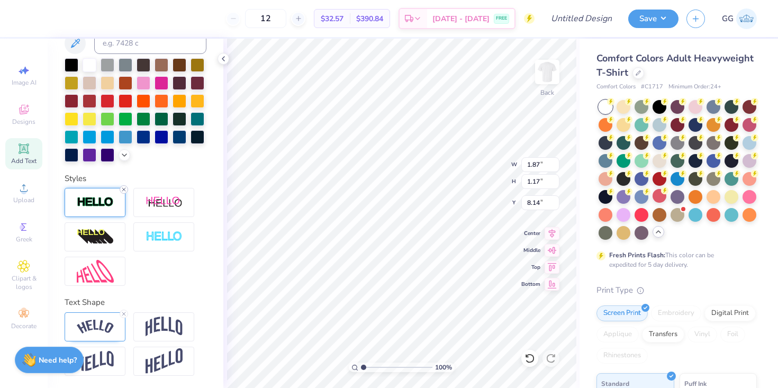
click at [122, 188] on icon at bounding box center [124, 189] width 6 height 6
click at [108, 331] on img at bounding box center [95, 326] width 37 height 14
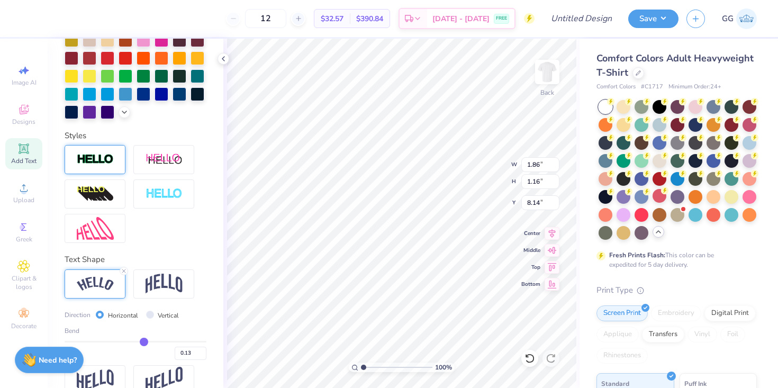
scroll to position [278, 0]
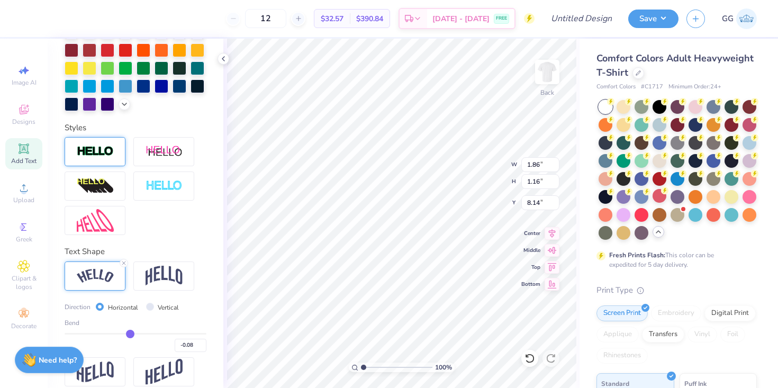
drag, startPoint x: 143, startPoint y: 334, endPoint x: 130, endPoint y: 331, distance: 14.1
click at [130, 333] on input "range" at bounding box center [136, 334] width 142 height 2
drag, startPoint x: 132, startPoint y: 329, endPoint x: 122, endPoint y: 330, distance: 9.6
click at [122, 333] on input "range" at bounding box center [136, 334] width 142 height 2
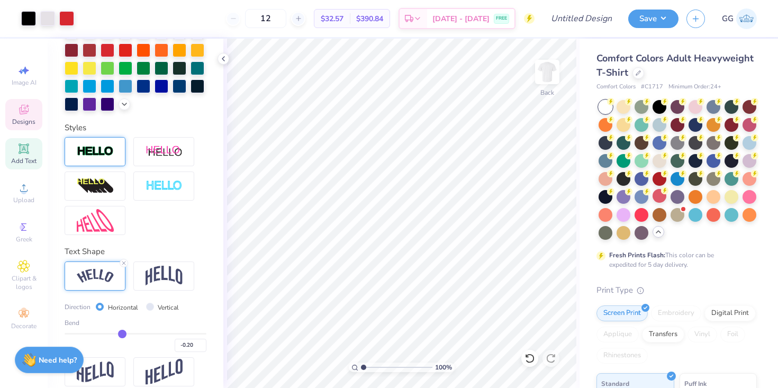
click at [20, 123] on span "Designs" at bounding box center [23, 121] width 23 height 8
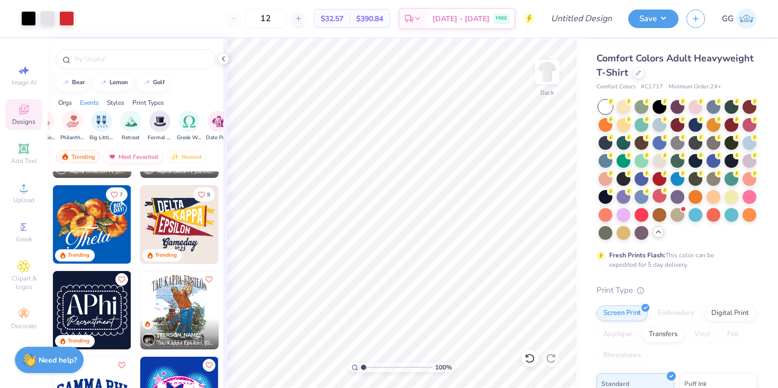
scroll to position [674, 0]
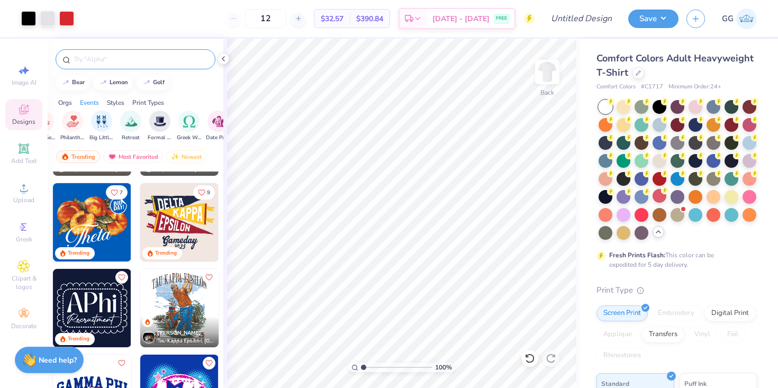
click at [142, 61] on input "text" at bounding box center [140, 59] width 135 height 11
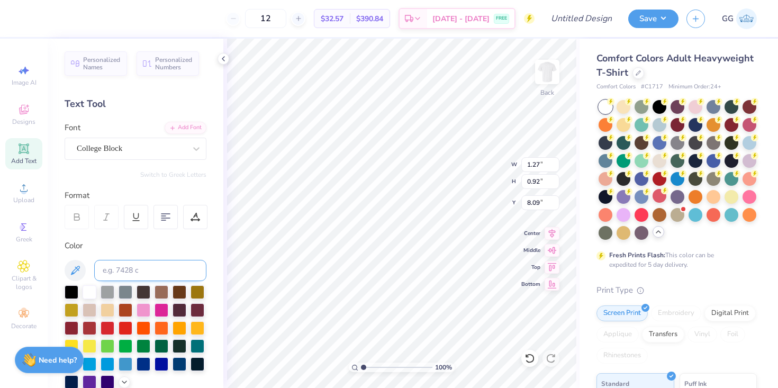
scroll to position [227, 0]
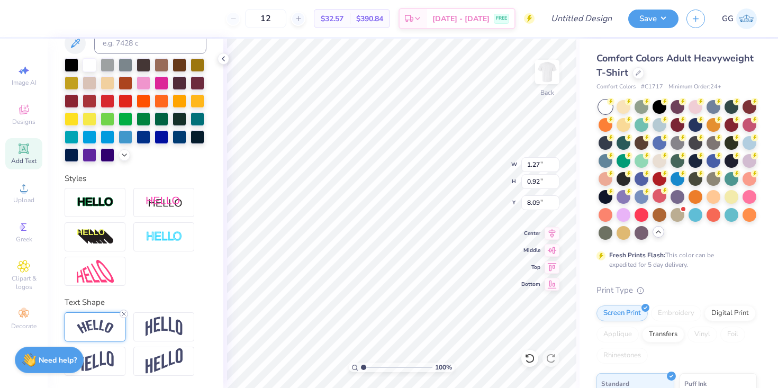
click at [123, 312] on line at bounding box center [123, 313] width 3 height 3
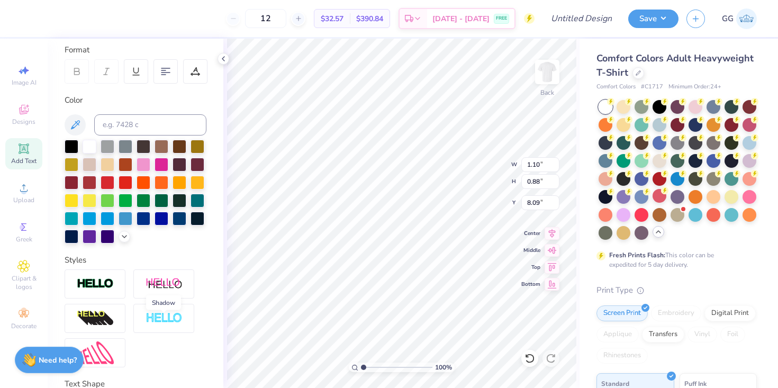
scroll to position [0, 0]
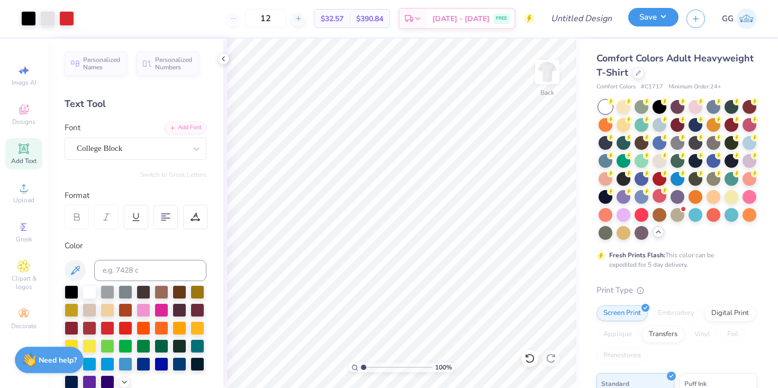
click at [642, 21] on button "Save" at bounding box center [653, 17] width 50 height 19
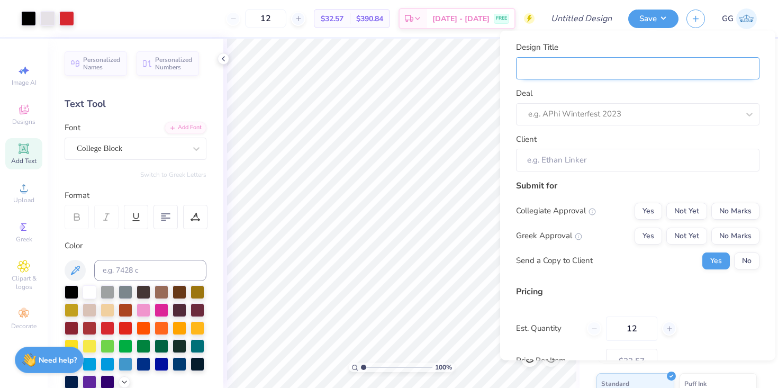
click at [598, 66] on input "Design Title" at bounding box center [637, 68] width 243 height 23
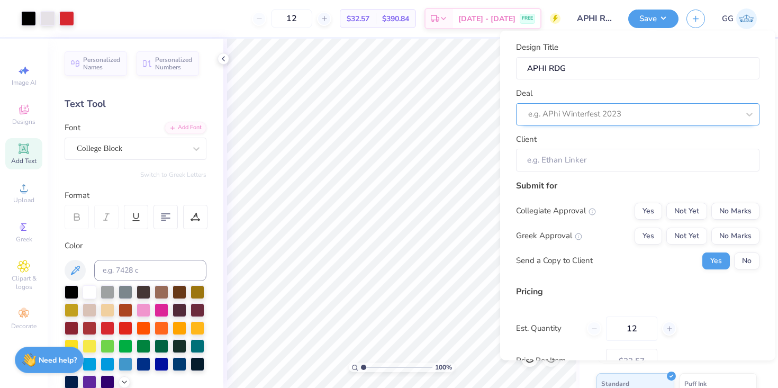
click at [600, 114] on div at bounding box center [633, 114] width 211 height 14
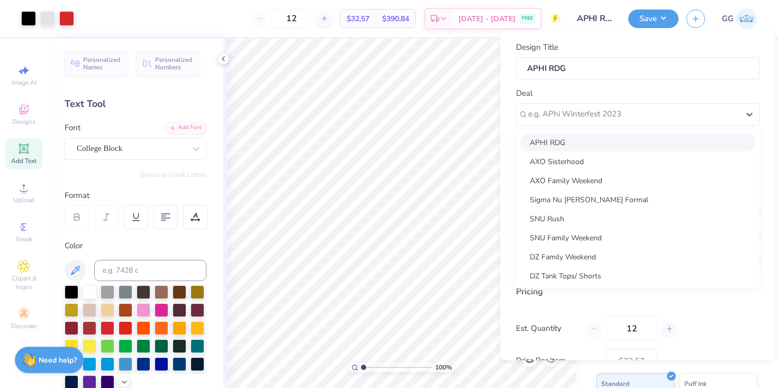
click at [608, 138] on div "APHI RDG" at bounding box center [637, 141] width 235 height 17
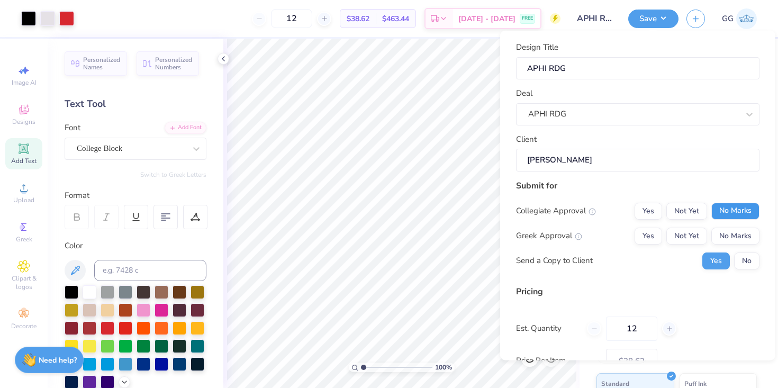
click at [724, 206] on button "No Marks" at bounding box center [735, 210] width 48 height 17
click at [642, 232] on button "Yes" at bounding box center [648, 235] width 28 height 17
click at [742, 258] on button "No" at bounding box center [746, 260] width 25 height 17
click at [681, 235] on button "Not Yet" at bounding box center [686, 235] width 41 height 17
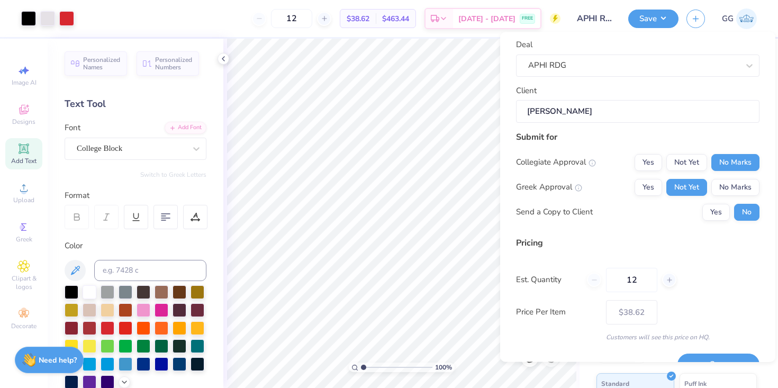
scroll to position [74, 0]
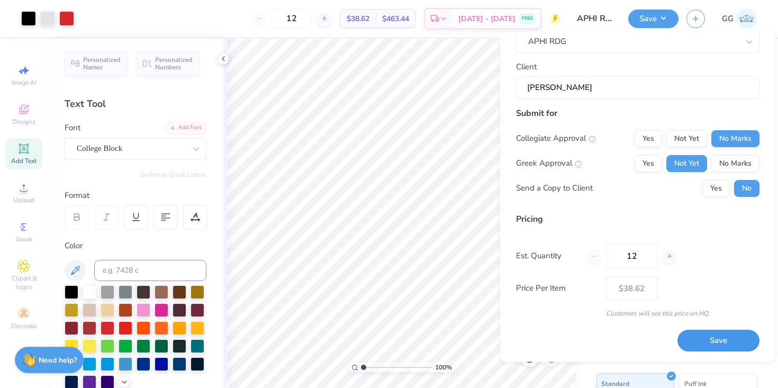
click at [712, 341] on button "Save" at bounding box center [718, 341] width 82 height 22
click at [623, 63] on div "Client [PERSON_NAME]" at bounding box center [637, 80] width 243 height 38
